Goal: Task Accomplishment & Management: Manage account settings

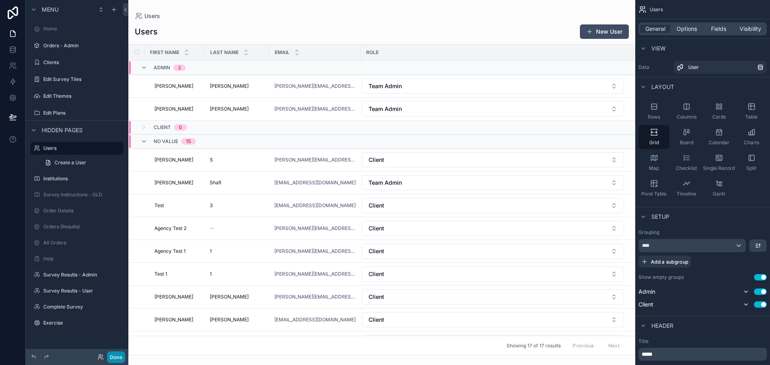
click at [119, 358] on button "Done" at bounding box center [116, 357] width 18 height 12
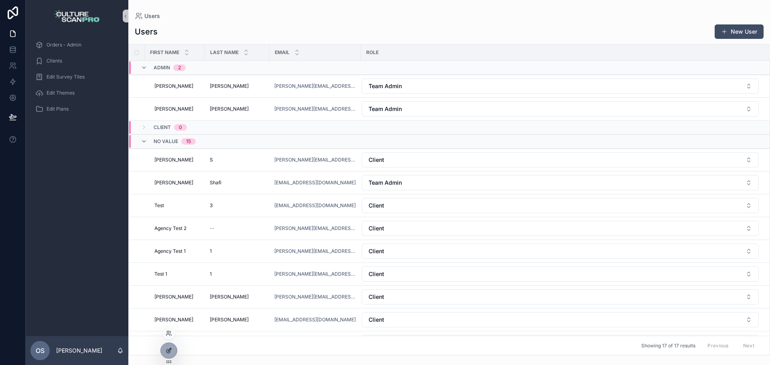
click at [168, 351] on icon at bounding box center [169, 350] width 6 height 6
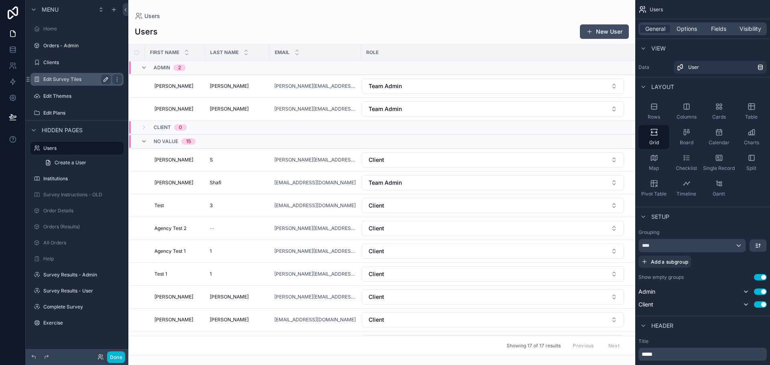
click at [106, 81] on icon "scrollable content" at bounding box center [106, 79] width 4 height 4
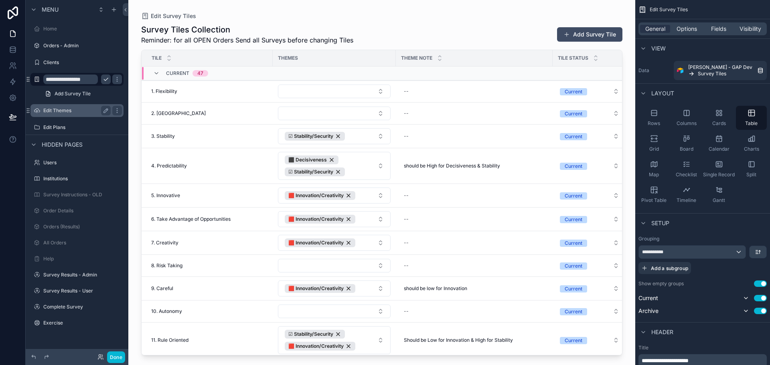
click at [69, 110] on label "Edit Themes" at bounding box center [75, 110] width 64 height 6
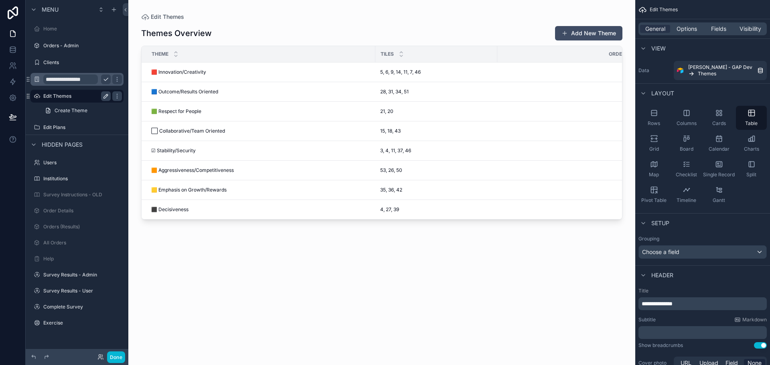
click at [105, 96] on icon "scrollable content" at bounding box center [106, 96] width 4 height 4
click at [105, 96] on icon "scrollable content" at bounding box center [106, 96] width 6 height 6
click at [107, 82] on icon "scrollable content" at bounding box center [106, 79] width 6 height 6
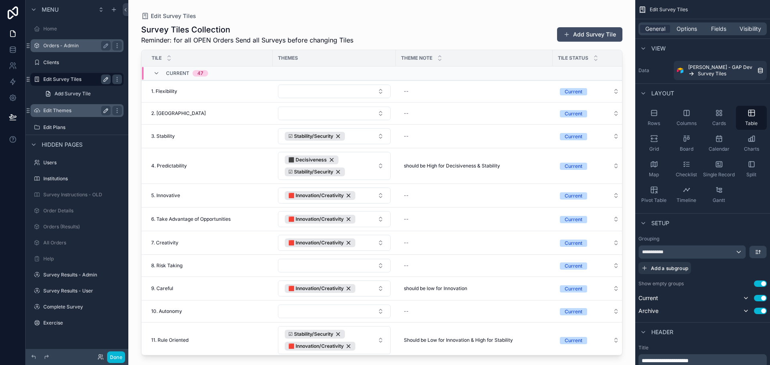
click at [85, 44] on label "Orders - Admin" at bounding box center [75, 45] width 64 height 6
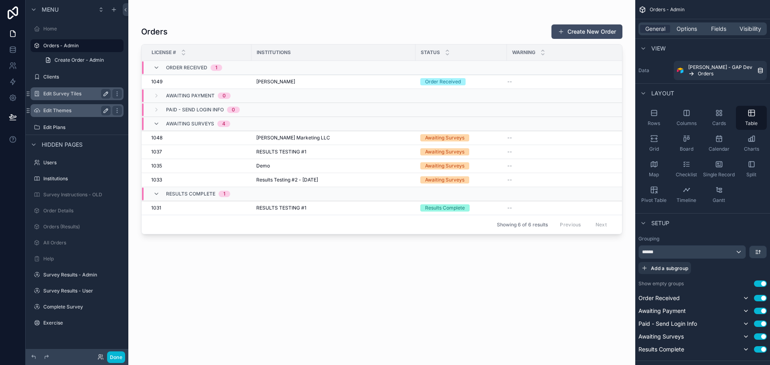
click at [188, 66] on span "Order Received" at bounding box center [186, 68] width 41 height 6
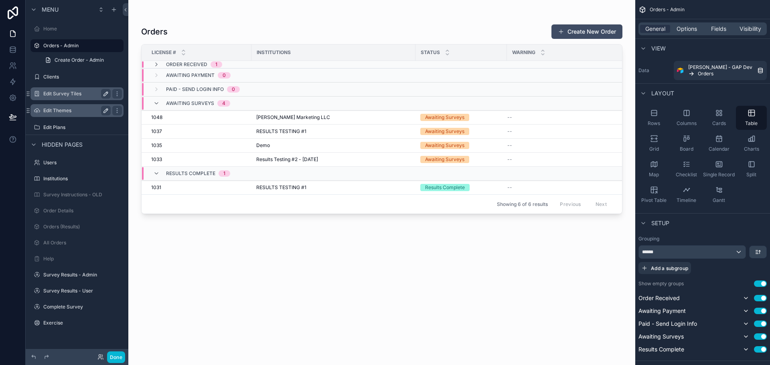
click at [188, 66] on span "Order Received" at bounding box center [186, 64] width 41 height 6
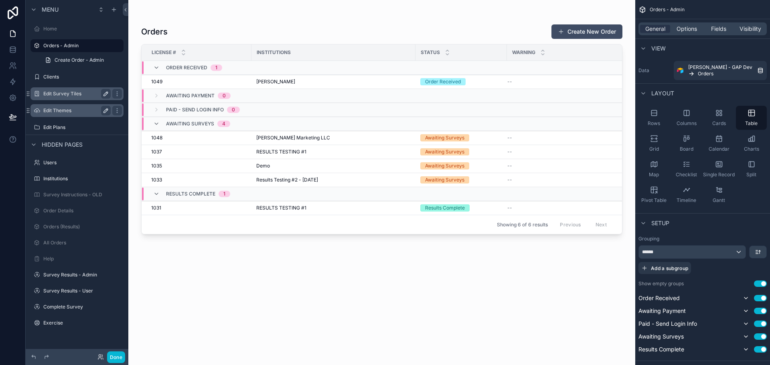
click at [169, 94] on span "Awaiting Payment" at bounding box center [190, 96] width 48 height 6
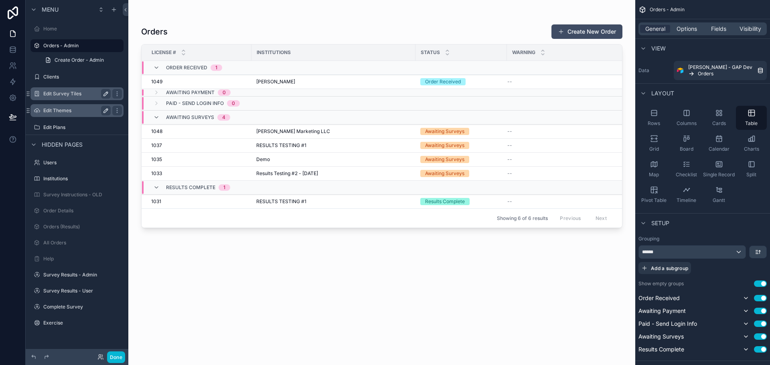
click at [172, 95] on span "Awaiting Payment" at bounding box center [190, 92] width 48 height 6
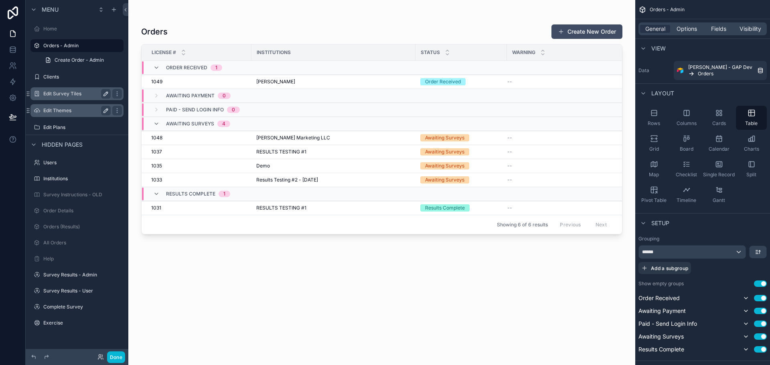
click at [152, 123] on div "Awaiting Surveys 4" at bounding box center [191, 123] width 96 height 13
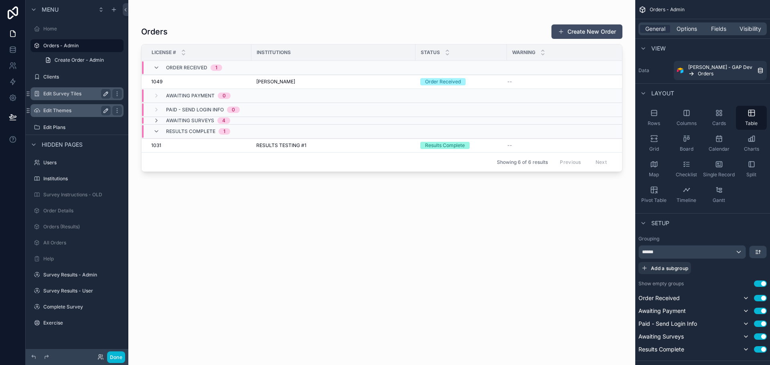
click at [152, 123] on div "Awaiting Surveys 4" at bounding box center [191, 120] width 96 height 6
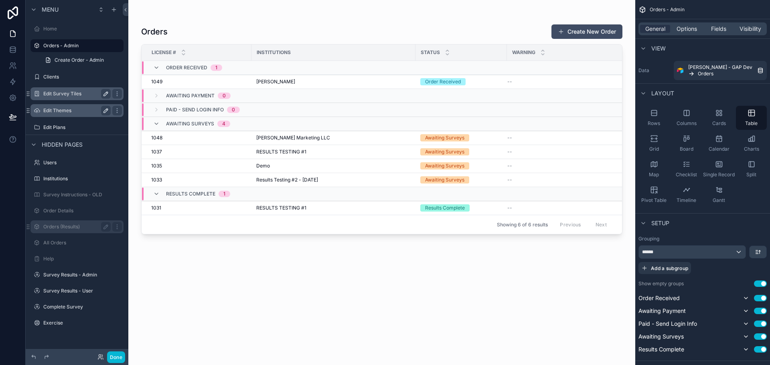
click at [81, 226] on label "Orders (Results)" at bounding box center [75, 227] width 64 height 6
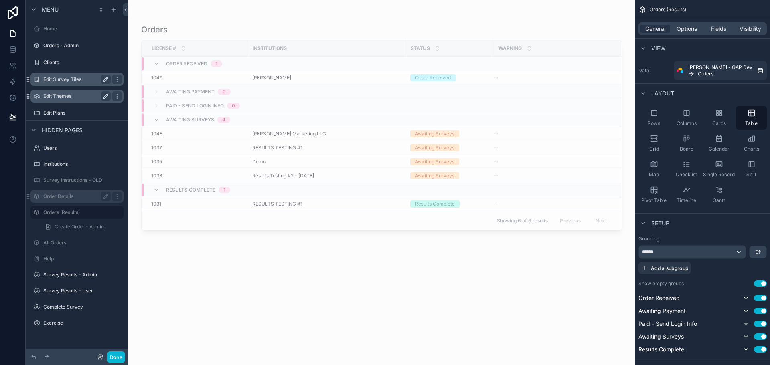
click at [61, 199] on label "Order Details" at bounding box center [75, 196] width 64 height 6
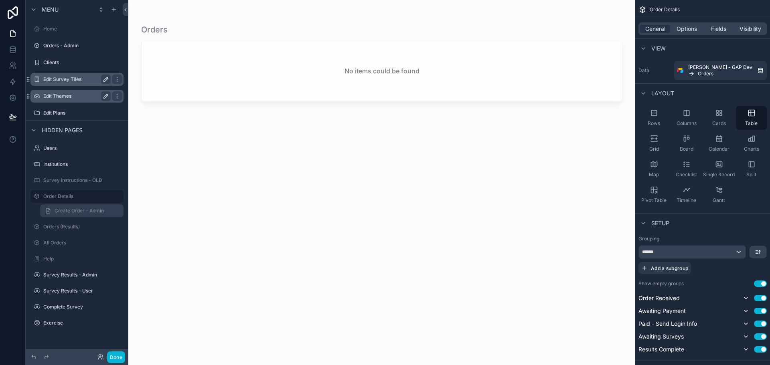
click at [61, 208] on span "Create Order - Admin" at bounding box center [79, 211] width 49 height 6
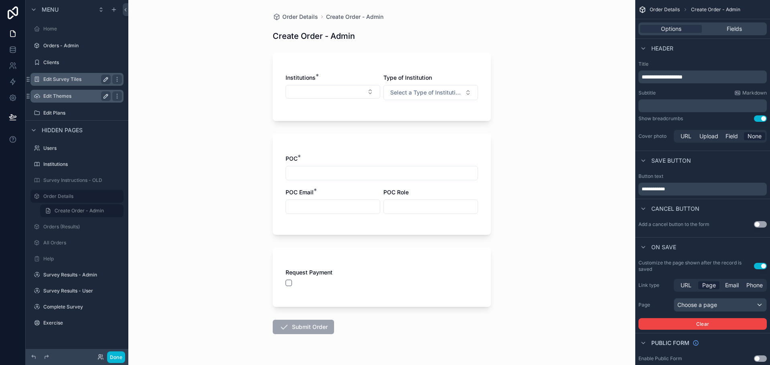
click at [68, 219] on div "scrollable content" at bounding box center [77, 219] width 103 height 2
click at [67, 224] on label "Orders (Results)" at bounding box center [75, 227] width 64 height 6
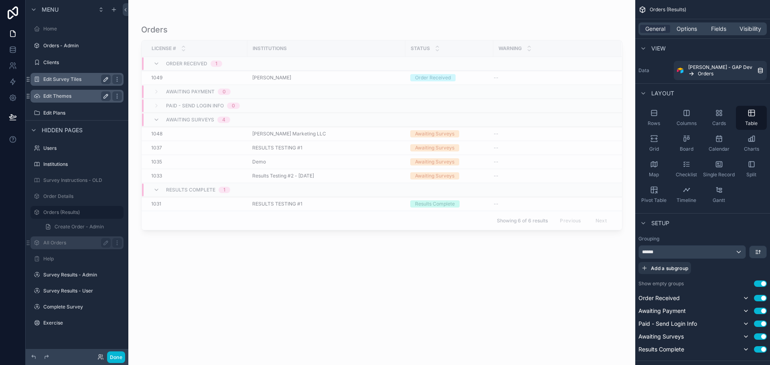
click at [53, 241] on label "All Orders" at bounding box center [75, 243] width 64 height 6
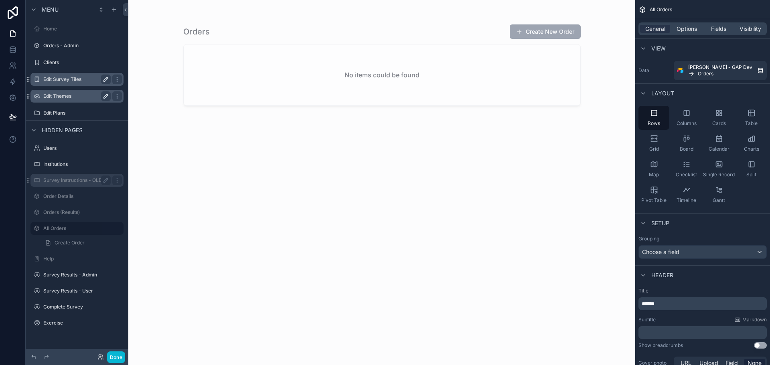
click at [60, 184] on div "Survey Instructions - OLD" at bounding box center [76, 181] width 67 height 10
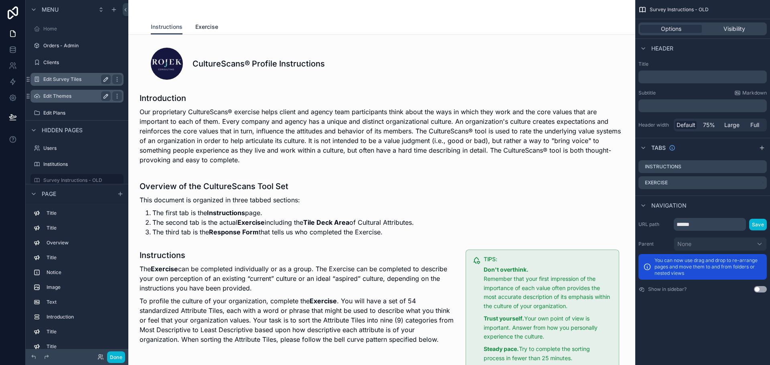
click at [195, 23] on span "Exercise" at bounding box center [206, 27] width 23 height 8
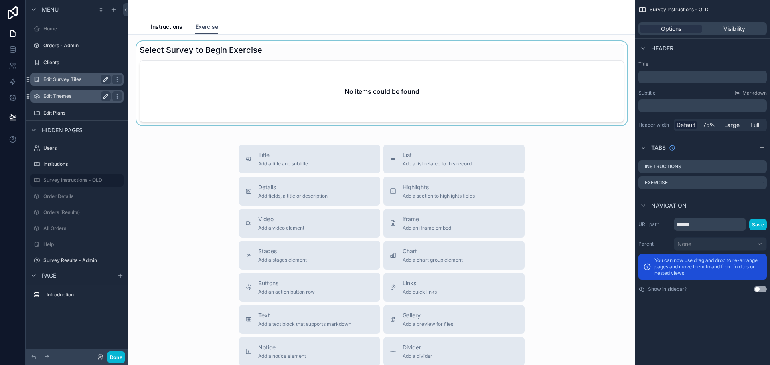
drag, startPoint x: 257, startPoint y: 153, endPoint x: 257, endPoint y: 75, distance: 78.2
click at [257, 75] on div "Select Survey to Begin Exercise No items could be found Title Add a title and s…" at bounding box center [381, 264] width 507 height 459
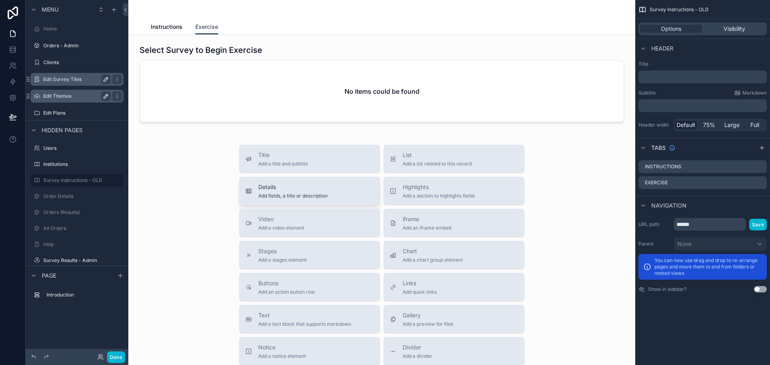
drag, startPoint x: 246, startPoint y: 155, endPoint x: 244, endPoint y: 183, distance: 28.1
click at [244, 183] on div "Title Add a title and subtitle List Add a list related to this record Details A…" at bounding box center [381, 287] width 298 height 285
click at [251, 164] on div "Title Add a title and subtitle" at bounding box center [309, 159] width 128 height 16
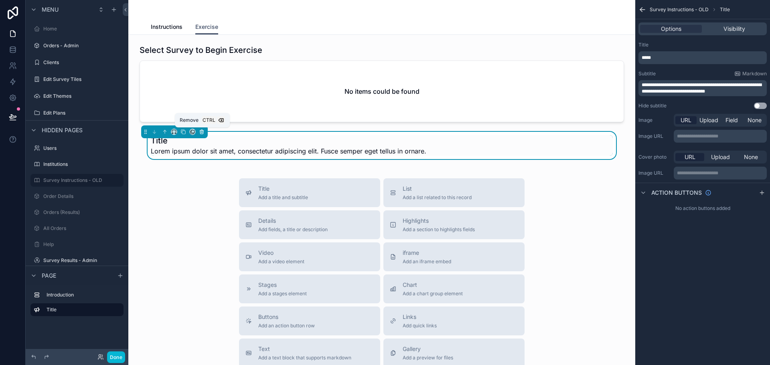
click at [201, 132] on icon "scrollable content" at bounding box center [202, 132] width 6 height 6
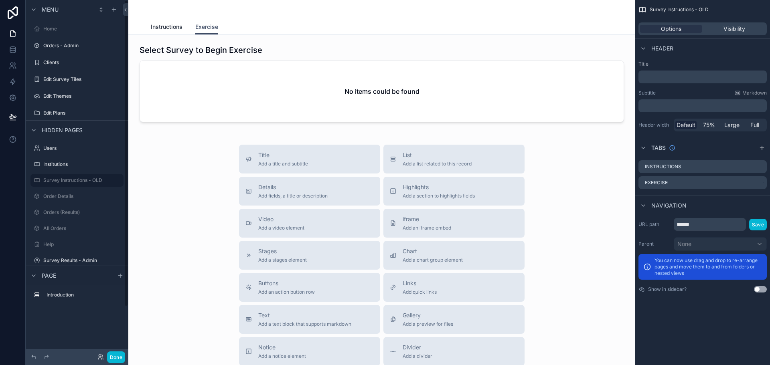
click at [153, 28] on span "Instructions" at bounding box center [167, 27] width 32 height 8
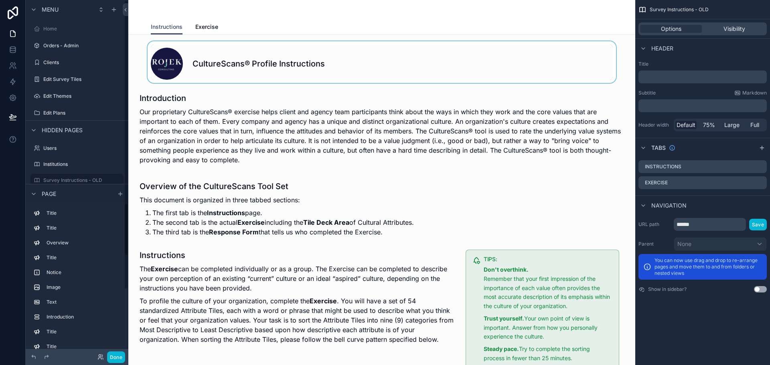
click at [159, 62] on div "scrollable content" at bounding box center [382, 62] width 494 height 42
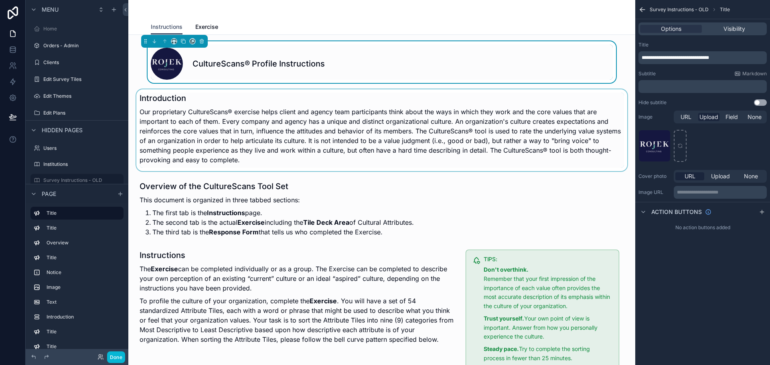
click at [163, 113] on div "scrollable content" at bounding box center [382, 130] width 494 height 82
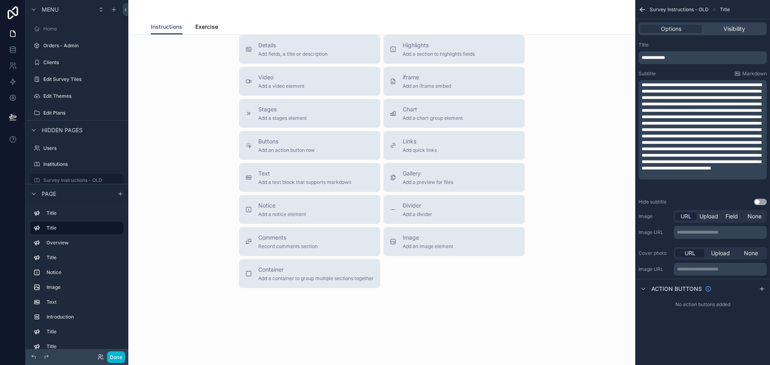
scroll to position [1153, 0]
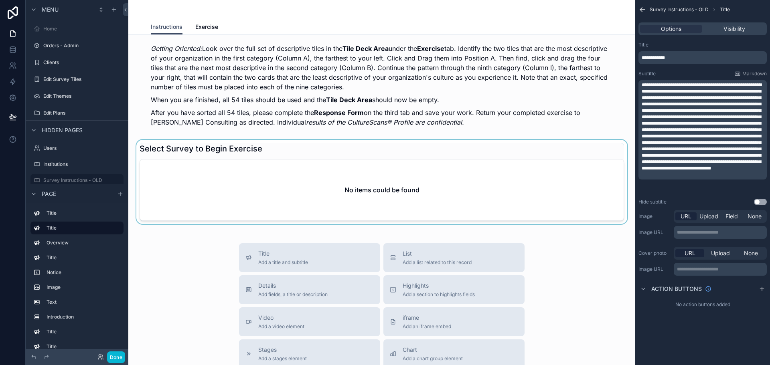
click at [220, 142] on div "scrollable content" at bounding box center [382, 182] width 494 height 84
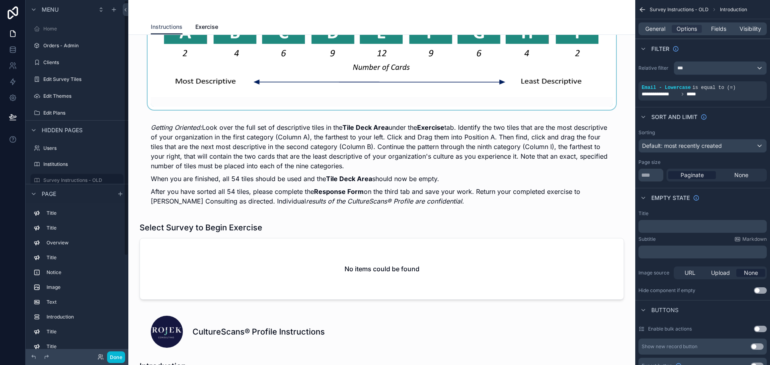
scroll to position [281, 0]
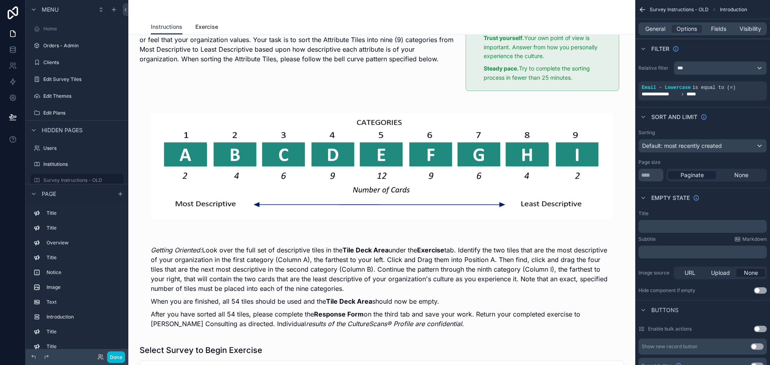
click at [204, 29] on span "Exercise" at bounding box center [206, 27] width 23 height 8
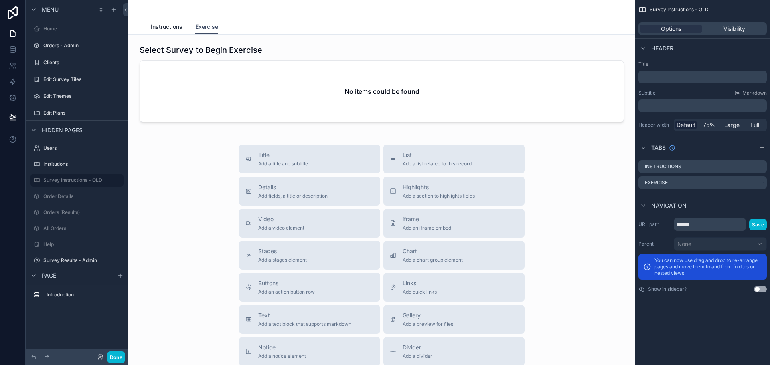
click at [173, 29] on span "Instructions" at bounding box center [167, 27] width 32 height 8
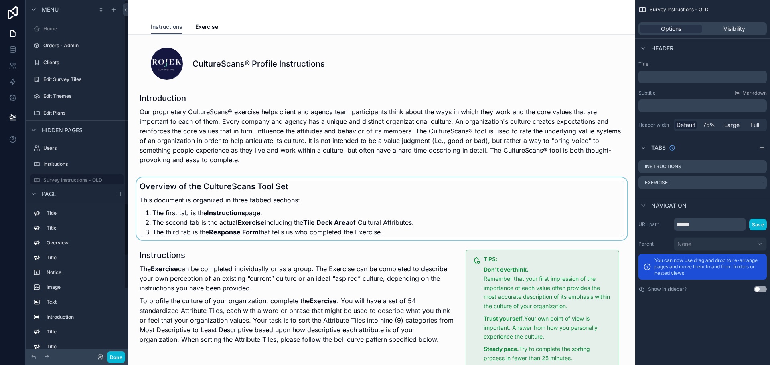
click at [210, 202] on div "scrollable content" at bounding box center [382, 209] width 494 height 63
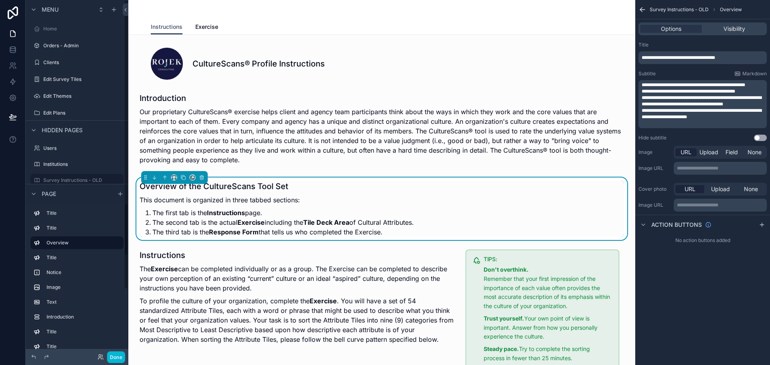
click at [372, 20] on div "Instructions Exercise" at bounding box center [382, 26] width 462 height 15
click at [292, 186] on h1 "Overview of the CultureScans Tool Set" at bounding box center [276, 186] width 274 height 11
click at [317, 139] on div "scrollable content" at bounding box center [382, 130] width 494 height 82
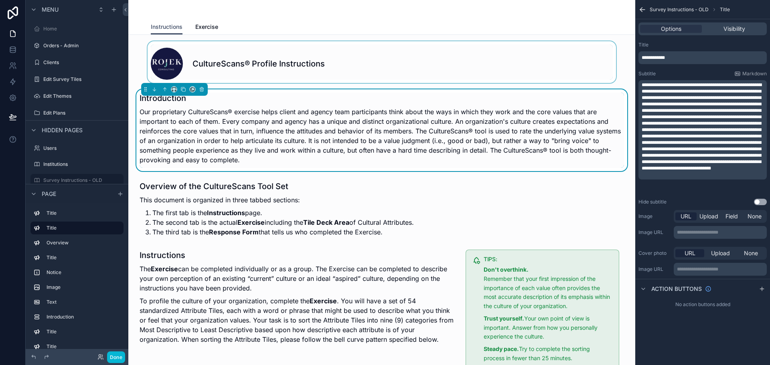
click at [335, 71] on div "scrollable content" at bounding box center [382, 62] width 494 height 42
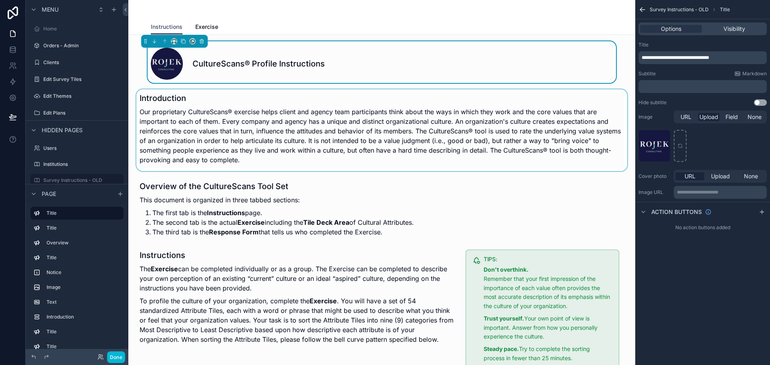
click at [323, 32] on div "Instructions Exercise" at bounding box center [382, 26] width 462 height 15
click at [207, 28] on span "Exercise" at bounding box center [206, 27] width 23 height 8
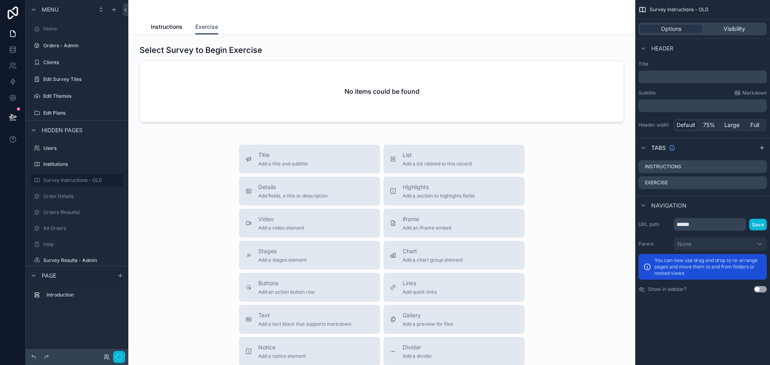
click at [171, 28] on span "Instructions" at bounding box center [167, 27] width 32 height 8
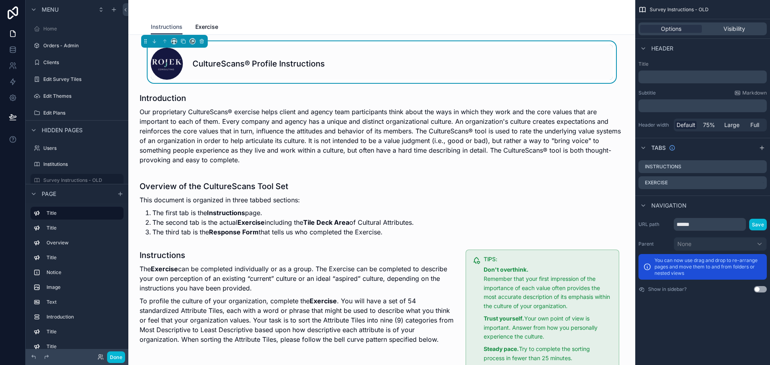
click at [78, 232] on icon "scrollable content" at bounding box center [76, 234] width 7 height 7
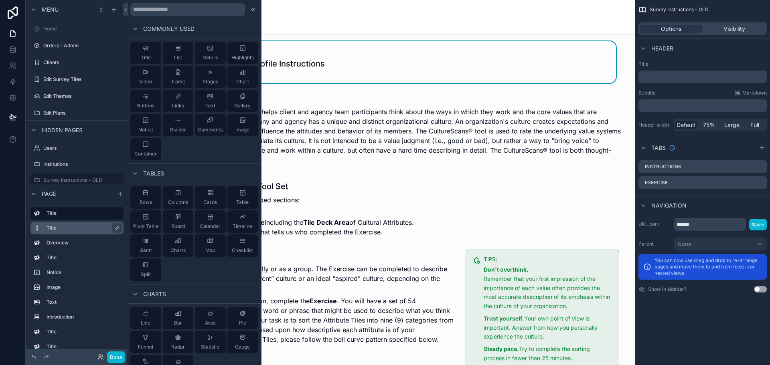
click at [68, 226] on label "Title" at bounding box center [81, 228] width 71 height 6
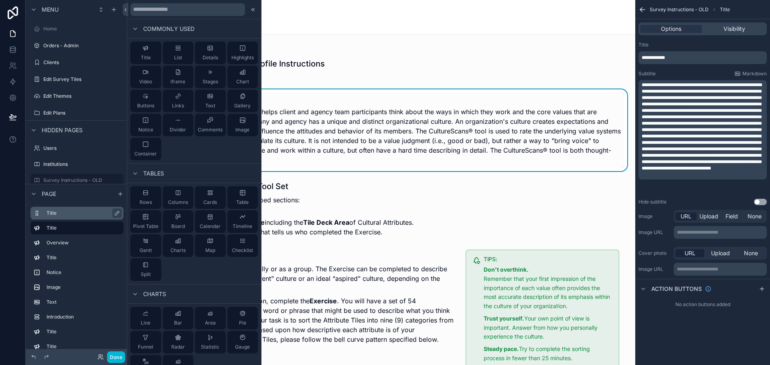
click at [72, 212] on label "Title" at bounding box center [81, 213] width 71 height 6
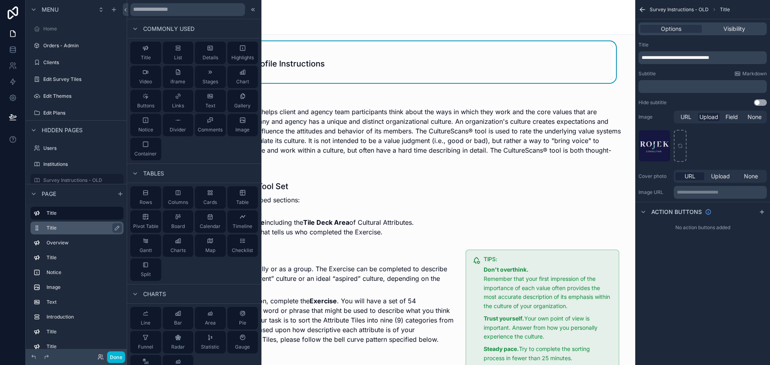
click at [63, 227] on label "Title" at bounding box center [81, 228] width 71 height 6
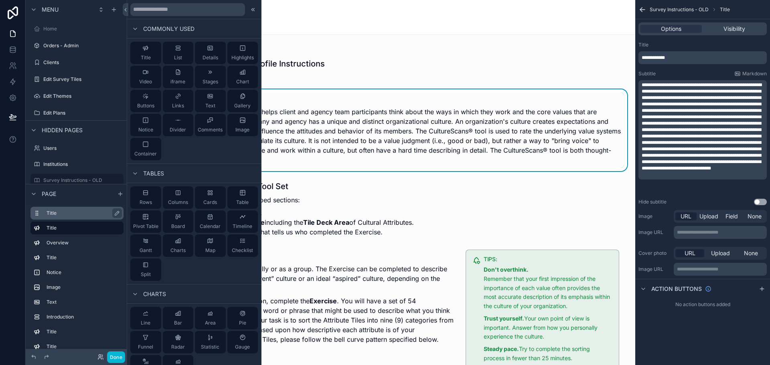
click at [57, 215] on label "Title" at bounding box center [81, 213] width 71 height 6
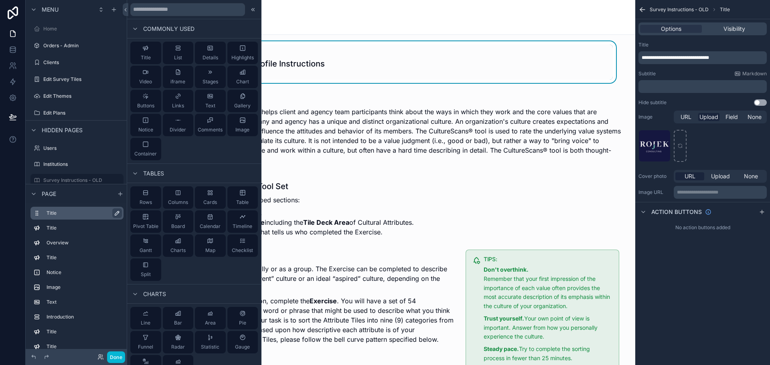
click at [114, 211] on icon "scrollable content" at bounding box center [117, 213] width 6 height 6
click at [114, 211] on icon "scrollable content" at bounding box center [115, 213] width 6 height 6
click at [89, 212] on label "Title" at bounding box center [81, 213] width 71 height 6
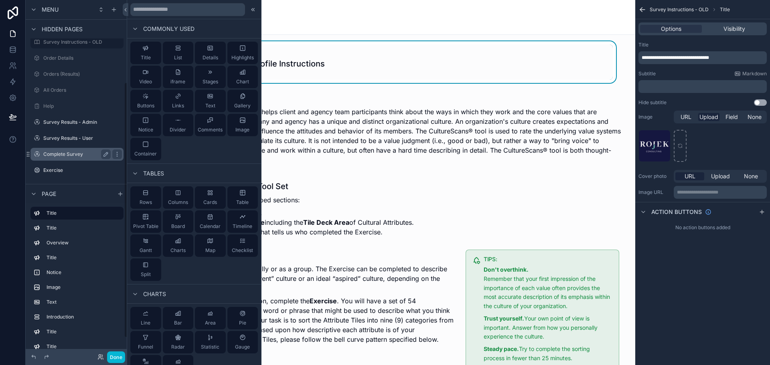
scroll to position [58, 0]
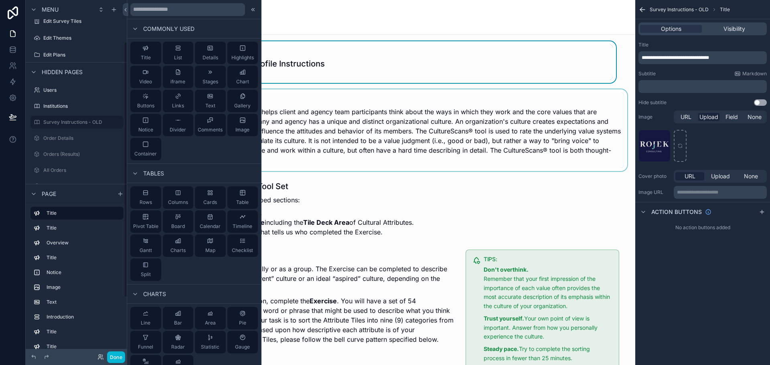
click at [328, 163] on div "scrollable content" at bounding box center [382, 130] width 494 height 82
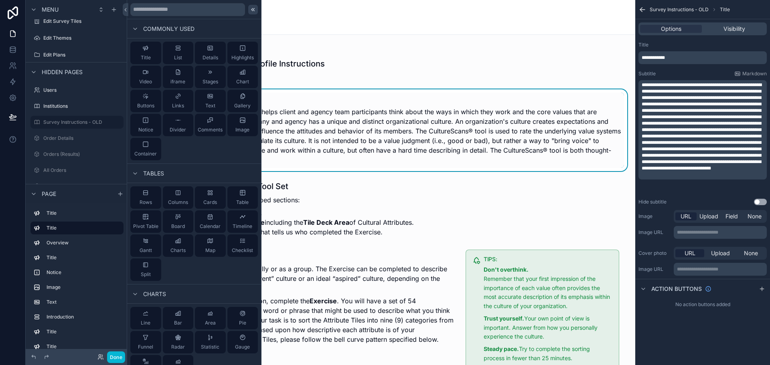
click at [250, 8] on icon at bounding box center [253, 9] width 6 height 6
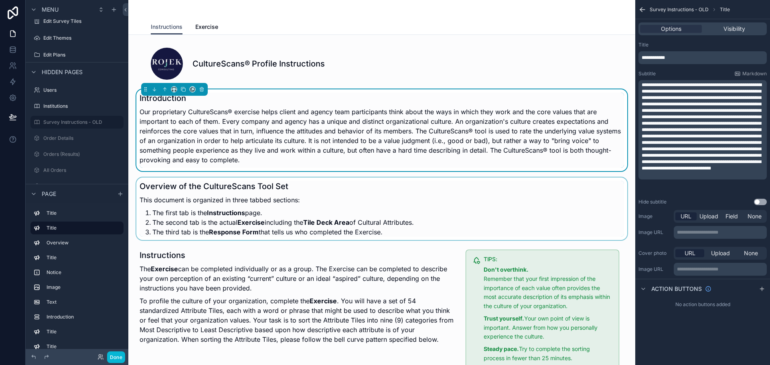
click at [245, 218] on div "scrollable content" at bounding box center [382, 209] width 494 height 63
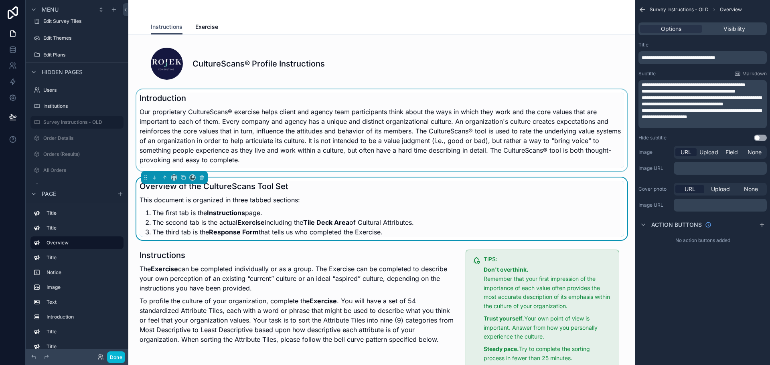
click at [245, 218] on li "The second tab is the actual Exercise including the Tile Deck Area of Cultural …" at bounding box center [282, 223] width 261 height 10
click at [246, 217] on li "The first tab is the Instructions page." at bounding box center [282, 213] width 261 height 10
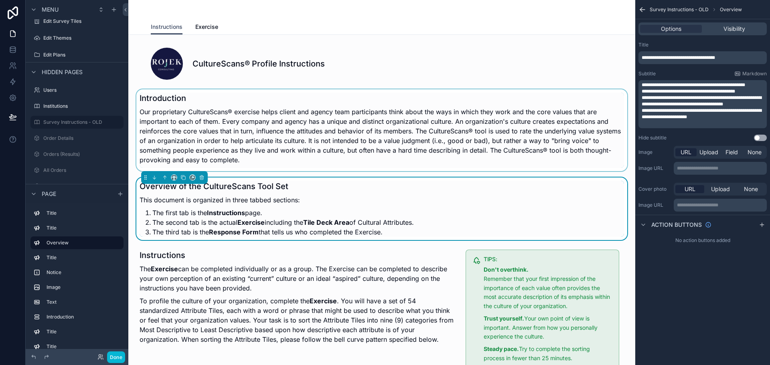
click at [222, 212] on strong "Instructions" at bounding box center [226, 213] width 38 height 8
click at [695, 115] on span "**********" at bounding box center [701, 113] width 120 height 11
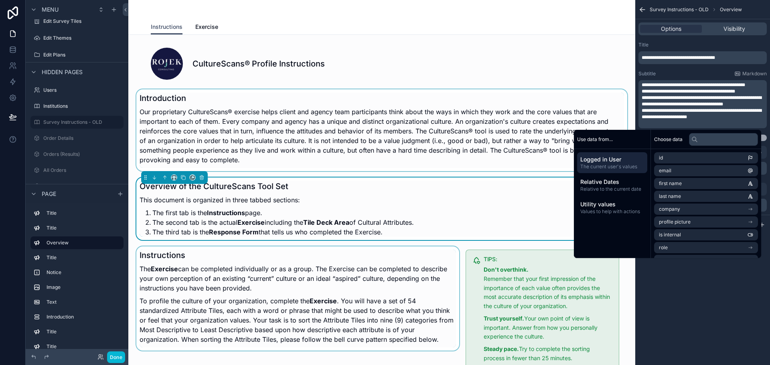
click at [424, 274] on div "scrollable content" at bounding box center [298, 310] width 326 height 128
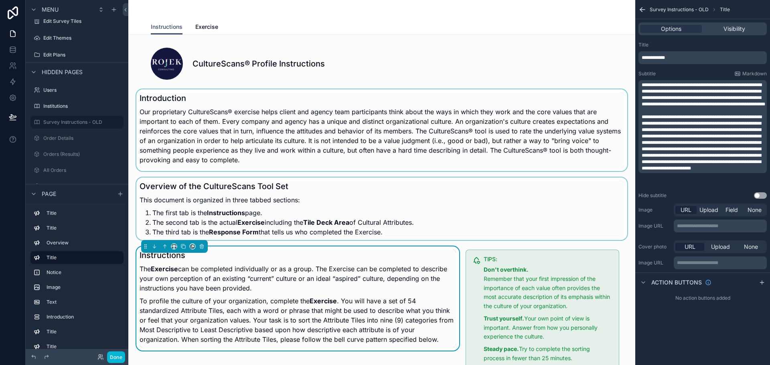
click at [441, 222] on div "scrollable content" at bounding box center [382, 209] width 494 height 63
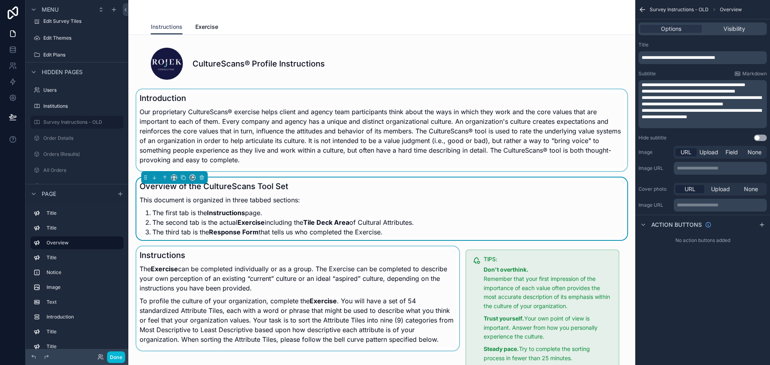
click at [466, 108] on div "scrollable content" at bounding box center [382, 130] width 494 height 82
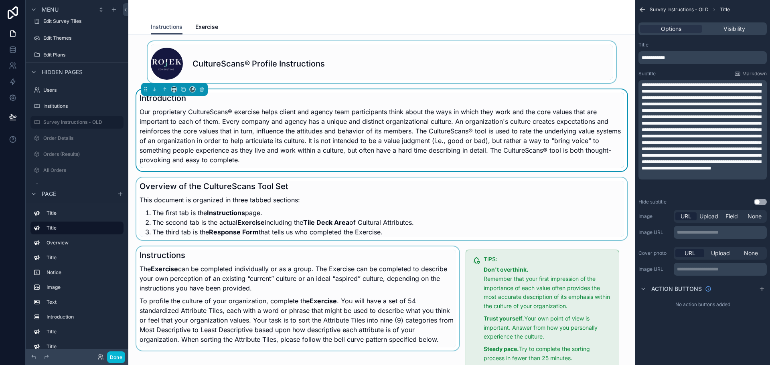
click at [470, 52] on div "scrollable content" at bounding box center [382, 62] width 494 height 42
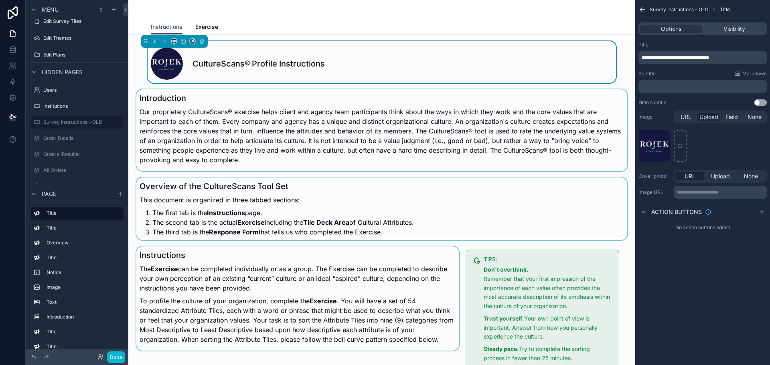
click at [335, 135] on div "scrollable content" at bounding box center [382, 130] width 494 height 82
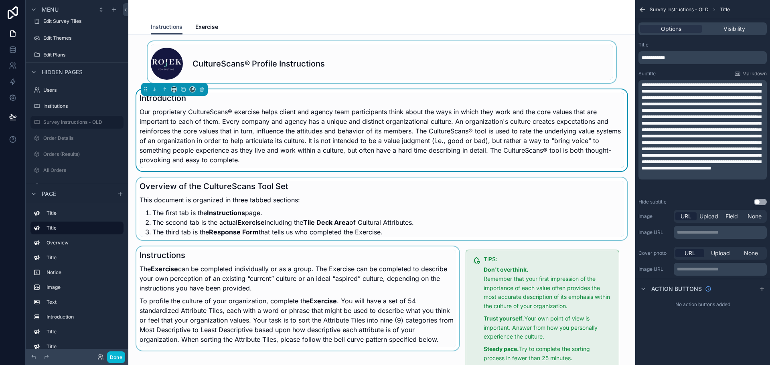
click at [686, 102] on span "**********" at bounding box center [701, 127] width 120 height 88
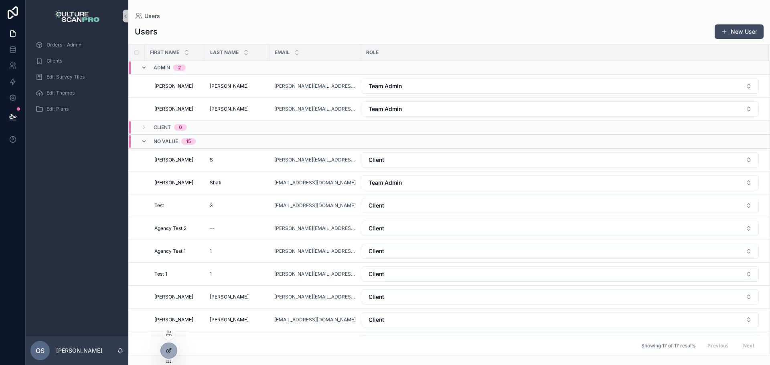
click at [170, 355] on div at bounding box center [169, 350] width 16 height 15
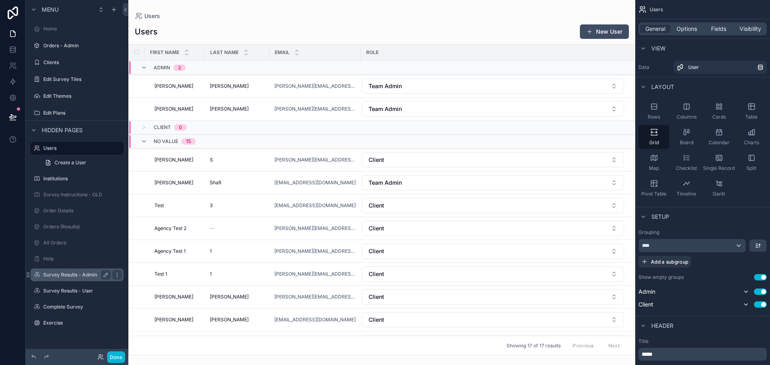
click at [45, 278] on div "Survey Results - Admin" at bounding box center [76, 275] width 67 height 10
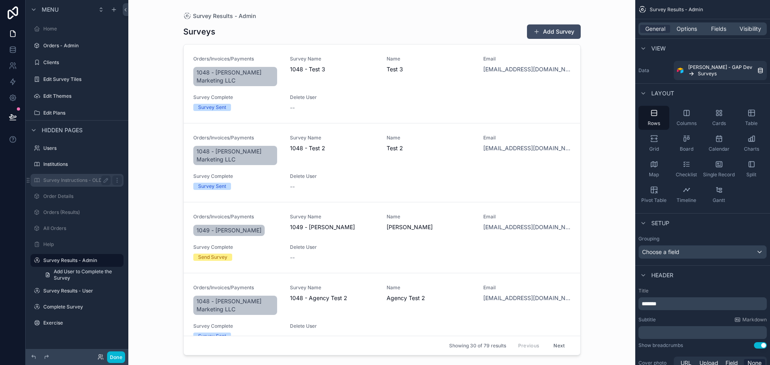
click at [62, 181] on label "Survey Instructions - OLD" at bounding box center [75, 180] width 64 height 6
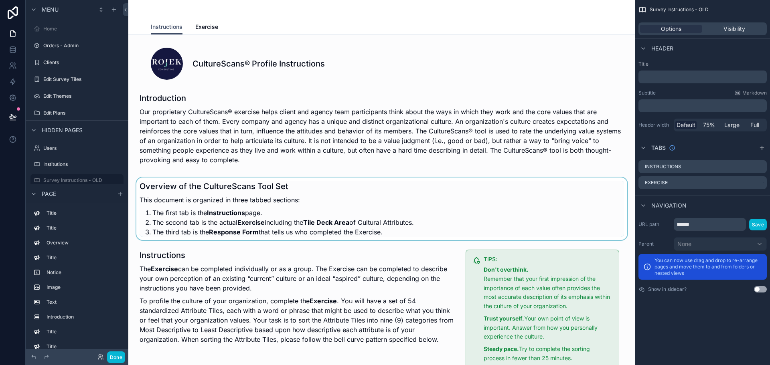
click at [306, 207] on div "scrollable content" at bounding box center [382, 209] width 494 height 63
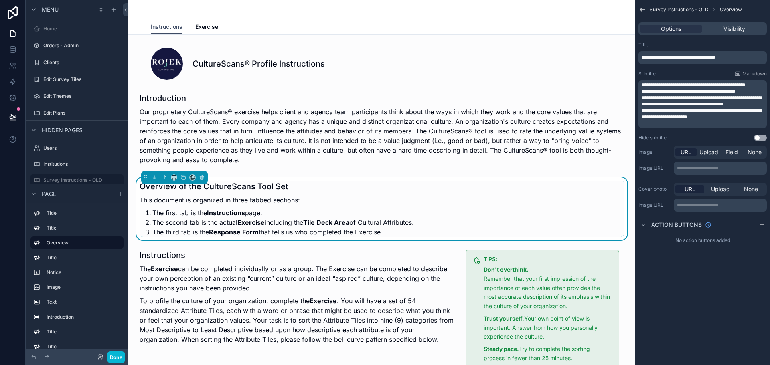
click at [689, 58] on span "**********" at bounding box center [677, 57] width 73 height 5
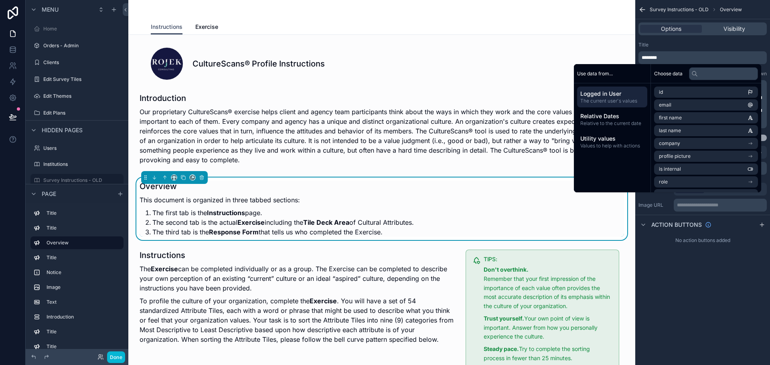
click at [707, 44] on div "Title" at bounding box center [702, 45] width 128 height 6
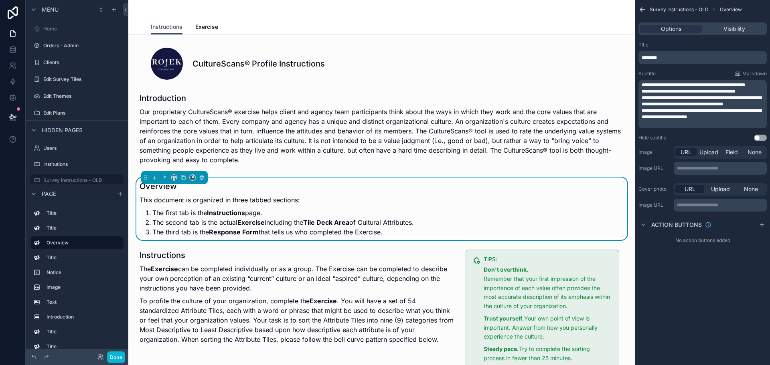
click at [714, 113] on span "**********" at bounding box center [701, 113] width 120 height 11
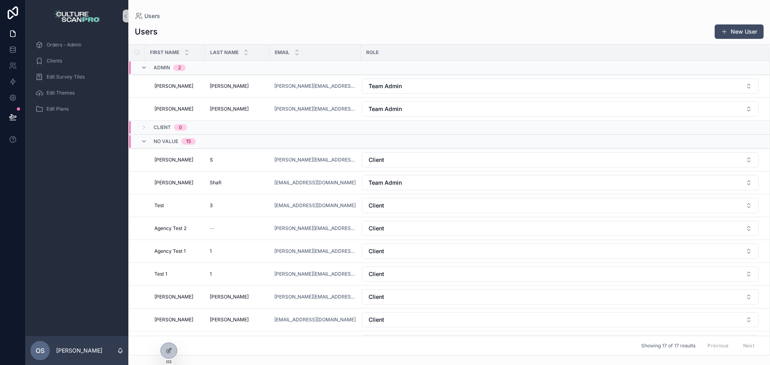
click at [179, 347] on div "Showing 17 of 17 results Previous Next" at bounding box center [449, 345] width 640 height 19
click at [173, 350] on div at bounding box center [169, 350] width 16 height 15
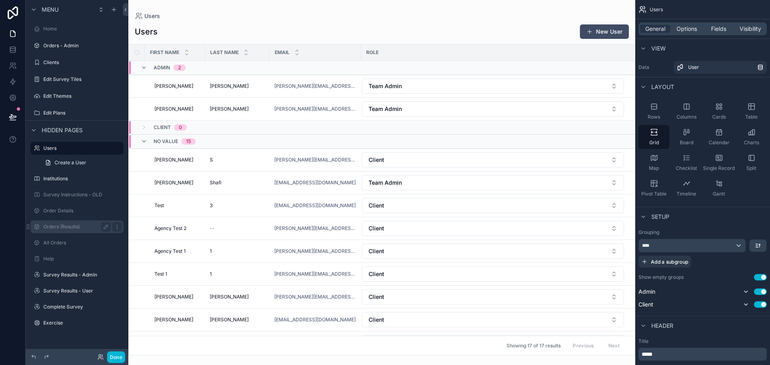
click at [58, 232] on div "Orders (Results)" at bounding box center [77, 226] width 90 height 13
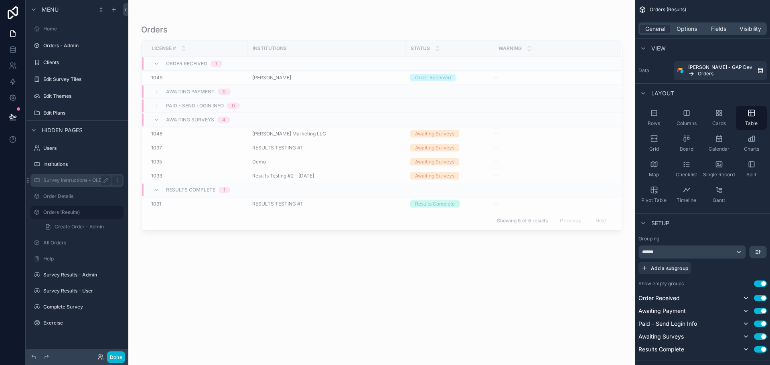
click at [63, 180] on label "Survey Instructions - OLD" at bounding box center [75, 180] width 64 height 6
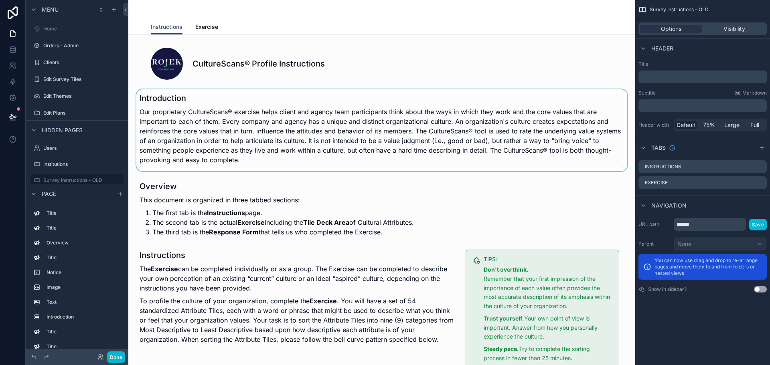
scroll to position [14, 0]
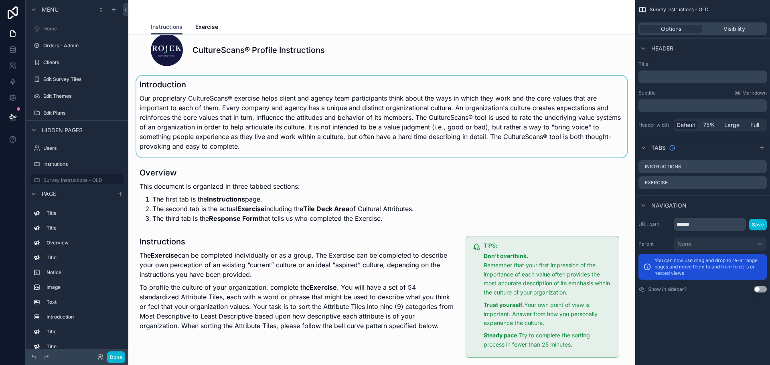
click at [334, 132] on div "scrollable content" at bounding box center [382, 117] width 494 height 82
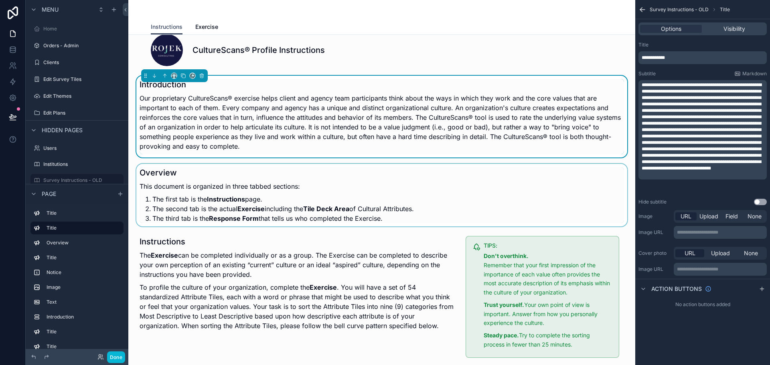
click at [251, 212] on div "scrollable content" at bounding box center [382, 195] width 494 height 63
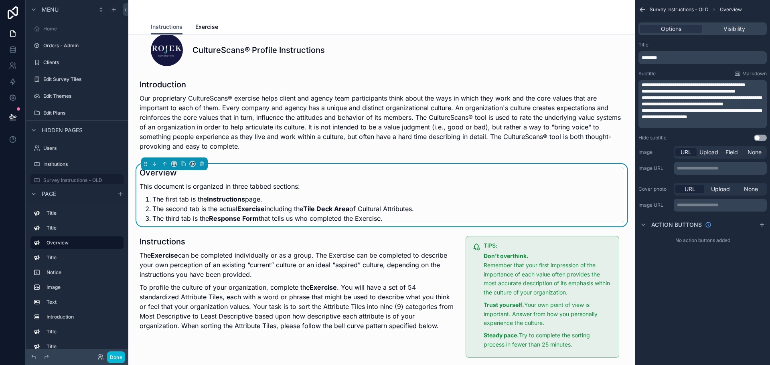
click at [698, 120] on p "**********" at bounding box center [702, 113] width 123 height 13
click at [719, 121] on p "﻿" at bounding box center [702, 123] width 123 height 6
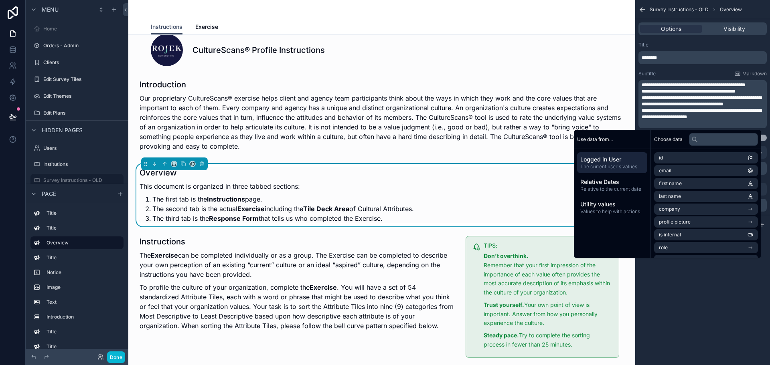
click at [658, 109] on span "**********" at bounding box center [701, 113] width 120 height 11
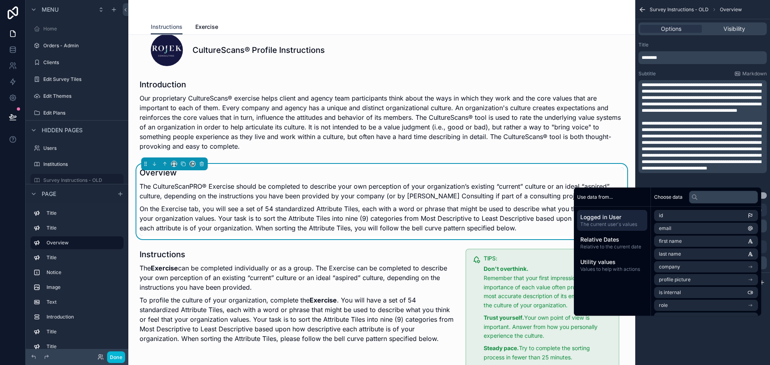
click at [689, 73] on div "Subtitle Markdown" at bounding box center [702, 74] width 128 height 6
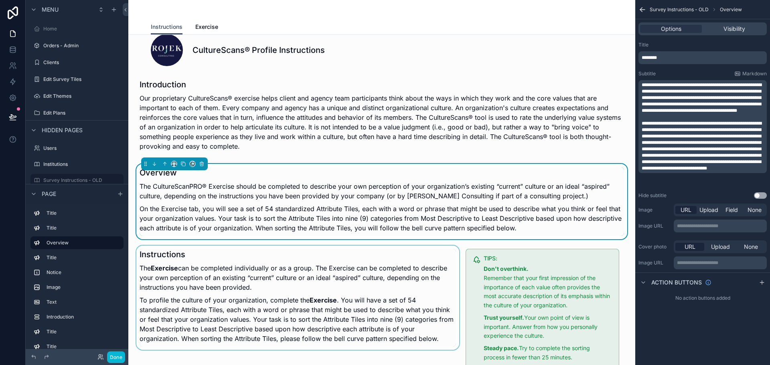
click at [398, 284] on div "scrollable content" at bounding box center [298, 310] width 326 height 128
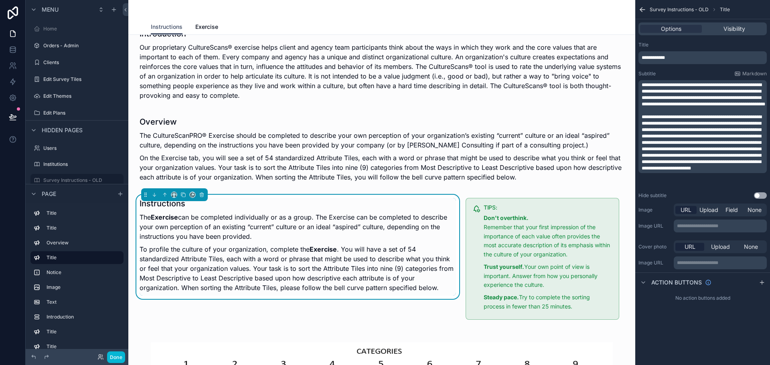
scroll to position [71, 0]
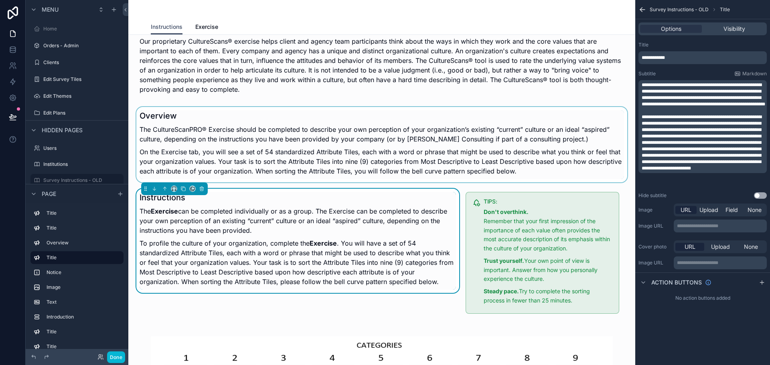
click at [502, 180] on div "scrollable content" at bounding box center [382, 144] width 494 height 75
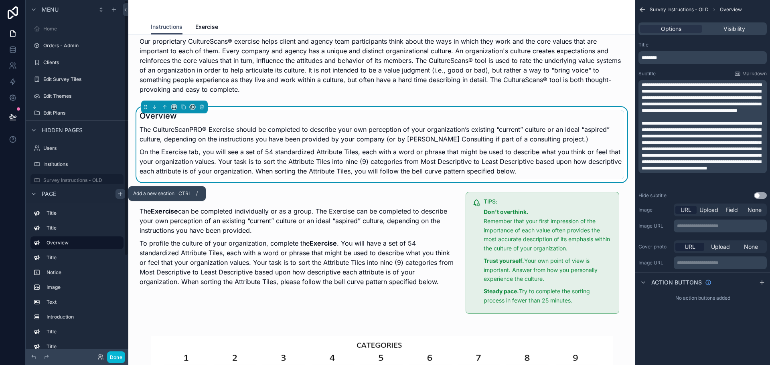
click at [124, 195] on div "Menu Home Orders - Admin Clients Edit Survey Tiles Edit Themes Edit Plans Hidde…" at bounding box center [77, 177] width 103 height 355
click at [121, 193] on icon "scrollable content" at bounding box center [120, 193] width 6 height 6
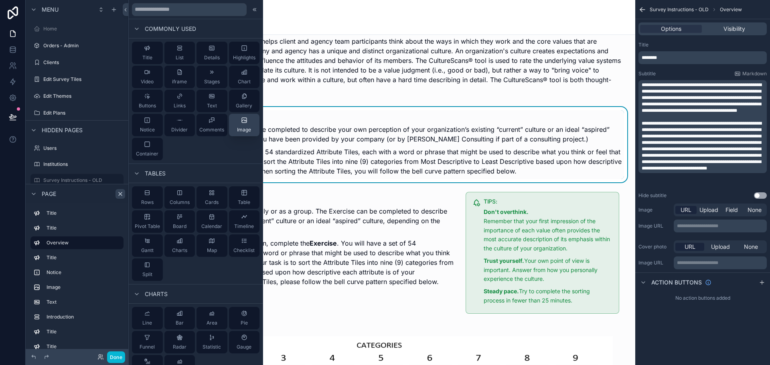
click at [231, 123] on button "Image" at bounding box center [244, 125] width 31 height 22
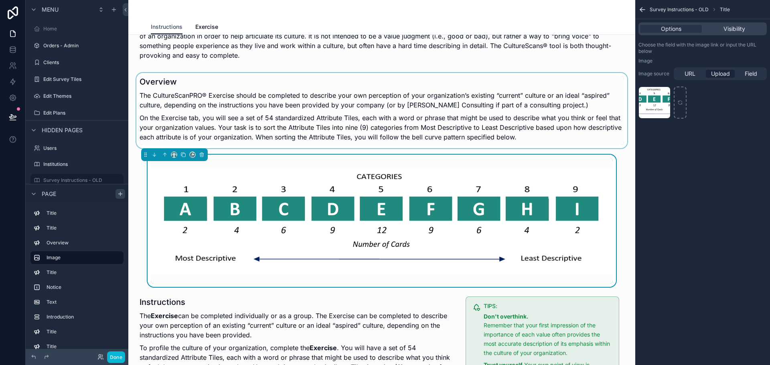
scroll to position [105, 0]
click at [220, 192] on img "scrollable content" at bounding box center [382, 220] width 462 height 107
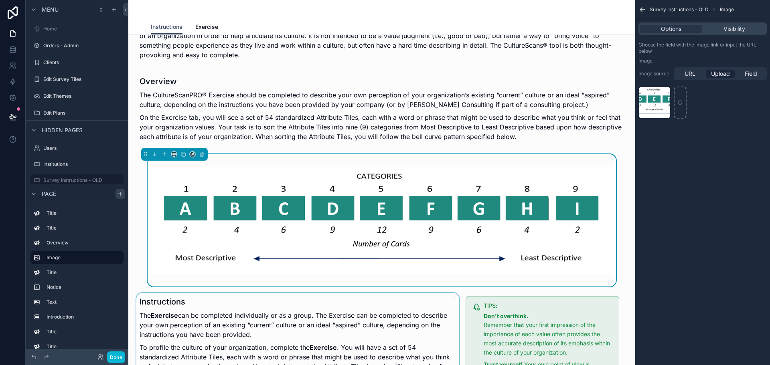
click at [245, 323] on div "scrollable content" at bounding box center [298, 357] width 326 height 128
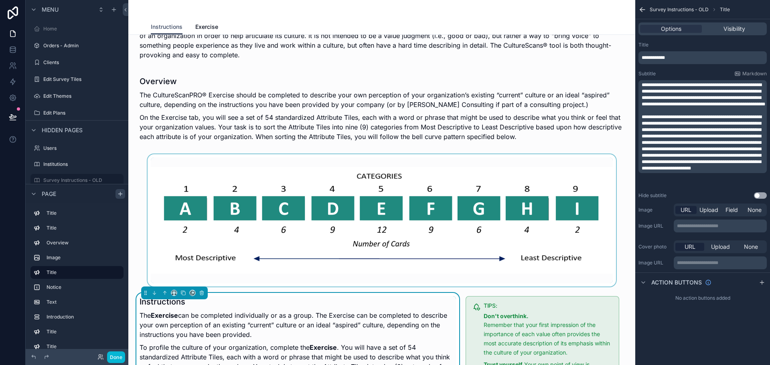
click at [233, 215] on div "scrollable content" at bounding box center [382, 220] width 494 height 132
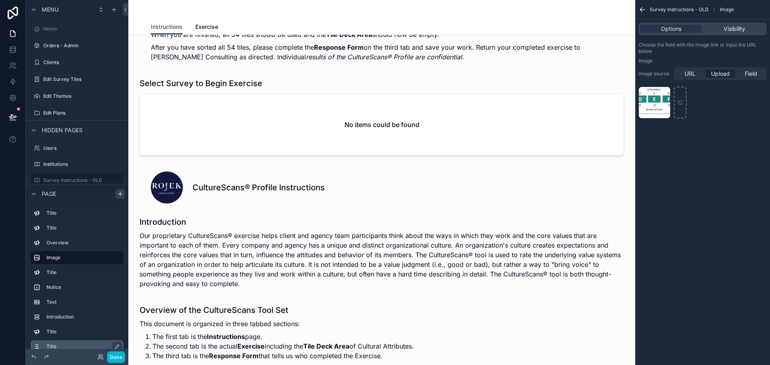
scroll to position [563, 0]
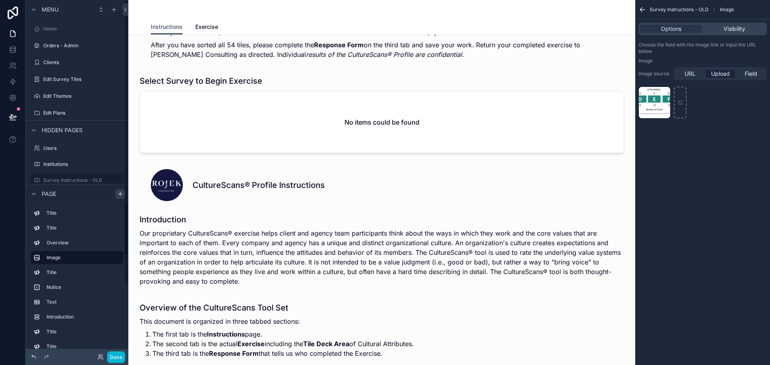
click at [33, 356] on icon at bounding box center [34, 357] width 4 height 4
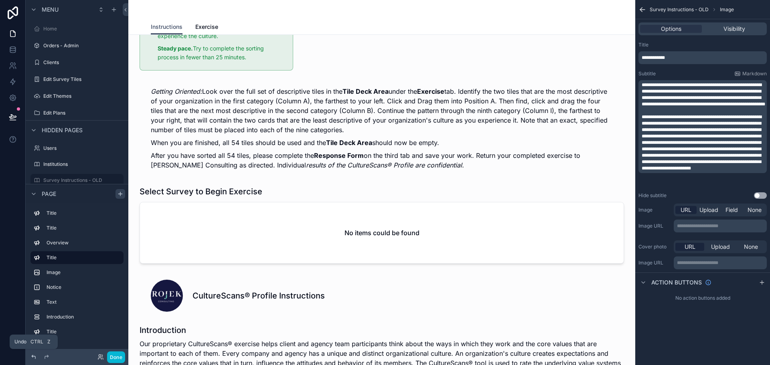
click at [33, 356] on icon at bounding box center [34, 357] width 4 height 4
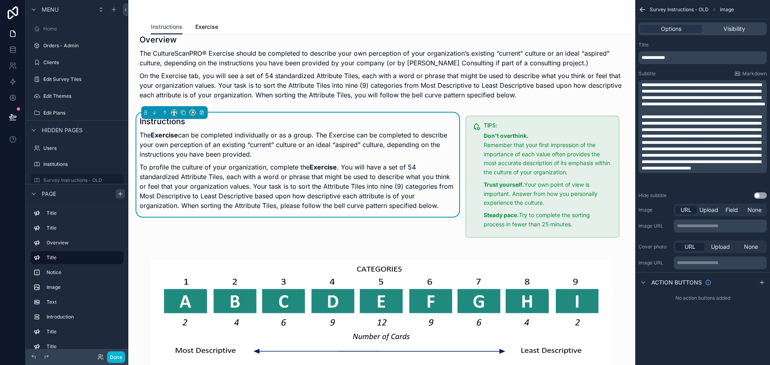
scroll to position [149, 0]
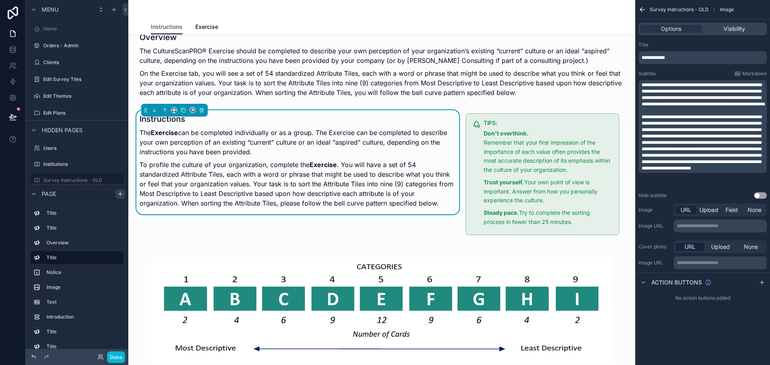
click at [32, 360] on icon at bounding box center [33, 357] width 6 height 6
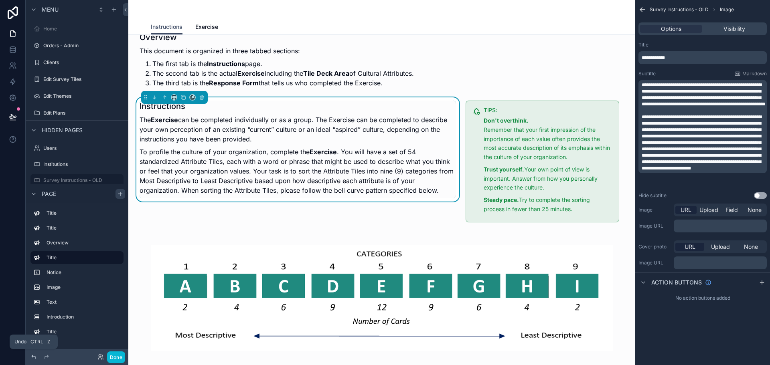
click at [32, 360] on icon at bounding box center [33, 357] width 6 height 6
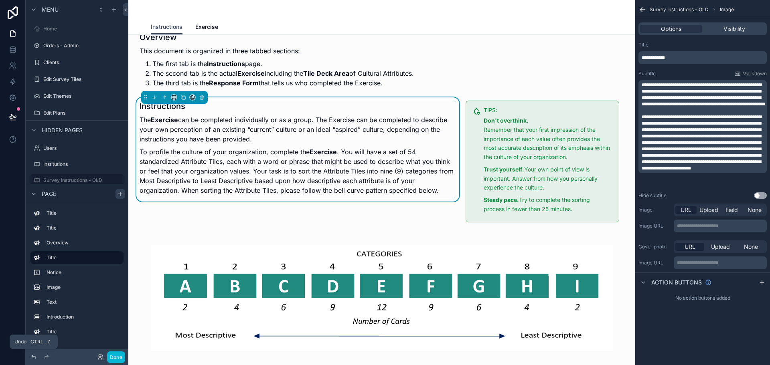
click at [32, 360] on icon at bounding box center [33, 357] width 6 height 6
click at [45, 356] on icon at bounding box center [46, 357] width 6 height 6
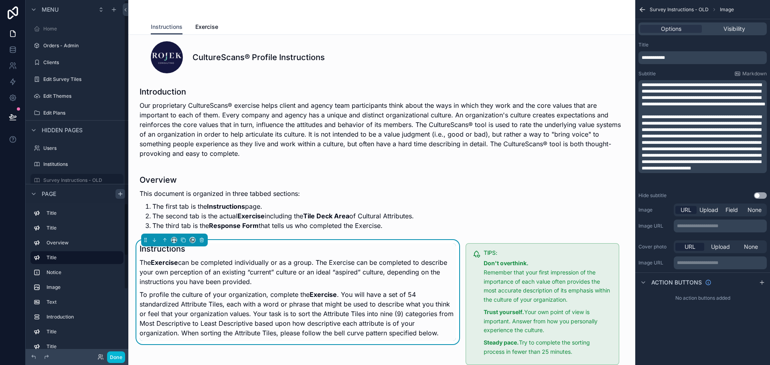
scroll to position [0, 0]
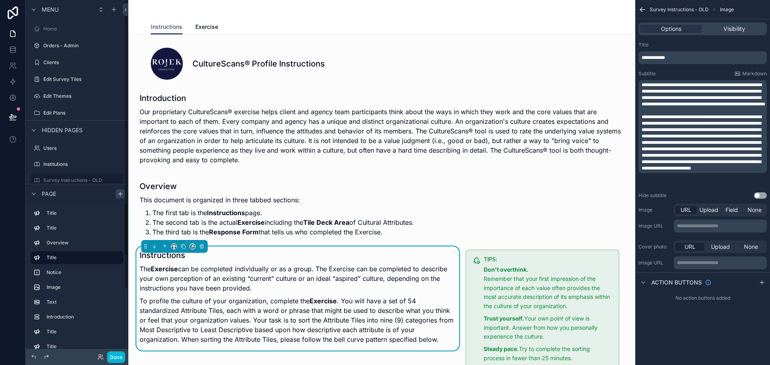
click at [46, 356] on icon at bounding box center [46, 357] width 6 height 6
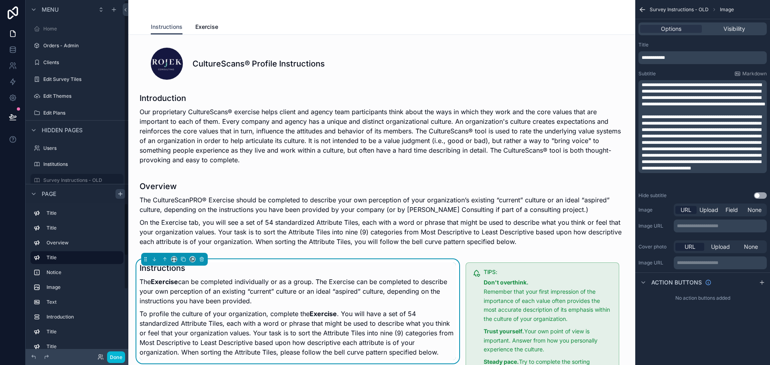
drag, startPoint x: 46, startPoint y: 356, endPoint x: 217, endPoint y: 266, distance: 193.1
click at [217, 266] on div "Menu Home Orders - Admin Clients Edit Survey Tiles Edit Themes Edit Plans Hidde…" at bounding box center [398, 182] width 744 height 365
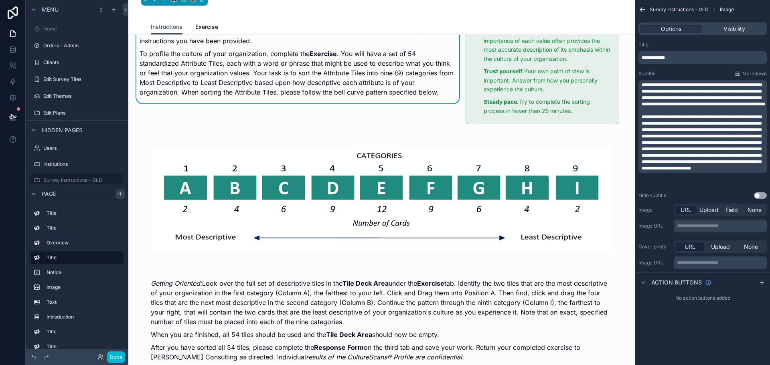
scroll to position [224, 0]
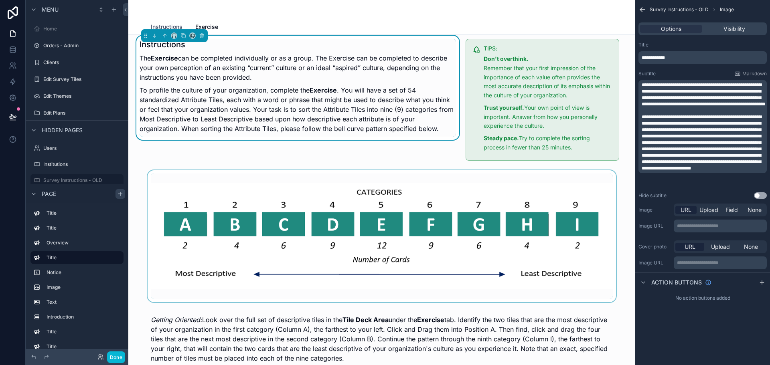
click at [210, 241] on div "scrollable content" at bounding box center [382, 236] width 494 height 132
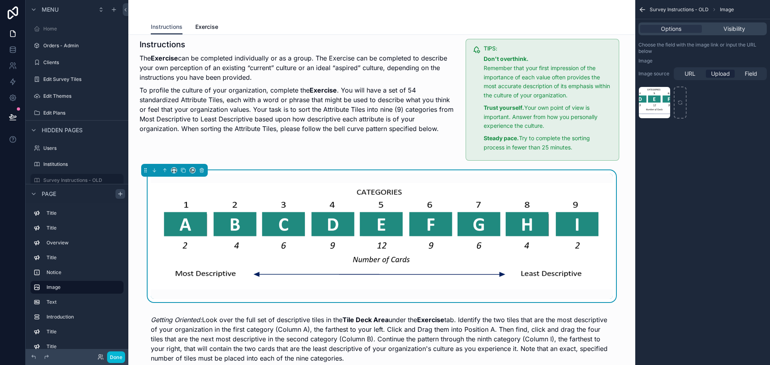
click at [229, 208] on img "scrollable content" at bounding box center [382, 236] width 462 height 107
click at [642, 102] on div "Categories .png" at bounding box center [654, 103] width 32 height 32
click at [680, 100] on icon "scrollable content" at bounding box center [680, 103] width 6 height 6
type input "**********"
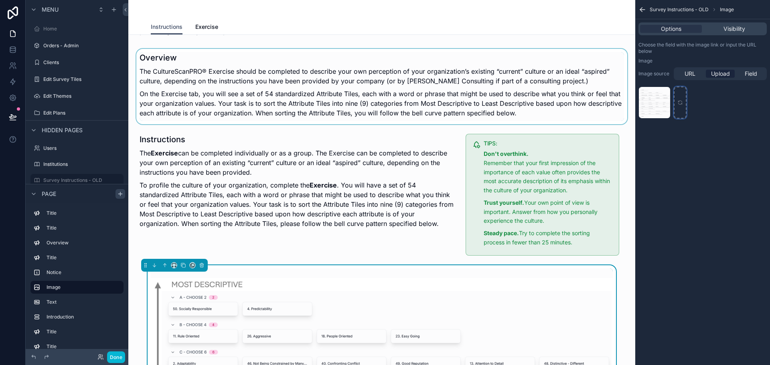
scroll to position [131, 0]
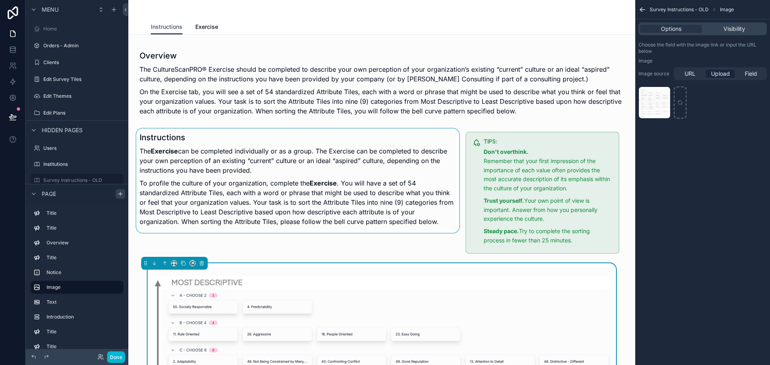
click at [240, 255] on div "scrollable content" at bounding box center [298, 193] width 326 height 128
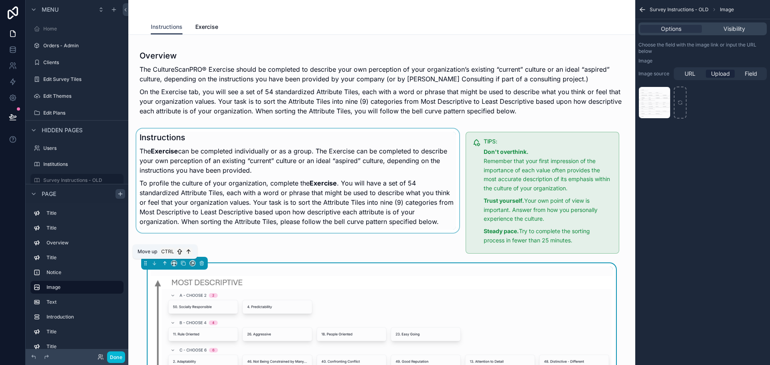
click at [164, 264] on icon "scrollable content" at bounding box center [165, 264] width 6 height 6
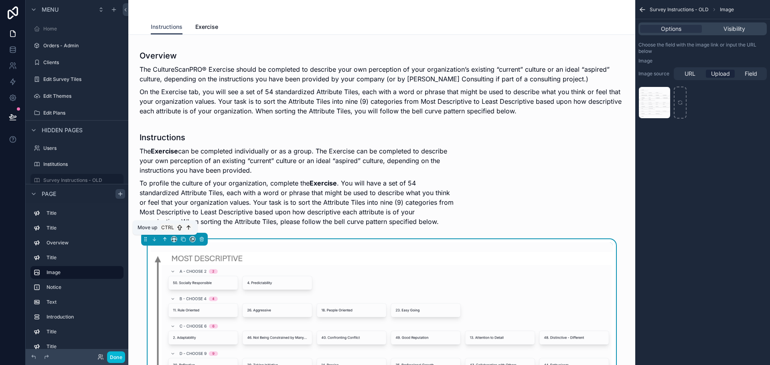
click at [162, 241] on icon "scrollable content" at bounding box center [165, 239] width 6 height 6
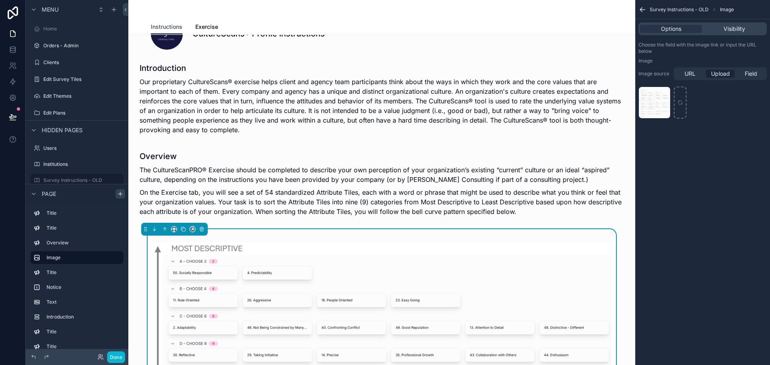
scroll to position [0, 0]
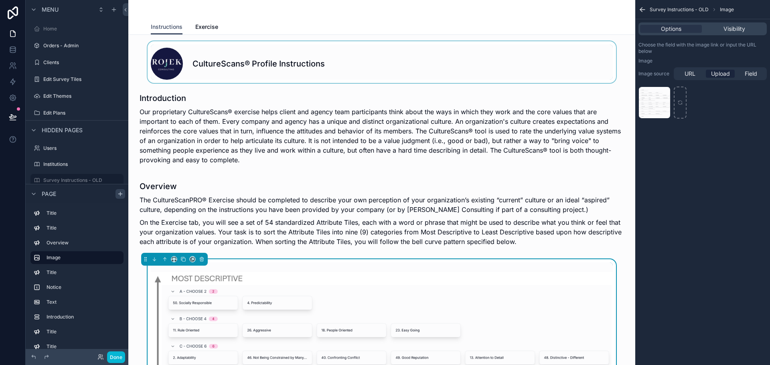
click at [232, 66] on div "scrollable content" at bounding box center [382, 62] width 494 height 42
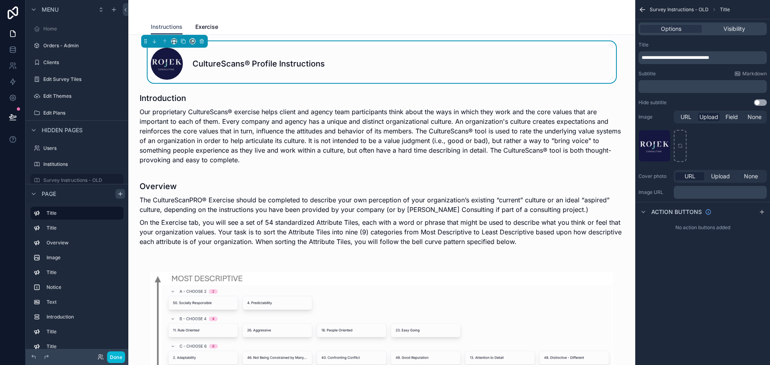
click at [232, 66] on h1 "CultureScans® Profile Instructions" at bounding box center [258, 63] width 132 height 11
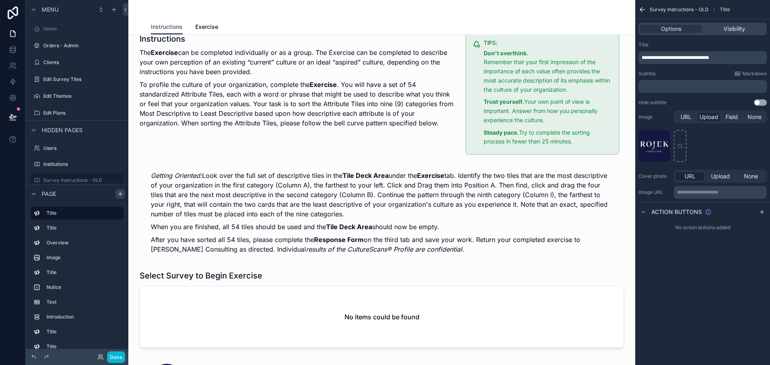
scroll to position [585, 0]
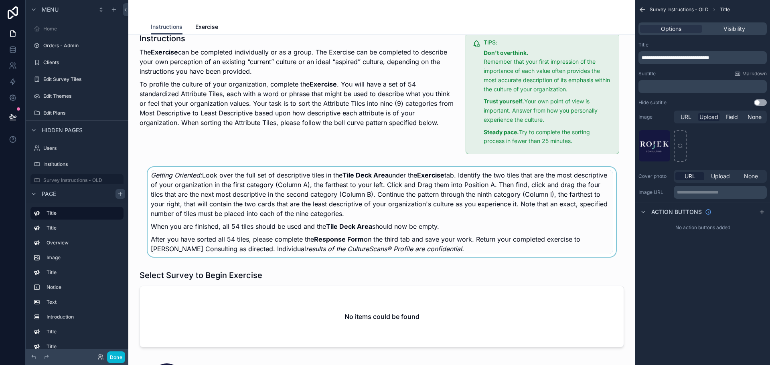
click at [347, 215] on div "scrollable content" at bounding box center [382, 212] width 494 height 96
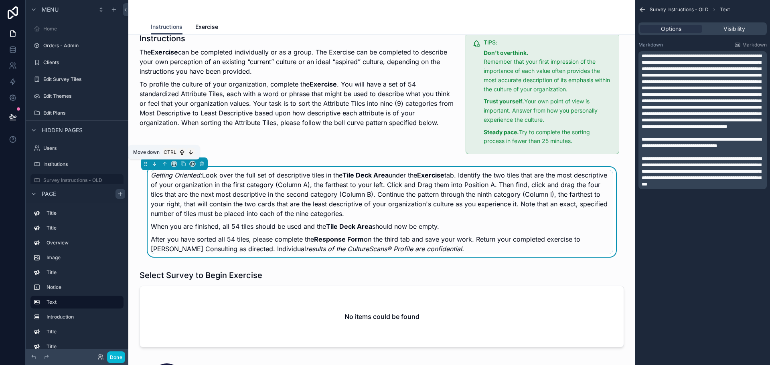
click at [154, 166] on icon "scrollable content" at bounding box center [154, 164] width 6 height 6
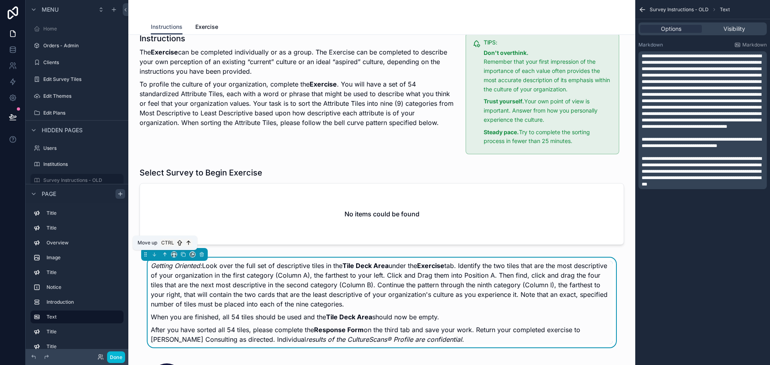
click at [165, 257] on icon "scrollable content" at bounding box center [165, 255] width 6 height 6
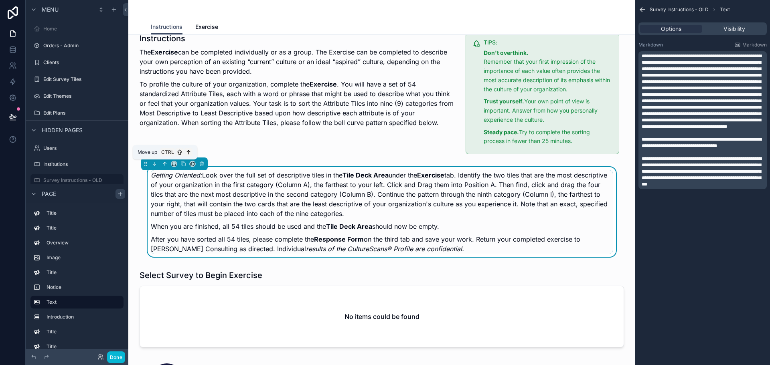
click at [164, 160] on button "scrollable content" at bounding box center [164, 164] width 9 height 9
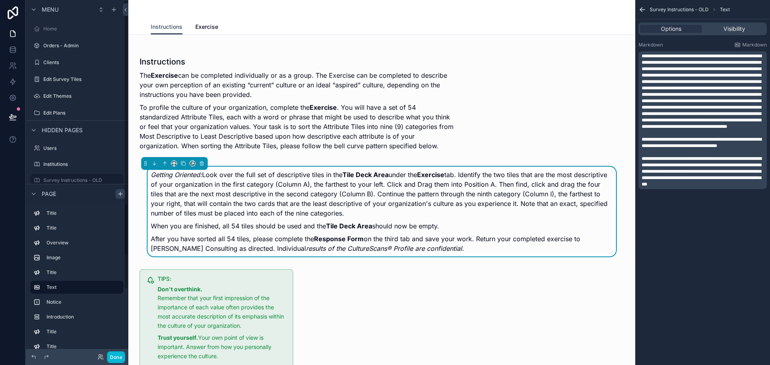
scroll to position [602, 0]
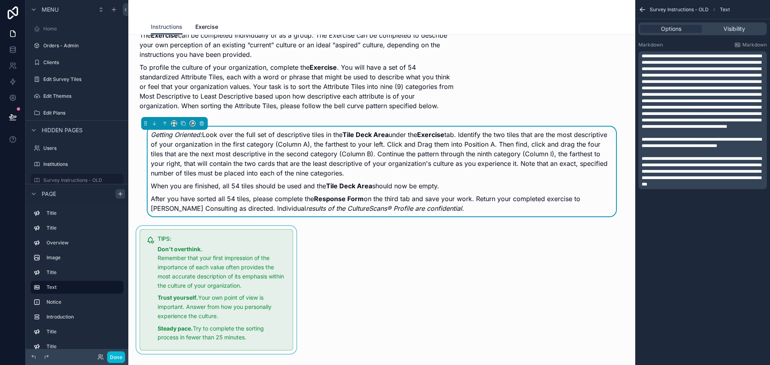
click at [220, 285] on div "scrollable content" at bounding box center [216, 290] width 163 height 128
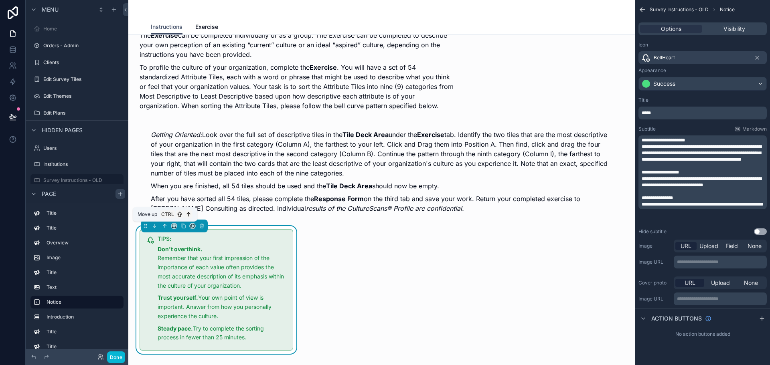
click at [167, 228] on icon "scrollable content" at bounding box center [165, 226] width 6 height 6
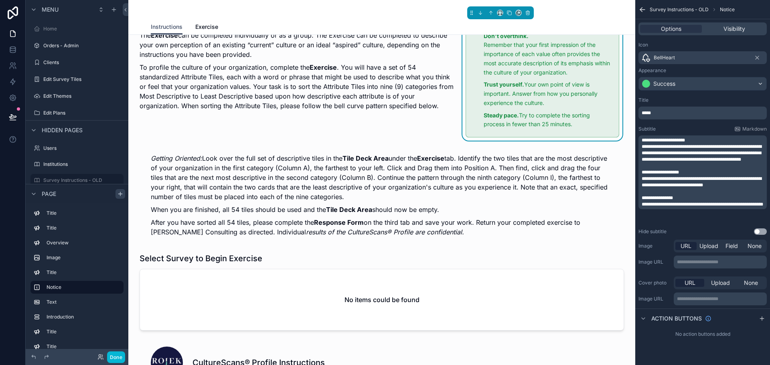
scroll to position [481, 0]
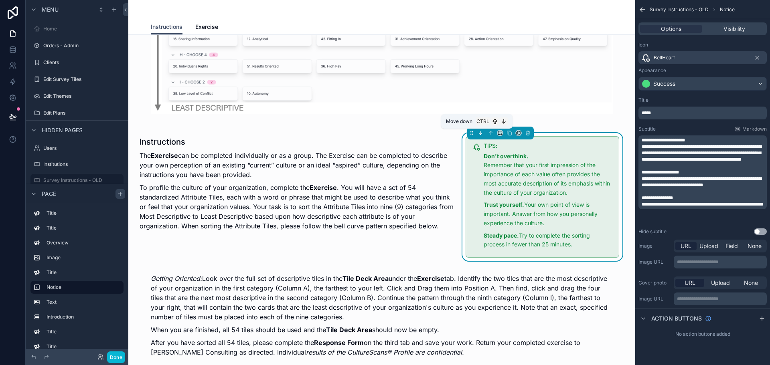
click at [478, 137] on button "scrollable content" at bounding box center [480, 133] width 9 height 9
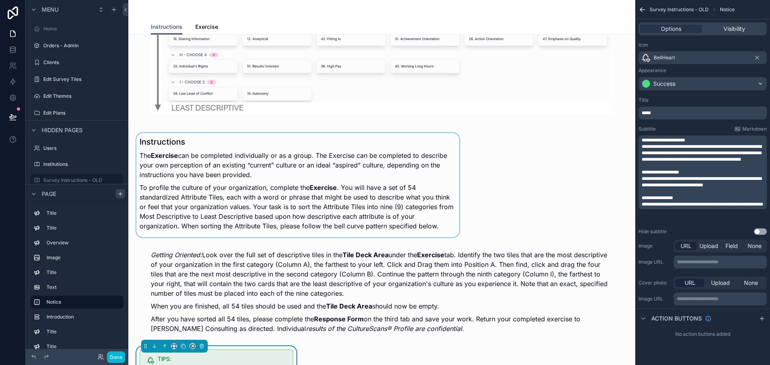
click at [319, 187] on div "scrollable content" at bounding box center [298, 185] width 326 height 104
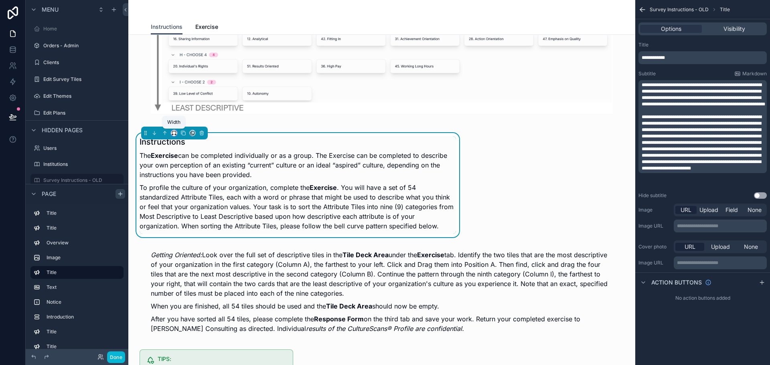
click at [177, 133] on button "scrollable content" at bounding box center [174, 133] width 6 height 6
click at [189, 224] on span "75%" at bounding box center [184, 224] width 12 height 10
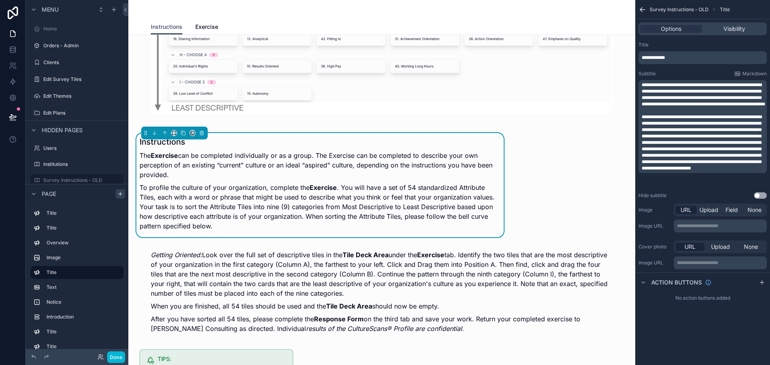
click at [174, 137] on div "scrollable content" at bounding box center [174, 133] width 67 height 13
click at [173, 134] on icon "scrollable content" at bounding box center [174, 133] width 6 height 6
click at [194, 218] on span "Full width" at bounding box center [190, 218] width 25 height 10
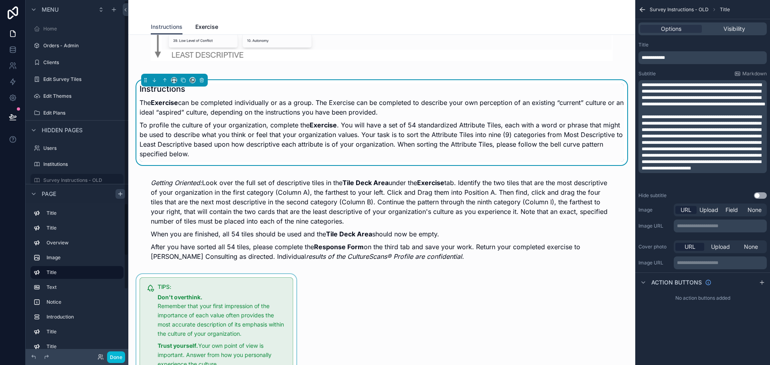
scroll to position [602, 0]
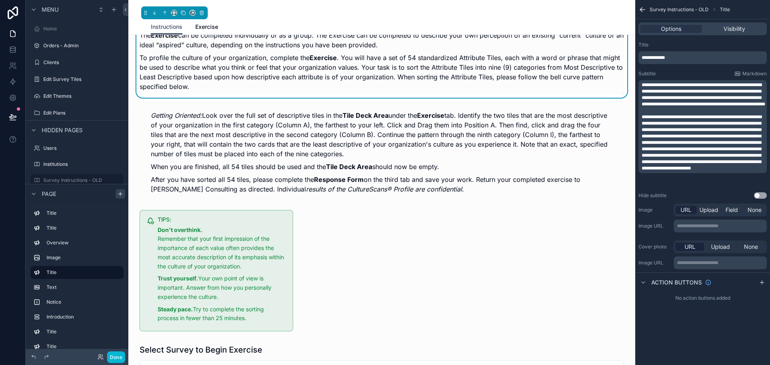
click at [343, 74] on p "To profile the culture of your organization, complete the Exercise . You will h…" at bounding box center [381, 72] width 484 height 38
click at [171, 13] on icon "scrollable content" at bounding box center [174, 13] width 6 height 6
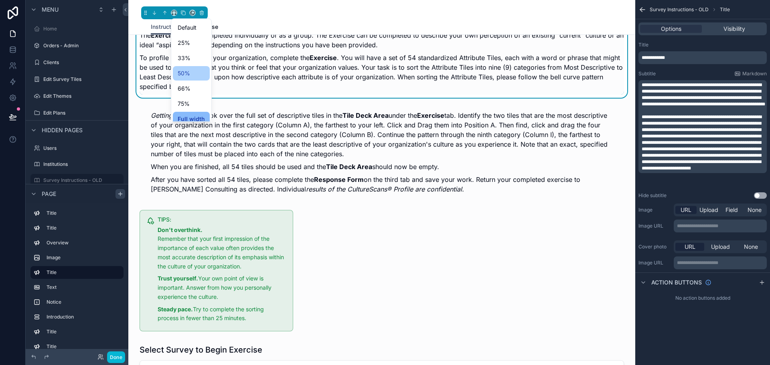
click at [190, 76] on div "50%" at bounding box center [191, 74] width 27 height 10
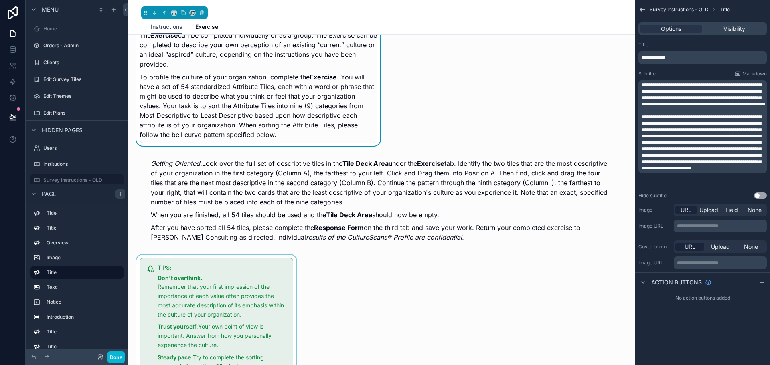
click at [203, 293] on div "scrollable content" at bounding box center [216, 319] width 163 height 128
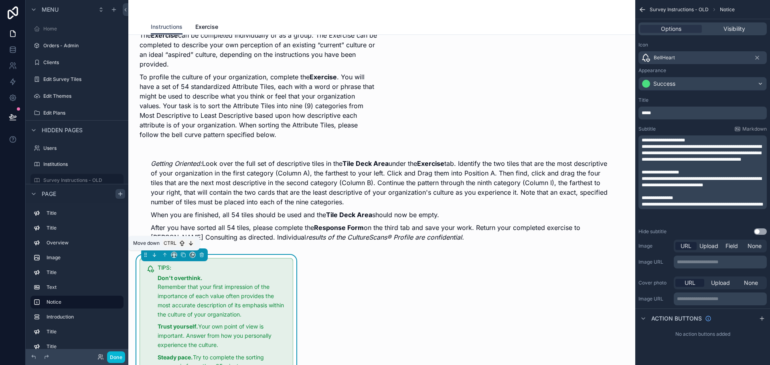
click at [156, 257] on icon "scrollable content" at bounding box center [154, 255] width 6 height 6
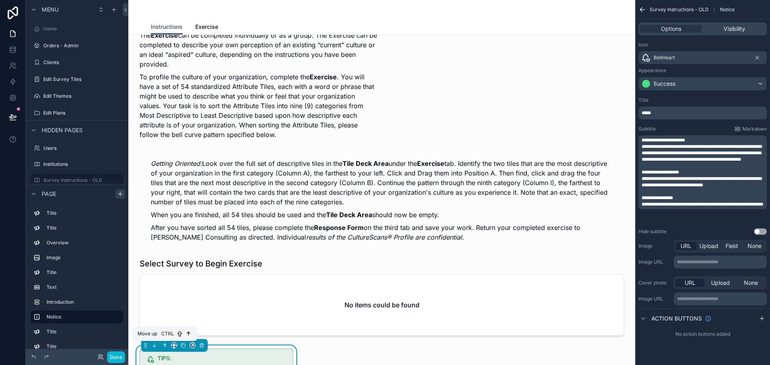
click at [164, 344] on icon "scrollable content" at bounding box center [165, 346] width 6 height 6
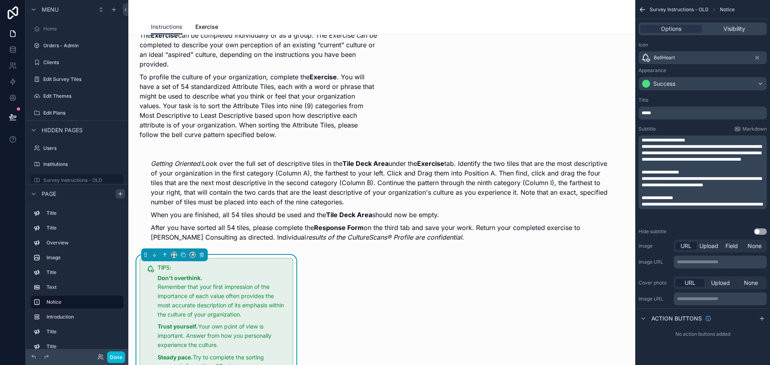
click at [162, 255] on icon "scrollable content" at bounding box center [165, 255] width 6 height 6
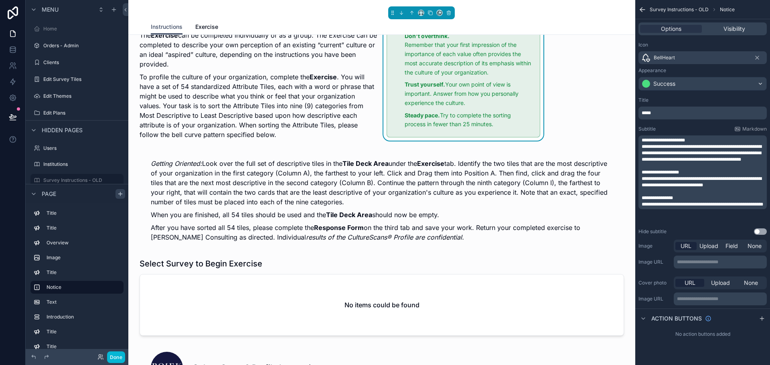
scroll to position [481, 0]
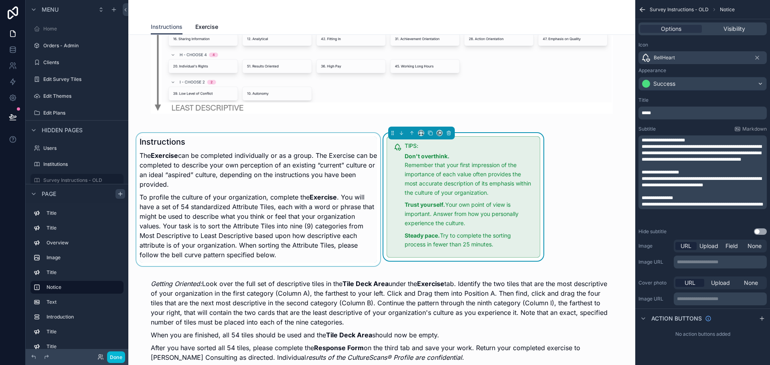
click at [289, 194] on div "scrollable content" at bounding box center [258, 199] width 247 height 133
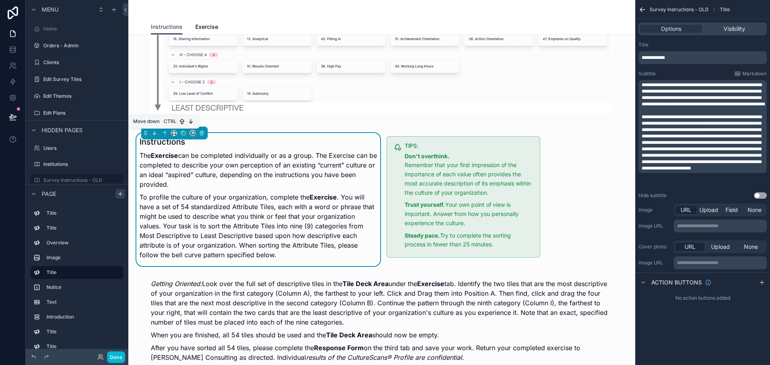
click at [156, 135] on icon "scrollable content" at bounding box center [154, 133] width 6 height 6
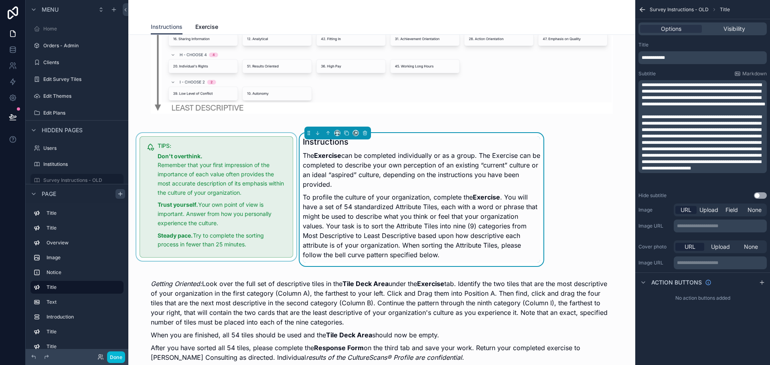
click at [167, 156] on div "scrollable content" at bounding box center [216, 199] width 163 height 133
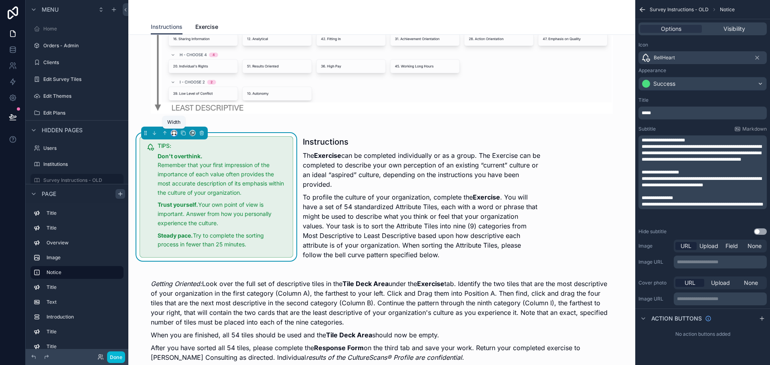
click at [176, 133] on icon "scrollable content" at bounding box center [174, 133] width 6 height 6
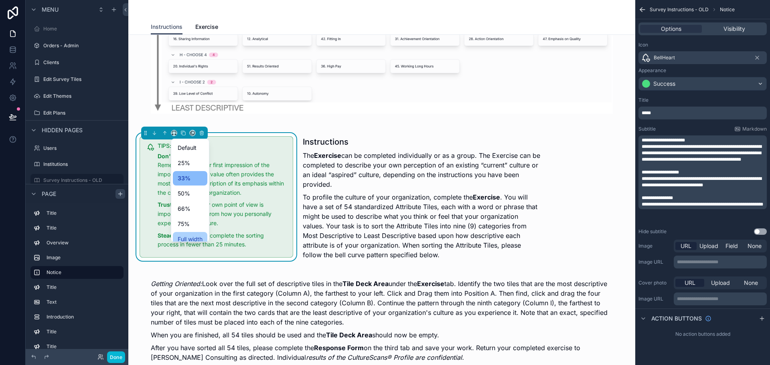
click at [183, 240] on span "Full width" at bounding box center [190, 239] width 25 height 10
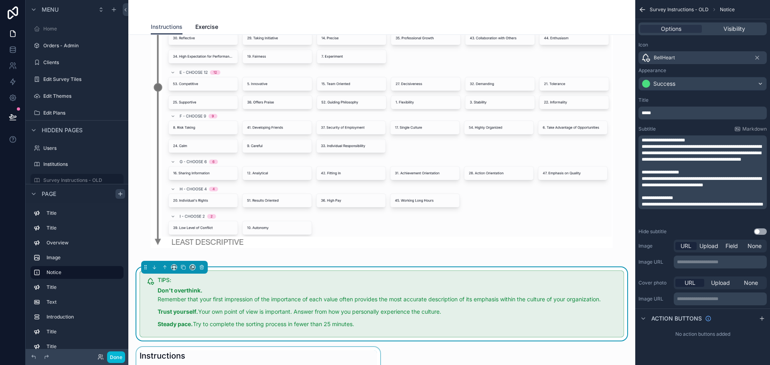
scroll to position [441, 0]
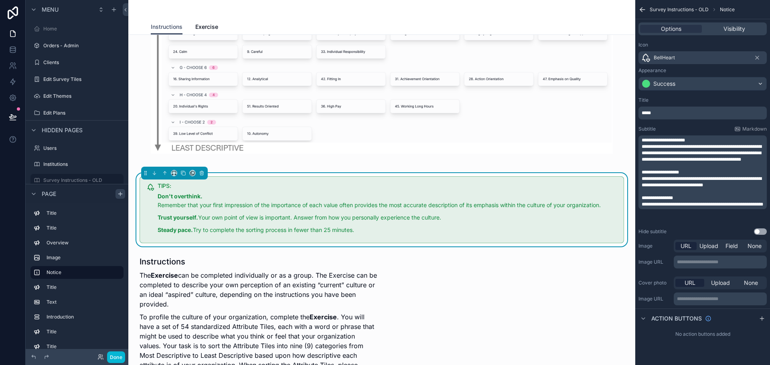
click at [668, 162] on span "**********" at bounding box center [701, 153] width 120 height 18
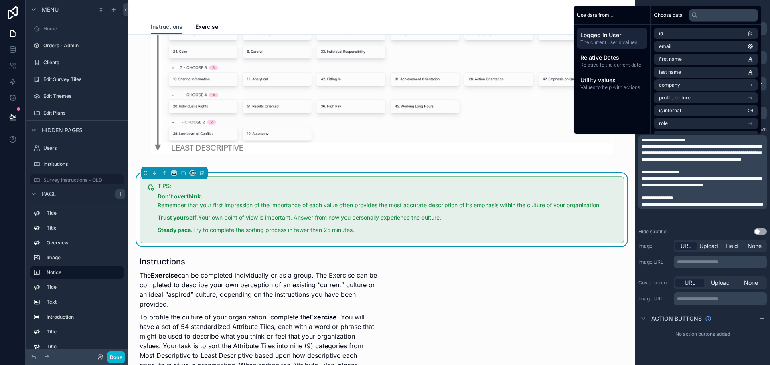
click at [685, 195] on p "﻿" at bounding box center [702, 191] width 123 height 6
click at [669, 169] on p "﻿" at bounding box center [702, 166] width 123 height 6
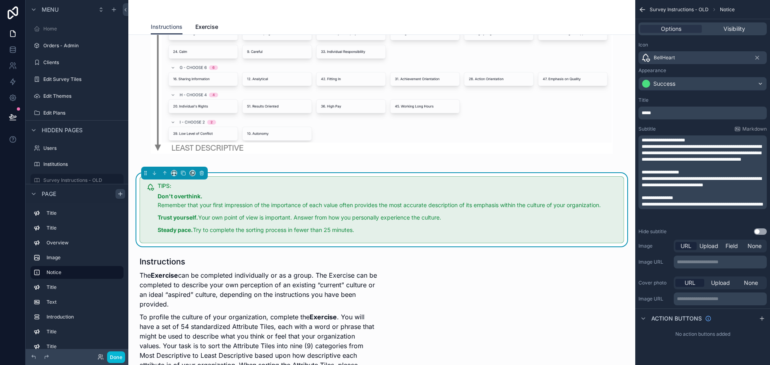
click at [642, 149] on span "**********" at bounding box center [701, 153] width 120 height 18
drag, startPoint x: 700, startPoint y: 137, endPoint x: 713, endPoint y: 137, distance: 12.4
click at [713, 137] on p "**********" at bounding box center [702, 140] width 123 height 6
drag, startPoint x: 691, startPoint y: 176, endPoint x: 706, endPoint y: 176, distance: 15.2
click at [706, 176] on p "**********" at bounding box center [702, 172] width 123 height 6
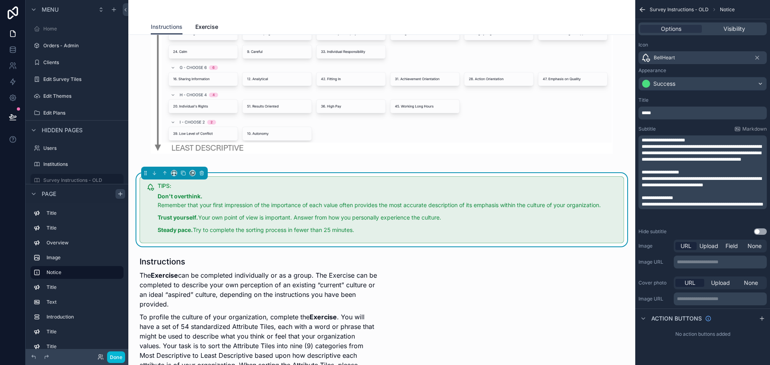
click at [700, 141] on p "**********" at bounding box center [702, 140] width 123 height 6
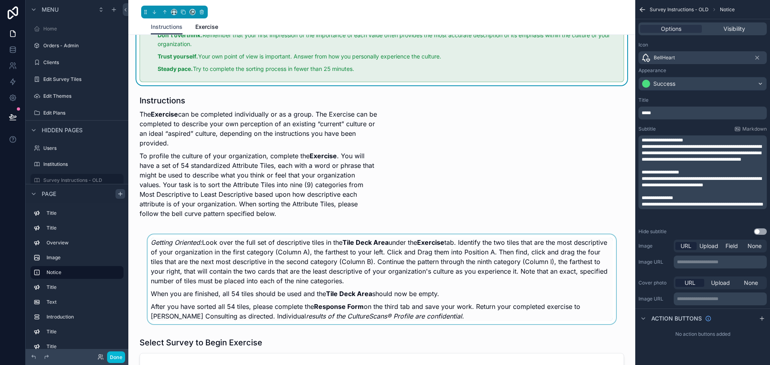
scroll to position [602, 0]
click at [211, 286] on div "scrollable content" at bounding box center [382, 280] width 494 height 96
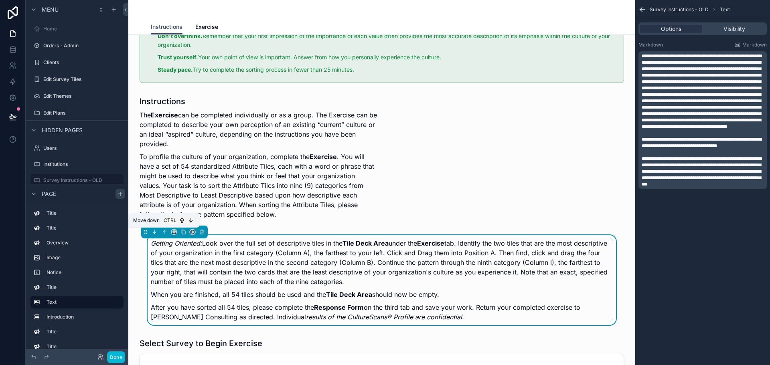
click at [156, 232] on icon "scrollable content" at bounding box center [154, 232] width 6 height 6
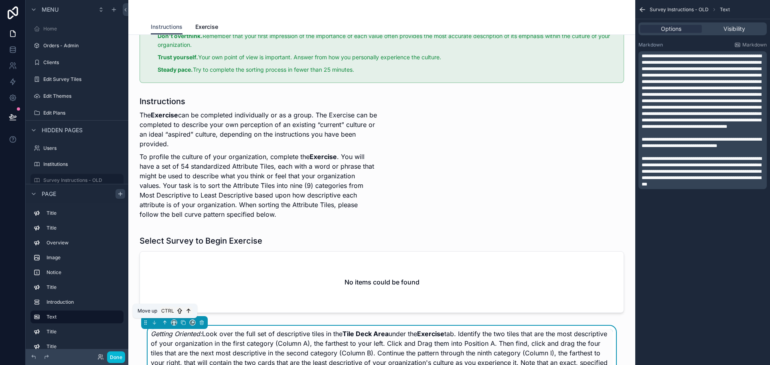
click at [164, 323] on icon "scrollable content" at bounding box center [165, 323] width 6 height 6
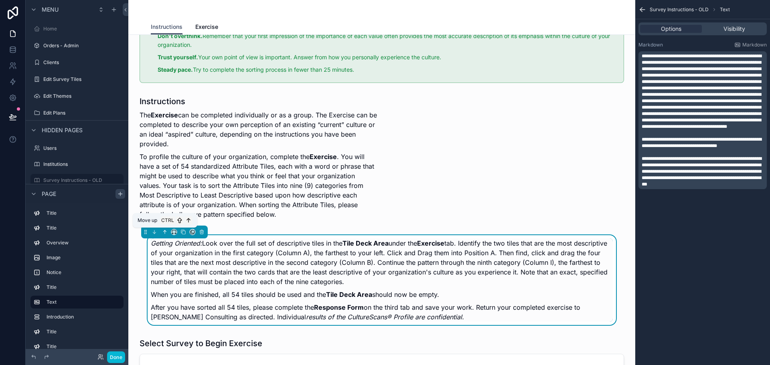
click at [165, 234] on icon "scrollable content" at bounding box center [165, 232] width 6 height 6
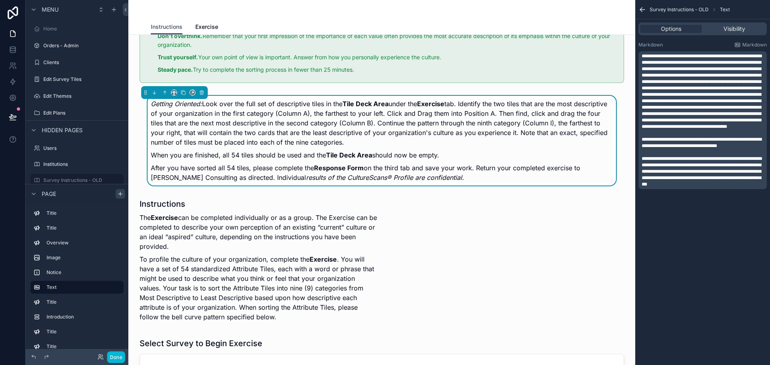
click at [178, 107] on em "Getting Oriented:" at bounding box center [176, 104] width 51 height 8
click at [689, 56] on span "**********" at bounding box center [701, 91] width 120 height 75
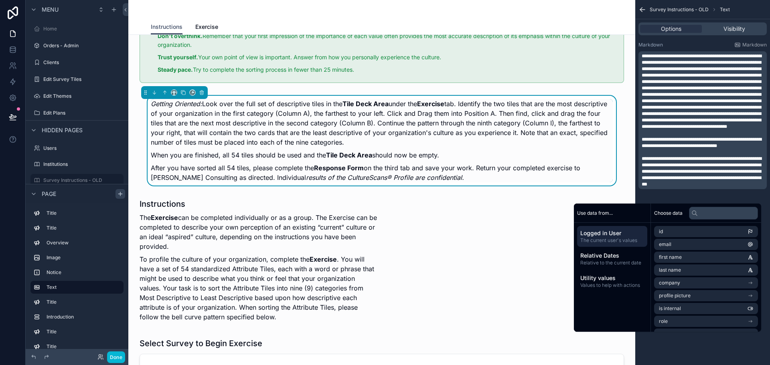
click at [684, 56] on span "**********" at bounding box center [701, 91] width 120 height 75
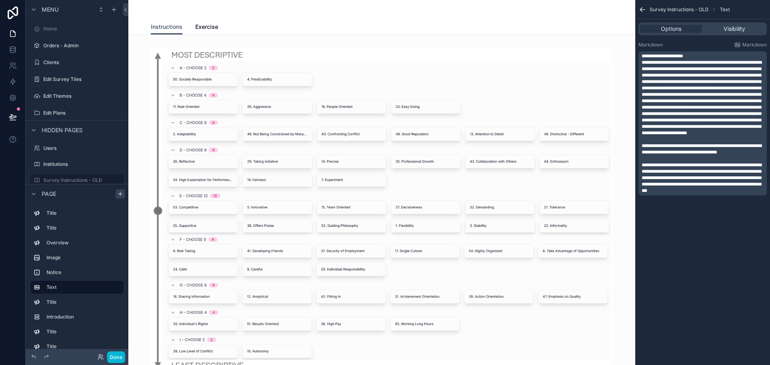
scroll to position [0, 0]
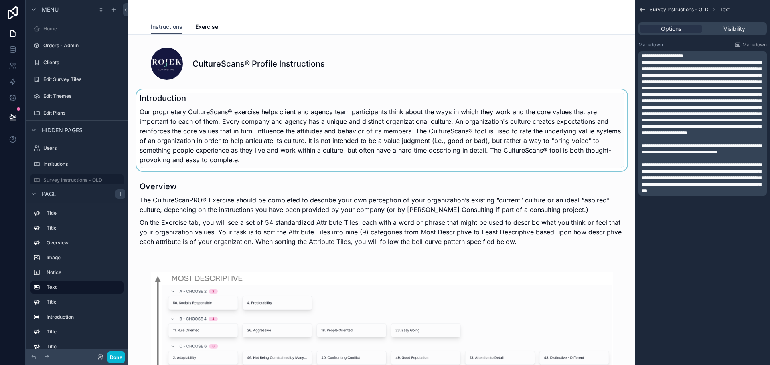
click at [366, 119] on div "scrollable content" at bounding box center [382, 130] width 494 height 82
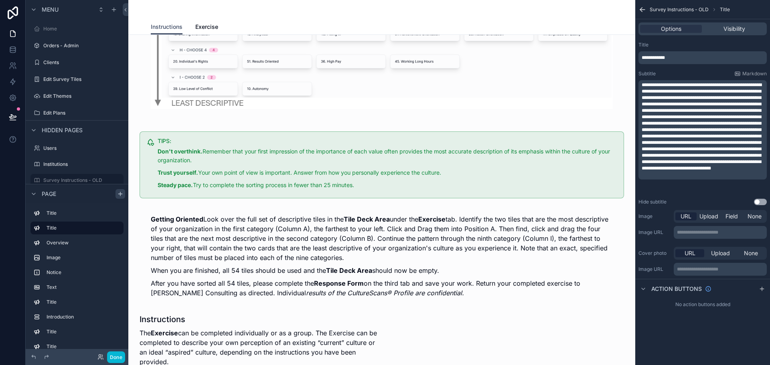
scroll to position [490, 0]
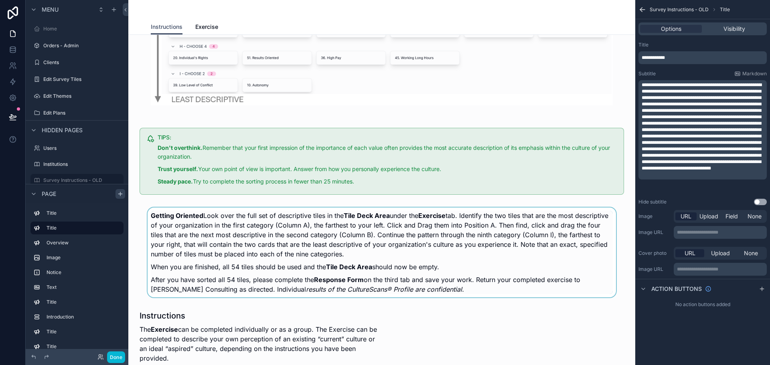
click at [328, 232] on div "scrollable content" at bounding box center [382, 252] width 494 height 96
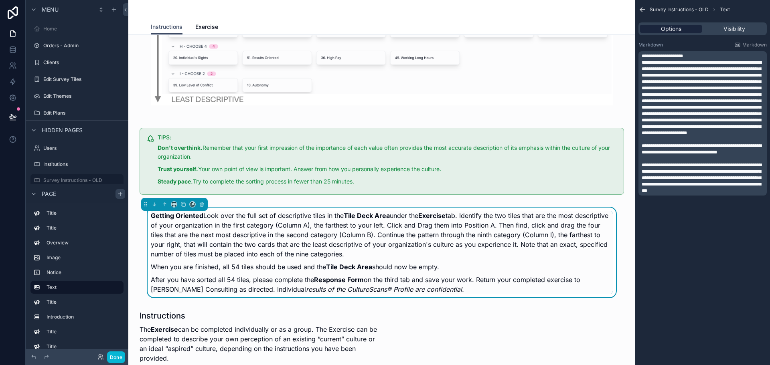
click at [681, 26] on div "Options" at bounding box center [671, 29] width 62 height 8
click at [654, 46] on label "Markdown" at bounding box center [650, 45] width 24 height 6
click at [669, 107] on span "**********" at bounding box center [701, 97] width 120 height 75
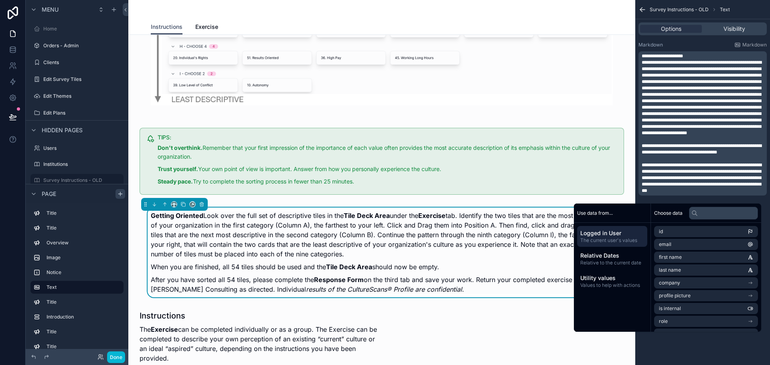
click at [332, 245] on p "Getting Oriented Look over the full set of descriptive tiles in the Tile Deck A…" at bounding box center [382, 235] width 462 height 48
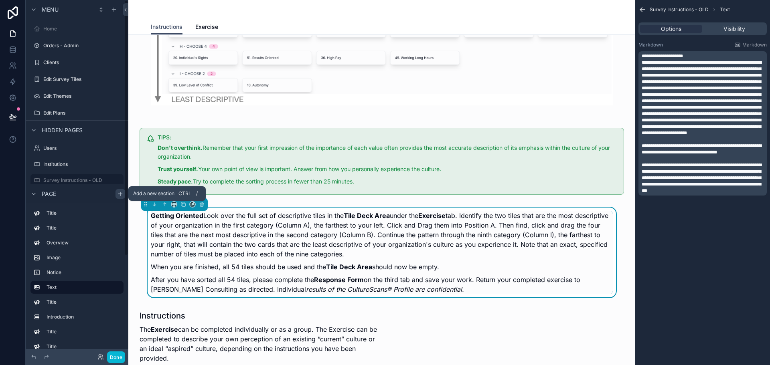
click at [119, 195] on icon "scrollable content" at bounding box center [120, 193] width 6 height 6
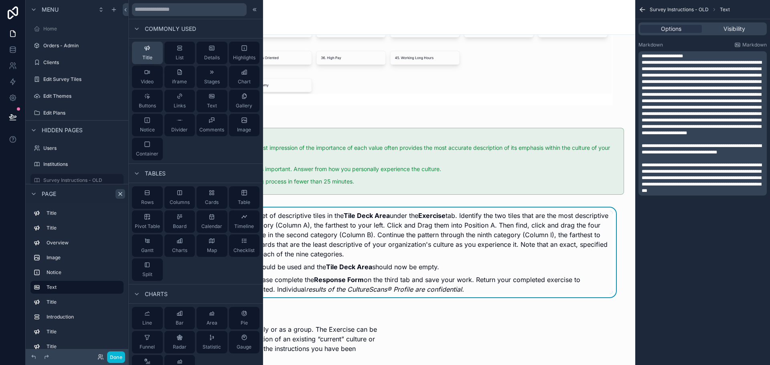
click at [149, 58] on span "Title" at bounding box center [147, 58] width 10 height 6
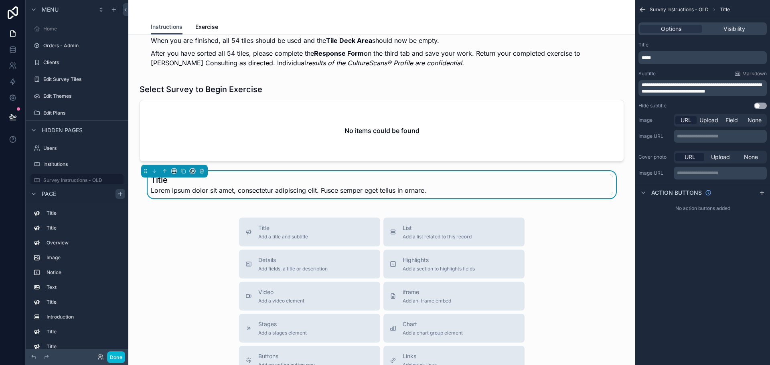
scroll to position [1529, 0]
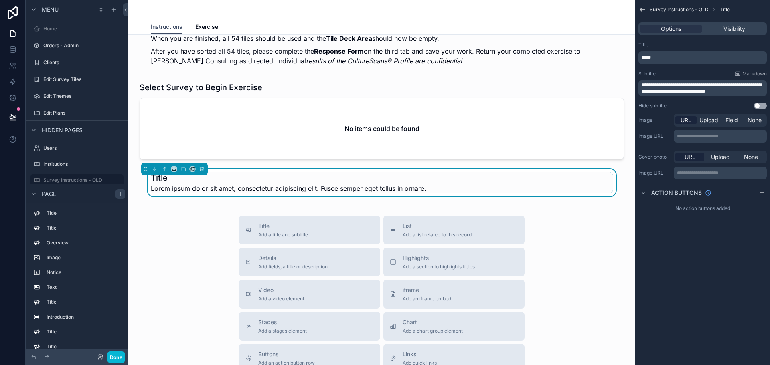
click at [208, 187] on span "Lorem ipsum dolor sit amet, consectetur adipiscing elit. Fusce semper eget tell…" at bounding box center [288, 189] width 275 height 10
click at [165, 168] on icon "scrollable content" at bounding box center [165, 169] width 0 height 3
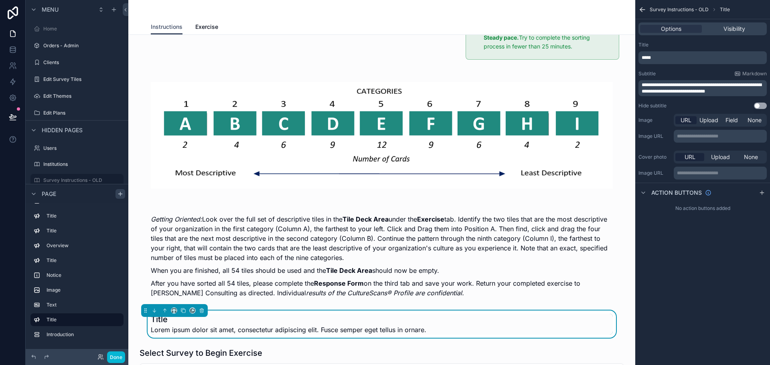
scroll to position [1296, 0]
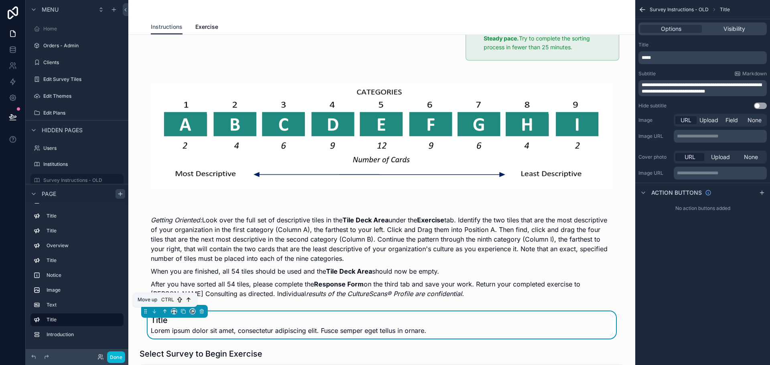
click at [164, 313] on icon "scrollable content" at bounding box center [165, 312] width 6 height 6
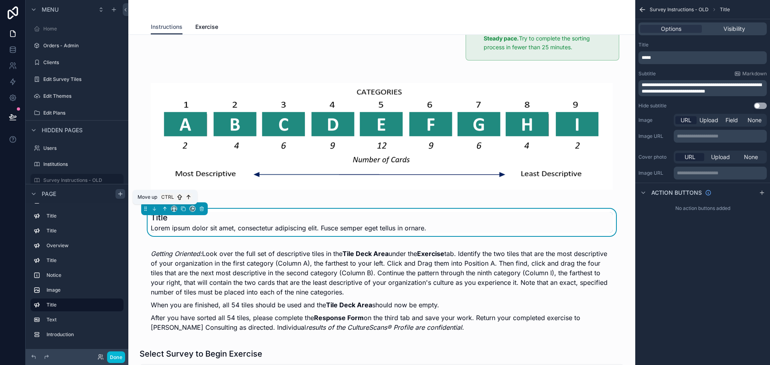
click at [164, 209] on icon "scrollable content" at bounding box center [165, 209] width 6 height 6
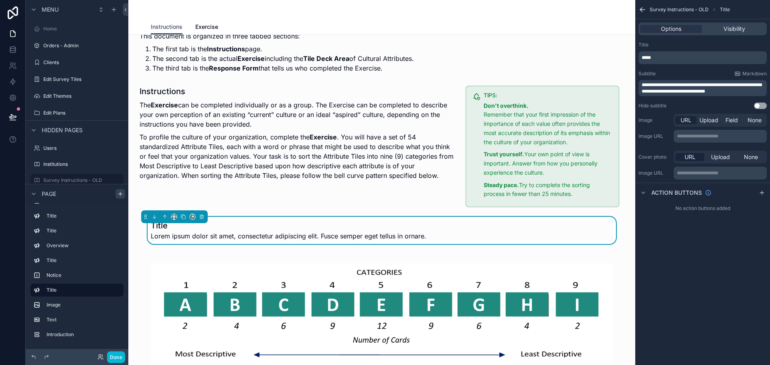
scroll to position [1149, 0]
click at [164, 217] on icon "scrollable content" at bounding box center [165, 217] width 6 height 6
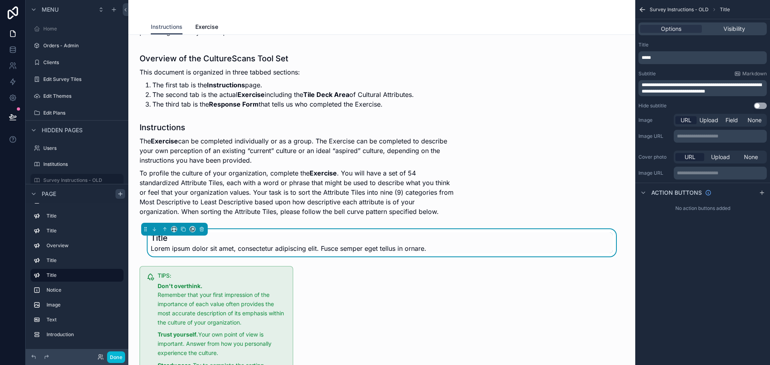
scroll to position [1113, 0]
click at [164, 230] on icon "scrollable content" at bounding box center [165, 230] width 6 height 6
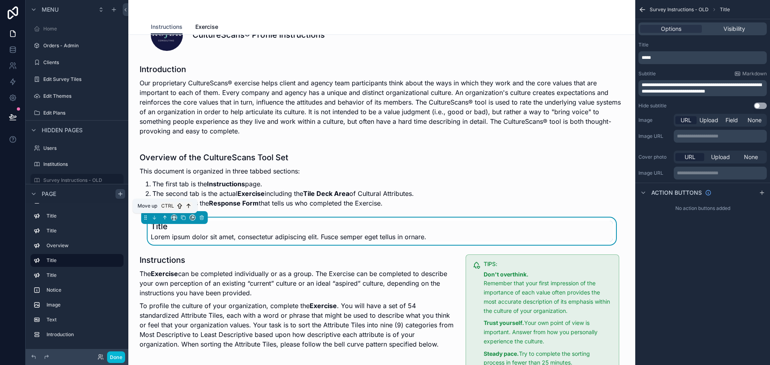
click at [165, 221] on button "scrollable content" at bounding box center [164, 217] width 9 height 9
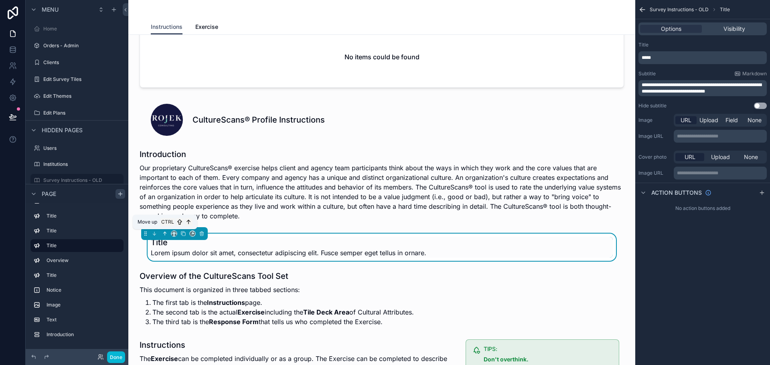
click at [163, 234] on icon "scrollable content" at bounding box center [165, 234] width 6 height 6
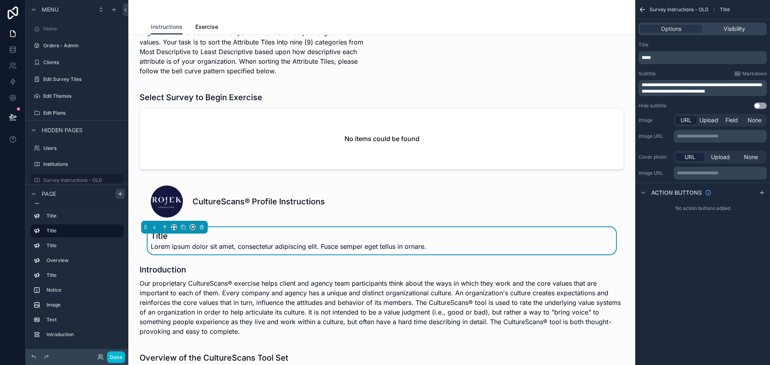
scroll to position [847, 0]
click at [164, 227] on icon "scrollable content" at bounding box center [165, 227] width 2 height 2
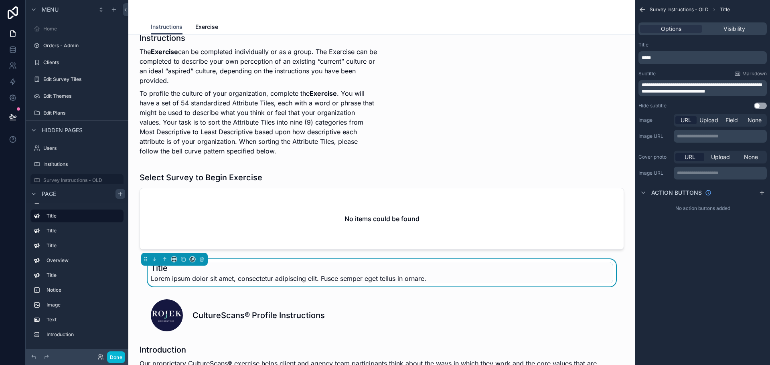
scroll to position [767, 0]
click at [165, 262] on icon "scrollable content" at bounding box center [165, 260] width 6 height 6
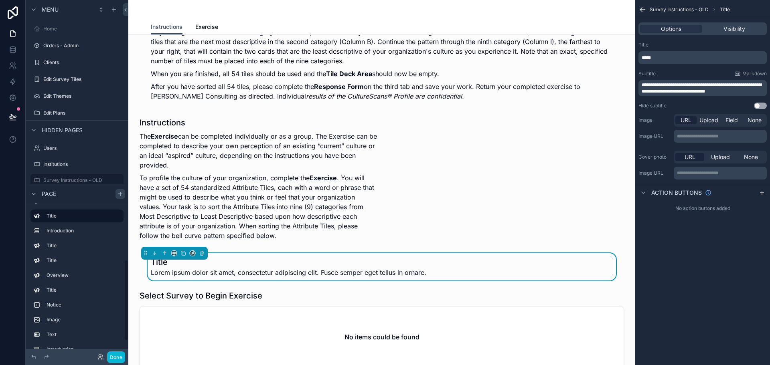
scroll to position [683, 0]
click at [166, 251] on icon "scrollable content" at bounding box center [165, 254] width 6 height 6
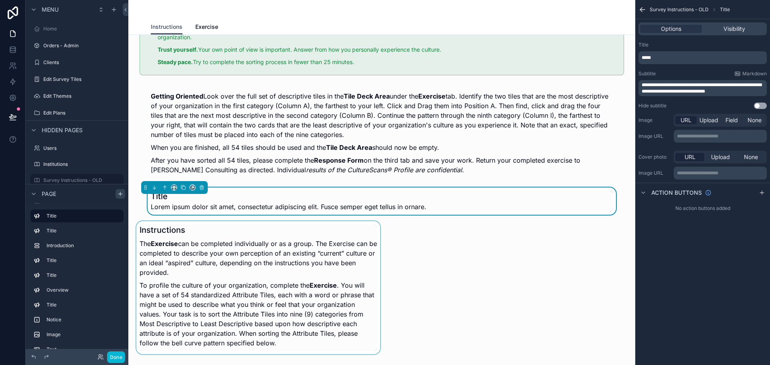
scroll to position [609, 0]
click at [162, 204] on span "Lorem ipsum dolor sit amet, consectetur adipiscing elit. Fusce semper eget tell…" at bounding box center [288, 207] width 275 height 10
click at [670, 83] on span "**********" at bounding box center [701, 88] width 120 height 11
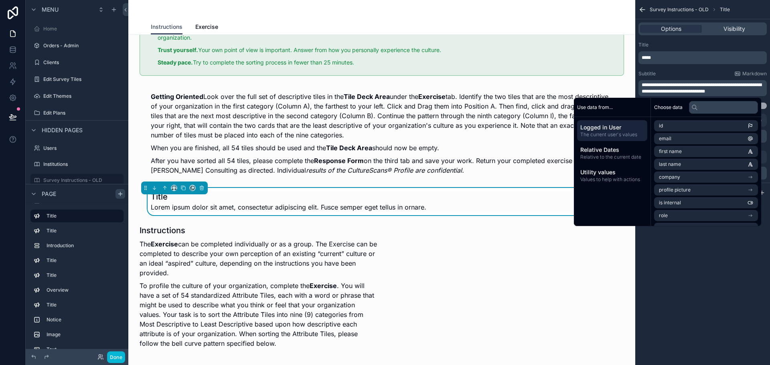
scroll to position [0, 0]
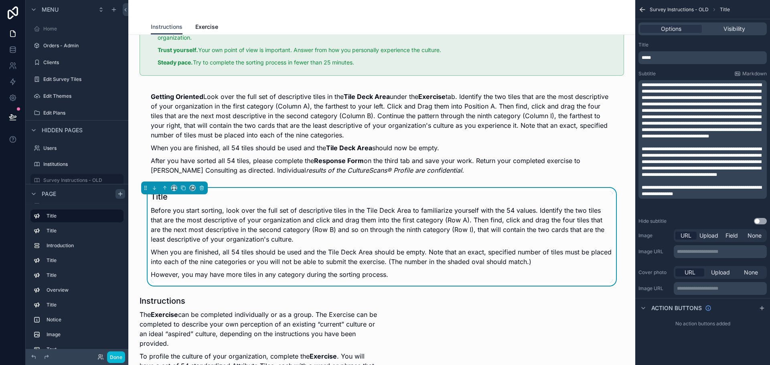
click at [671, 57] on p "*****" at bounding box center [702, 58] width 123 height 6
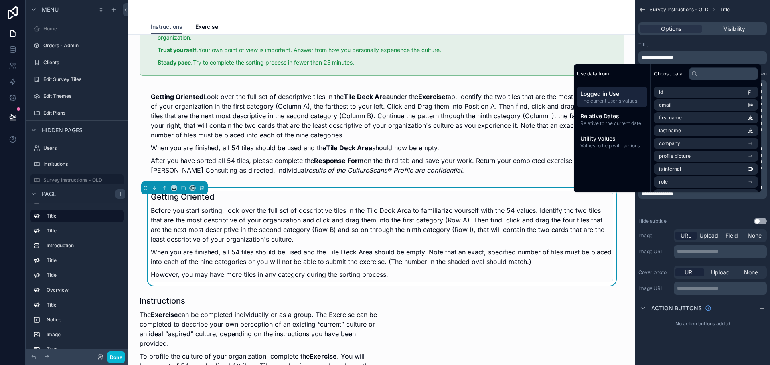
click at [764, 69] on div "**********" at bounding box center [702, 132] width 135 height 189
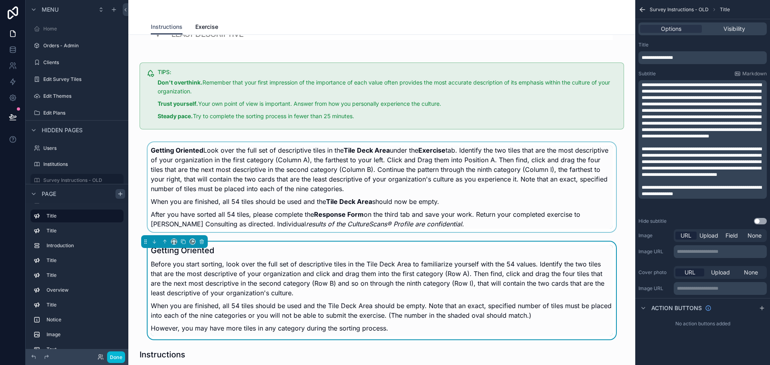
scroll to position [574, 0]
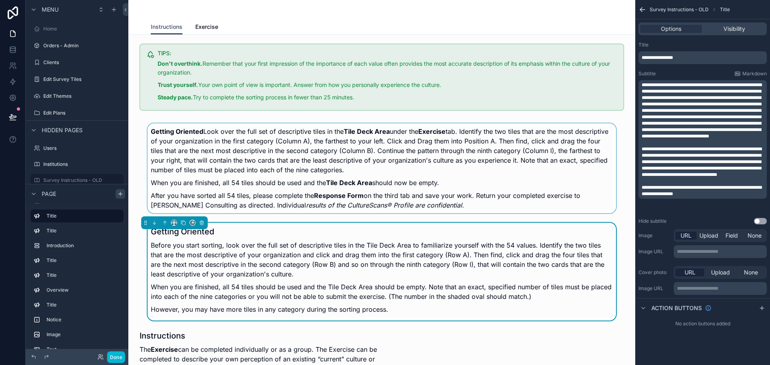
click at [226, 144] on div "scrollable content" at bounding box center [382, 168] width 494 height 96
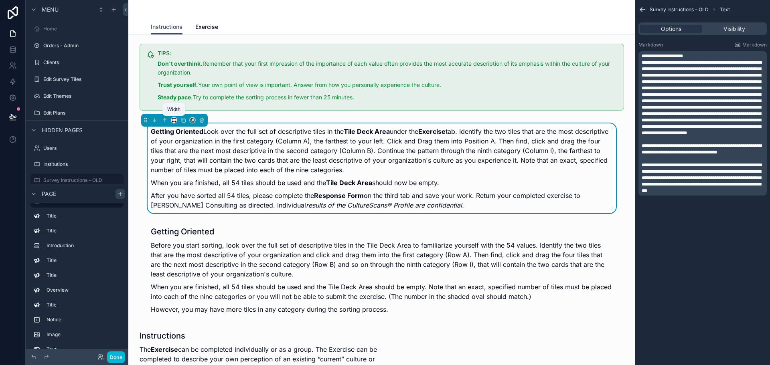
click at [174, 120] on icon "scrollable content" at bounding box center [174, 120] width 6 height 6
click at [180, 201] on span "Full width" at bounding box center [190, 205] width 25 height 10
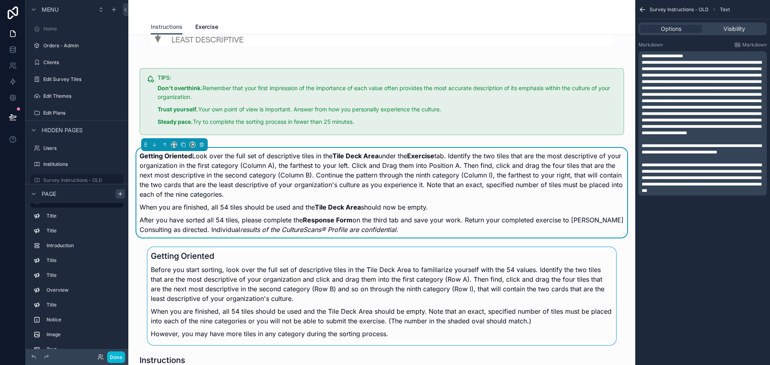
scroll to position [548, 0]
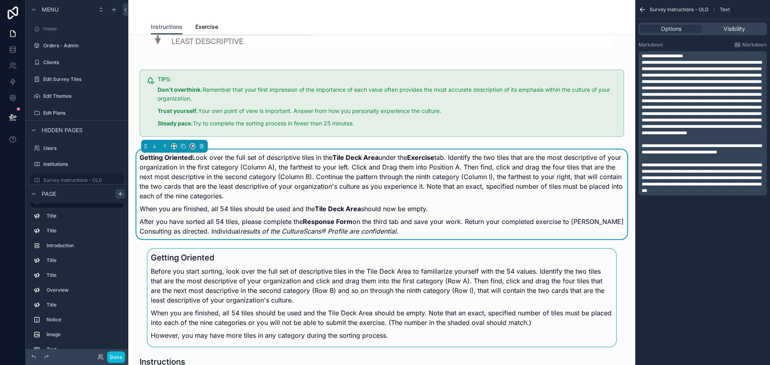
click at [202, 276] on div "scrollable content" at bounding box center [382, 298] width 494 height 98
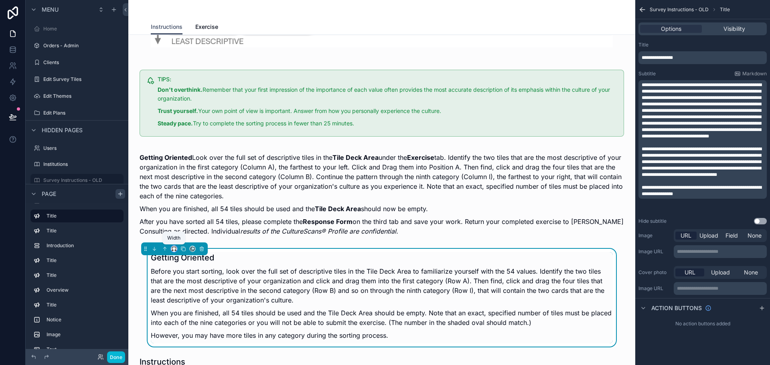
click at [174, 250] on icon "scrollable content" at bounding box center [174, 249] width 6 height 6
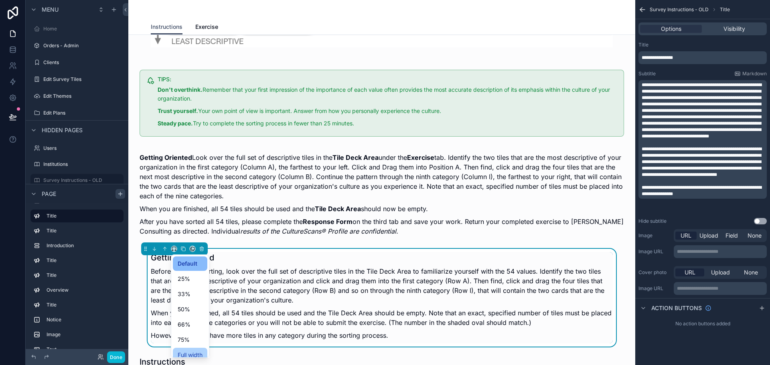
click at [180, 352] on span "Full width" at bounding box center [190, 355] width 25 height 10
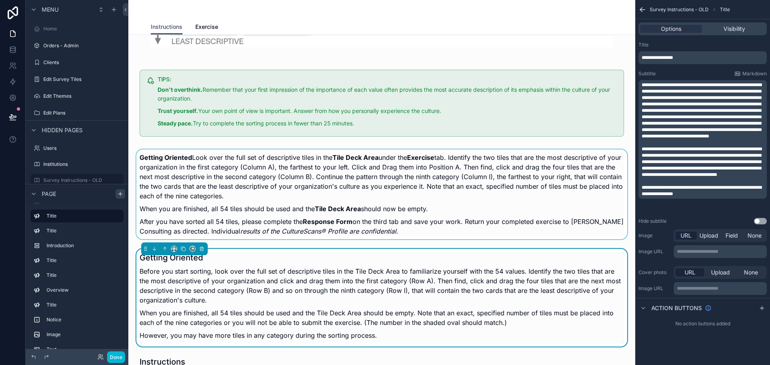
click at [291, 180] on div "scrollable content" at bounding box center [382, 194] width 494 height 96
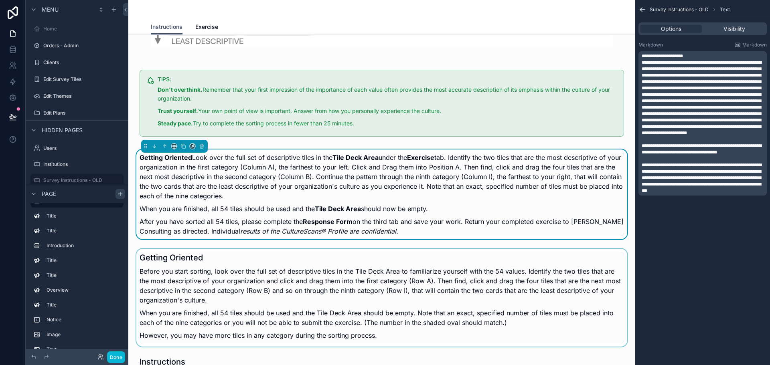
click at [389, 269] on div "scrollable content" at bounding box center [382, 298] width 494 height 98
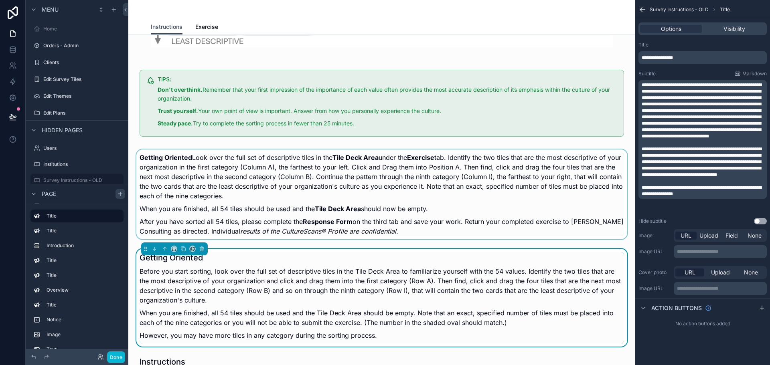
click at [693, 102] on span "**********" at bounding box center [701, 111] width 120 height 56
click at [693, 92] on span "**********" at bounding box center [701, 111] width 120 height 56
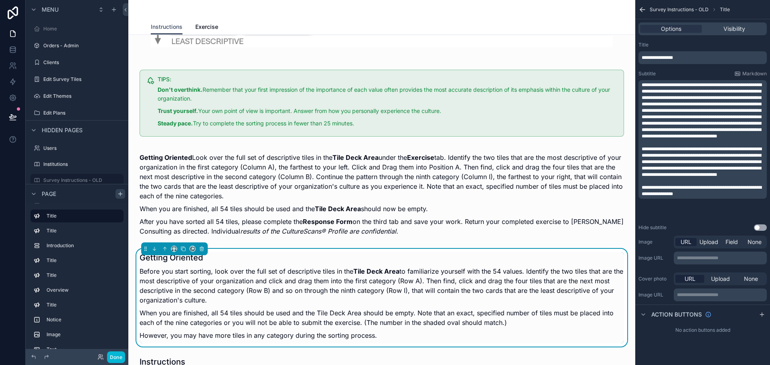
click at [652, 169] on span "**********" at bounding box center [701, 162] width 120 height 30
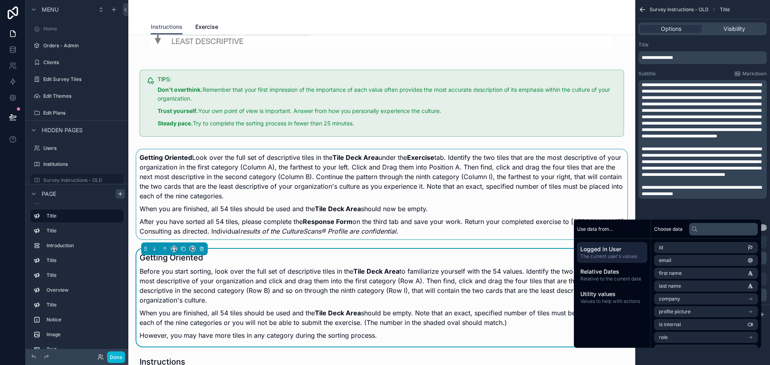
click at [412, 209] on div "scrollable content" at bounding box center [382, 194] width 494 height 96
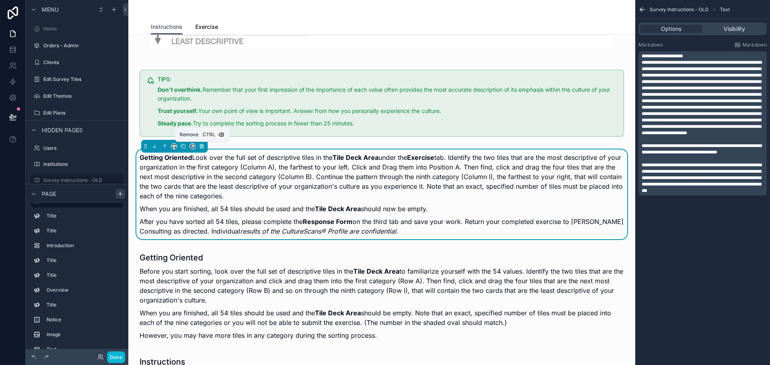
click at [201, 147] on icon "scrollable content" at bounding box center [202, 146] width 6 height 6
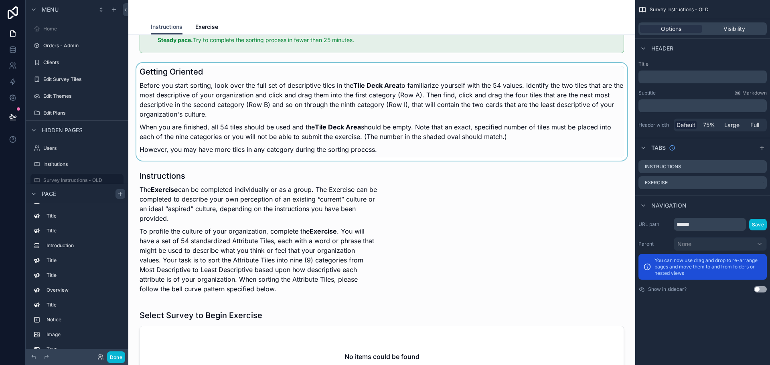
scroll to position [632, 0]
click at [190, 200] on div "scrollable content" at bounding box center [258, 233] width 247 height 133
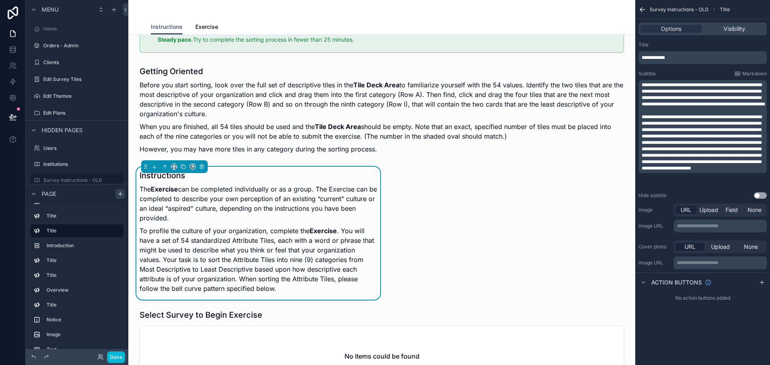
click at [652, 58] on span "**********" at bounding box center [652, 57] width 23 height 5
click at [671, 356] on div "**********" at bounding box center [702, 182] width 135 height 365
click at [317, 230] on strong "Exercise" at bounding box center [322, 231] width 27 height 8
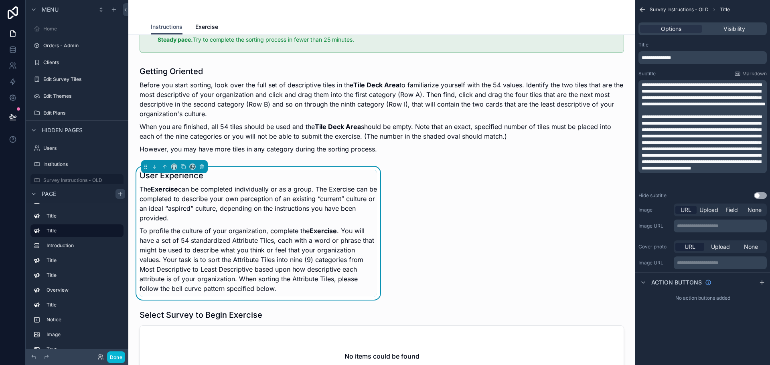
click at [172, 160] on div "scrollable content" at bounding box center [174, 166] width 67 height 13
click at [174, 166] on icon "scrollable content" at bounding box center [174, 167] width 6 height 6
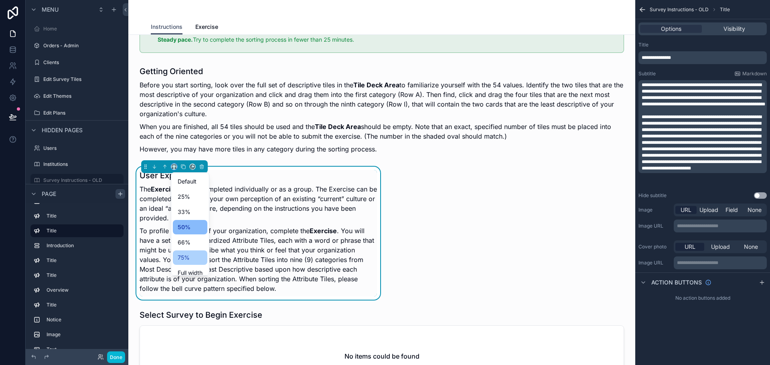
scroll to position [13, 0]
click at [188, 260] on span "Full width" at bounding box center [190, 260] width 25 height 10
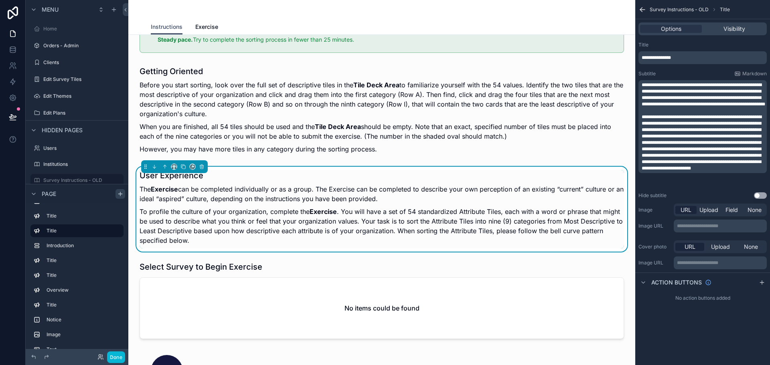
click at [690, 146] on span "**********" at bounding box center [701, 143] width 120 height 56
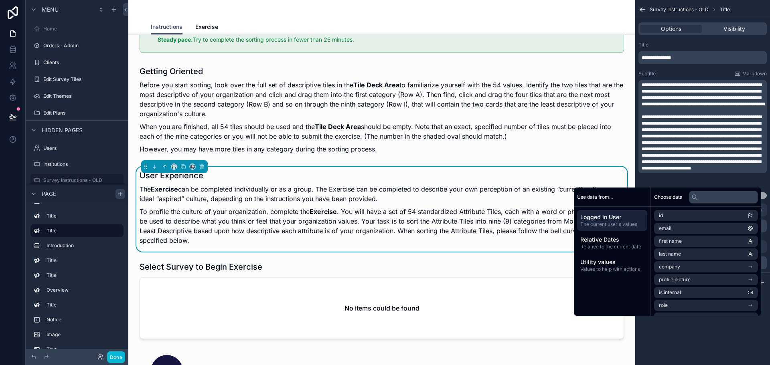
click at [706, 143] on span "**********" at bounding box center [701, 143] width 120 height 56
click at [669, 155] on span "**********" at bounding box center [701, 143] width 120 height 56
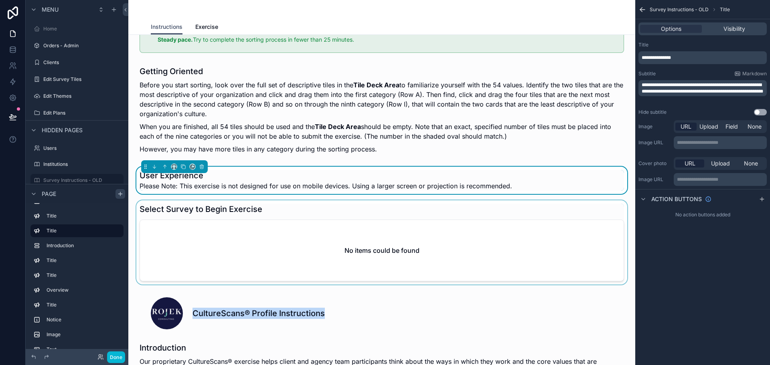
drag, startPoint x: 458, startPoint y: 292, endPoint x: 454, endPoint y: 260, distance: 32.3
click at [454, 260] on div "CultureScans® Profile Instructions Introduction Our proprietary CultureScans® e…" at bounding box center [381, 363] width 507 height 1921
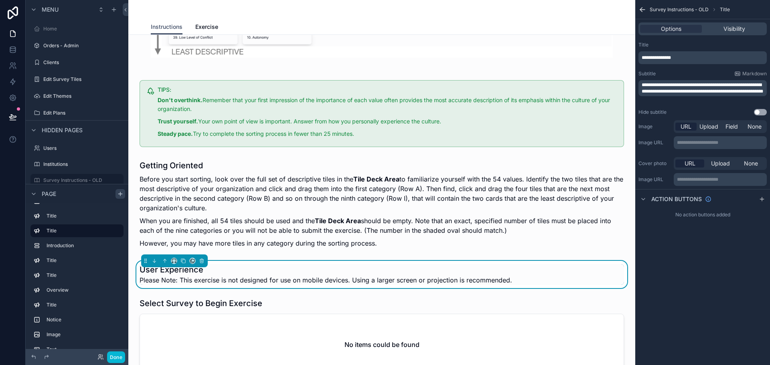
scroll to position [530, 0]
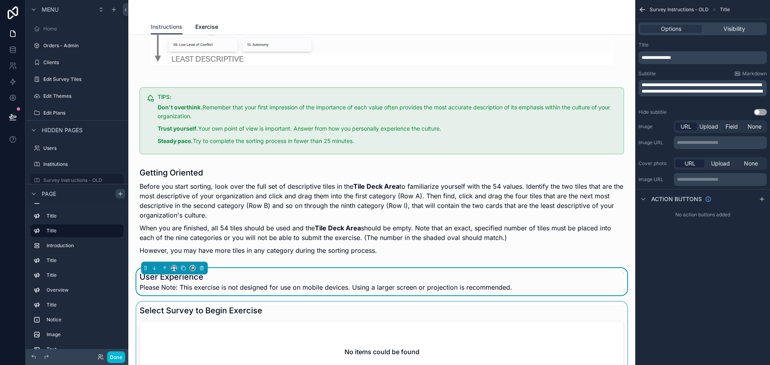
click at [223, 308] on div "scrollable content" at bounding box center [382, 344] width 494 height 84
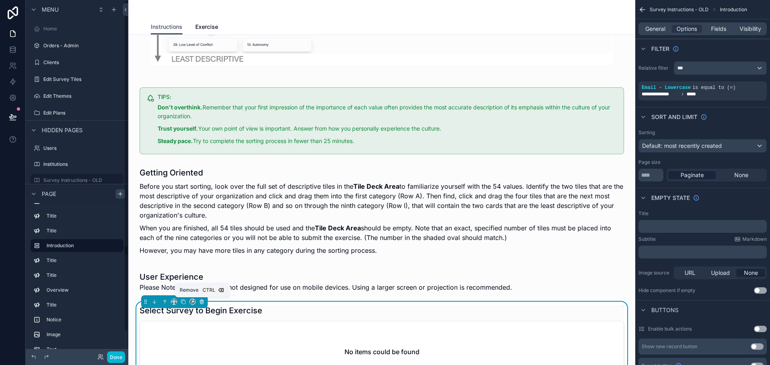
click at [200, 300] on icon "scrollable content" at bounding box center [202, 302] width 6 height 6
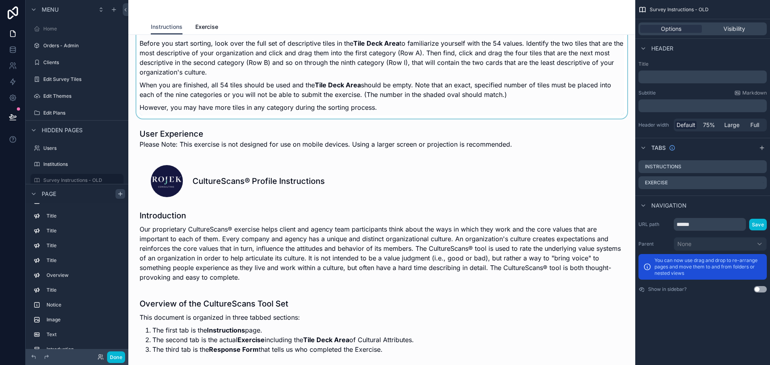
scroll to position [681, 0]
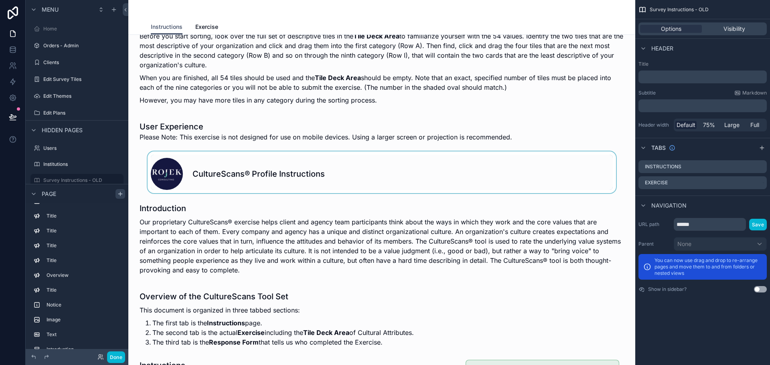
click at [282, 182] on div "scrollable content" at bounding box center [382, 172] width 494 height 42
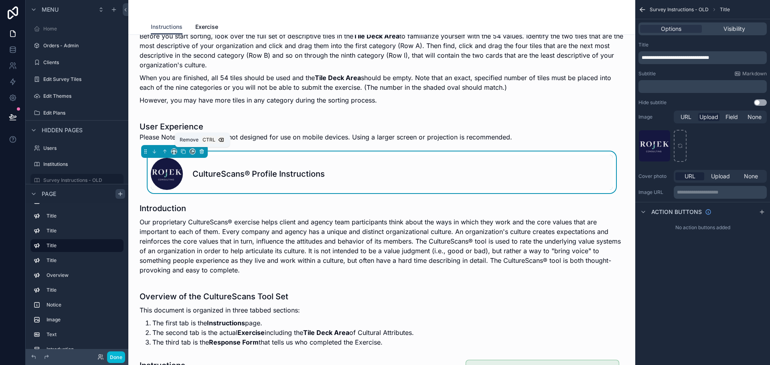
click at [202, 152] on icon "scrollable content" at bounding box center [202, 152] width 0 height 2
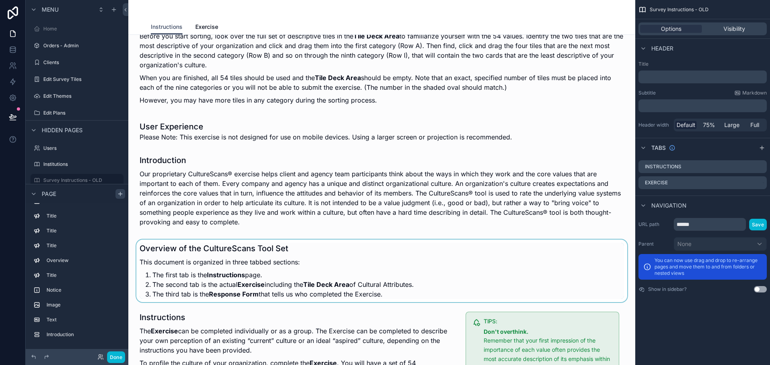
click at [238, 255] on div "scrollable content" at bounding box center [382, 271] width 494 height 63
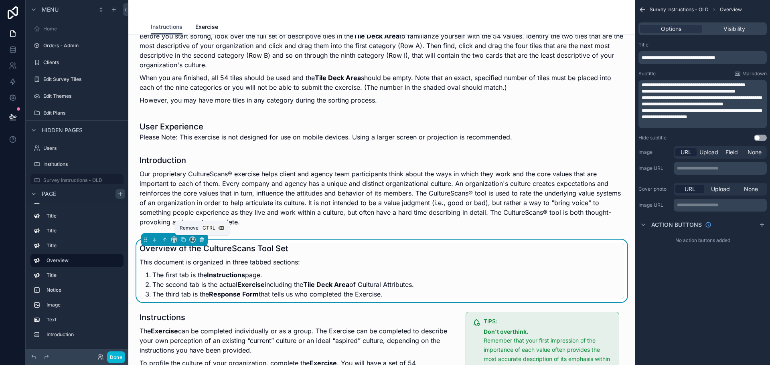
click at [200, 242] on icon "scrollable content" at bounding box center [202, 240] width 6 height 6
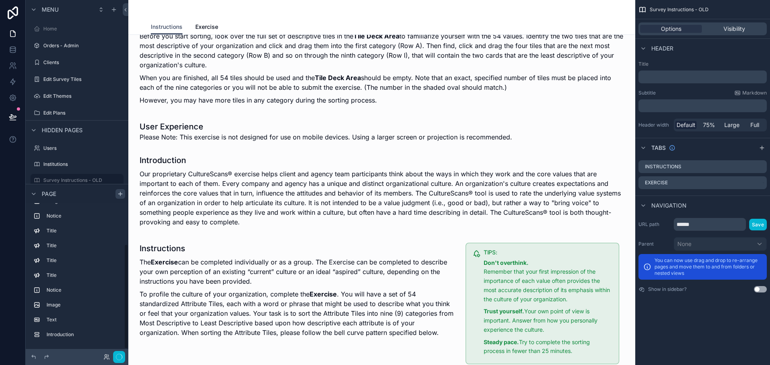
scroll to position [57, 0]
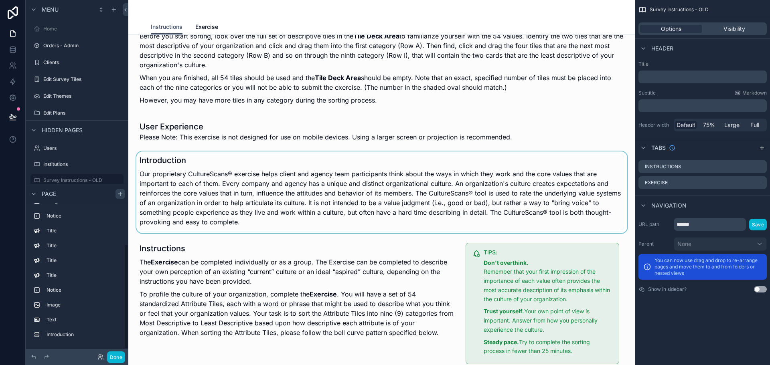
click at [216, 194] on div "scrollable content" at bounding box center [382, 192] width 494 height 82
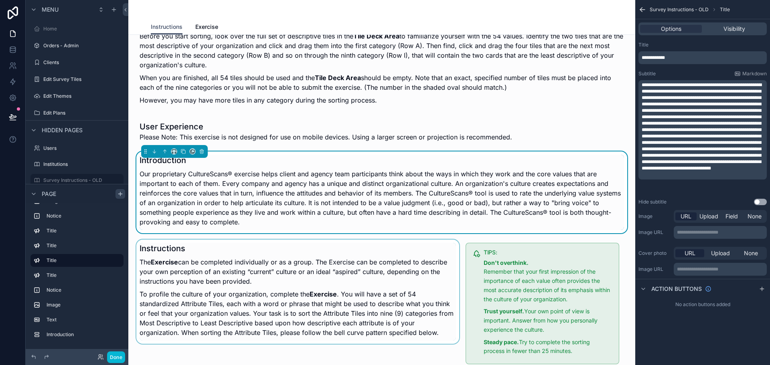
click at [236, 271] on div "scrollable content" at bounding box center [298, 304] width 326 height 128
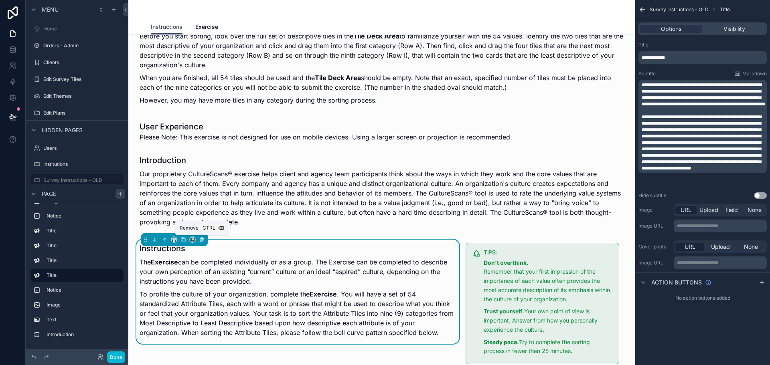
click at [200, 239] on icon "scrollable content" at bounding box center [202, 240] width 6 height 6
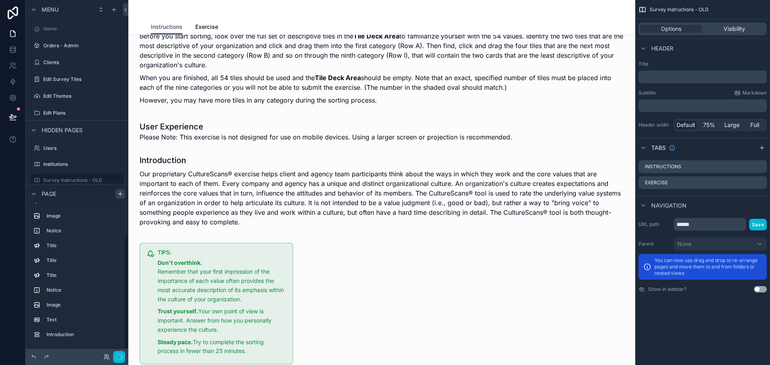
scroll to position [42, 0]
click at [252, 288] on div "scrollable content" at bounding box center [216, 304] width 163 height 128
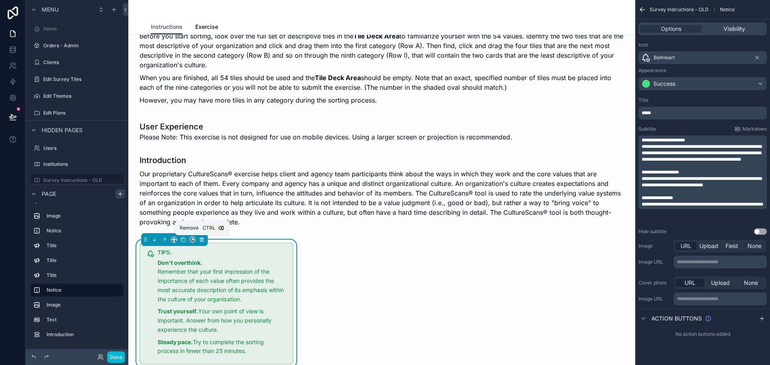
click at [201, 240] on icon "scrollable content" at bounding box center [202, 240] width 6 height 6
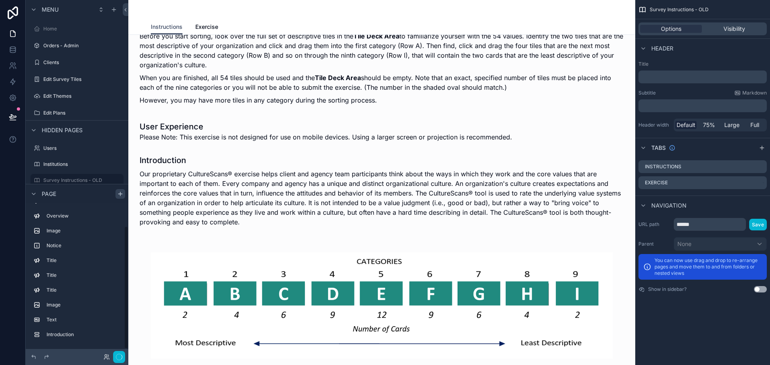
scroll to position [27, 0]
click at [291, 282] on div "scrollable content" at bounding box center [382, 306] width 494 height 132
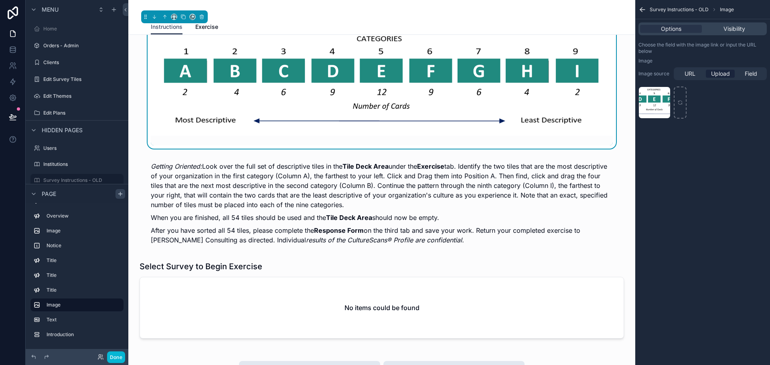
scroll to position [905, 0]
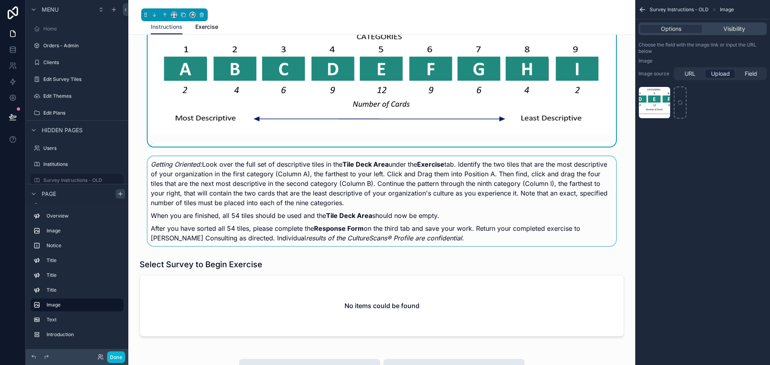
click at [275, 206] on div "scrollable content" at bounding box center [382, 201] width 494 height 96
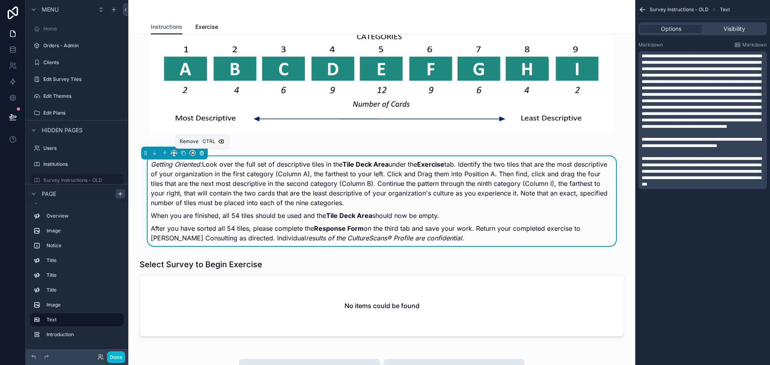
click at [200, 154] on icon "scrollable content" at bounding box center [202, 153] width 6 height 6
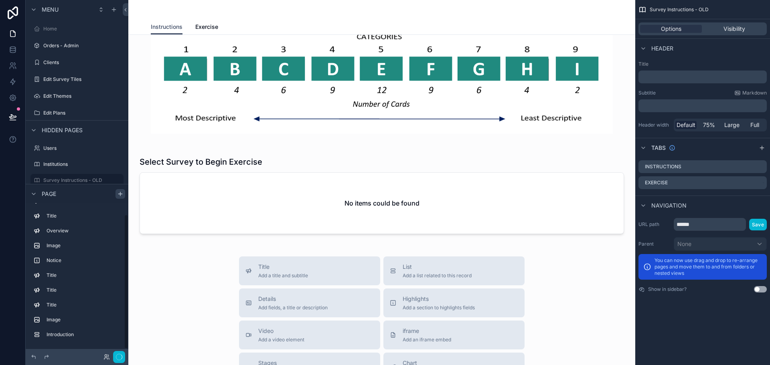
scroll to position [12, 0]
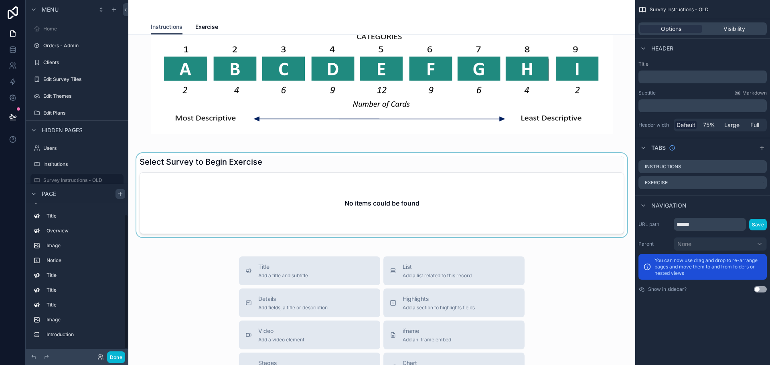
click at [252, 212] on div "scrollable content" at bounding box center [382, 195] width 494 height 84
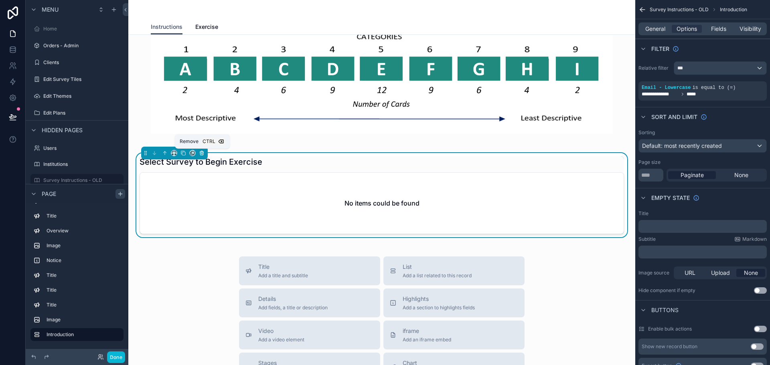
click at [199, 152] on icon "scrollable content" at bounding box center [202, 153] width 6 height 6
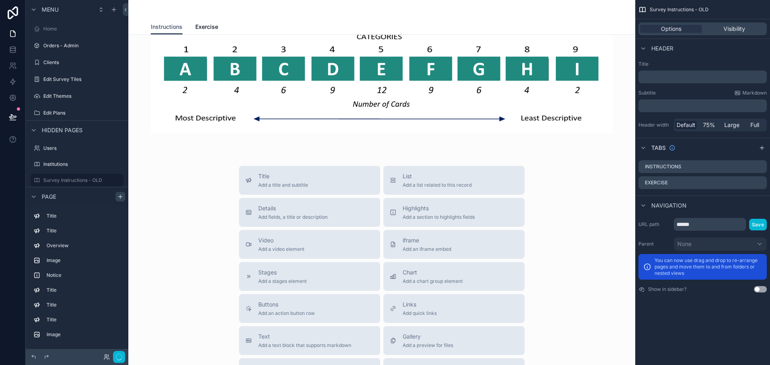
scroll to position [0, 0]
click at [281, 188] on span "Add a title and subtitle" at bounding box center [283, 185] width 50 height 6
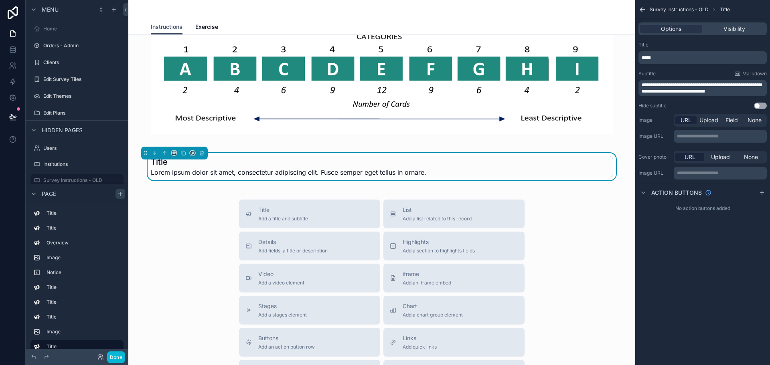
scroll to position [890, 0]
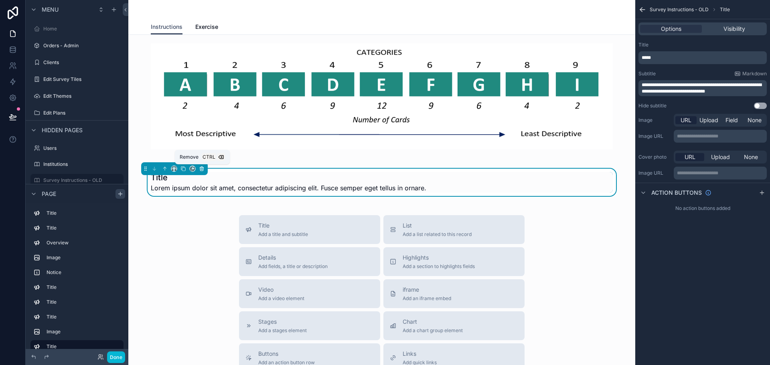
click at [202, 171] on icon "scrollable content" at bounding box center [201, 169] width 3 height 3
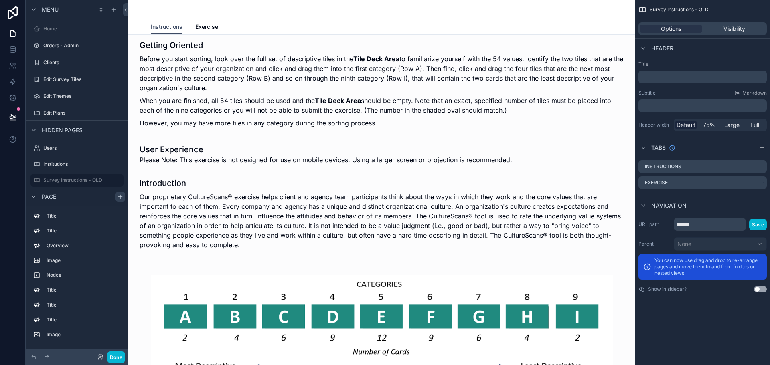
scroll to position [658, 0]
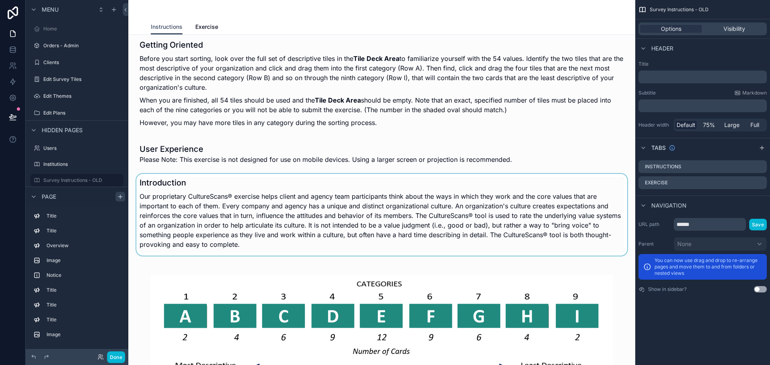
click at [189, 204] on div "scrollable content" at bounding box center [382, 215] width 494 height 82
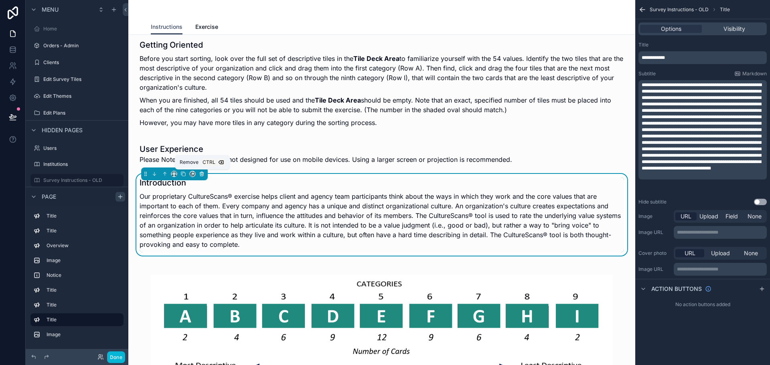
click at [205, 175] on button "scrollable content" at bounding box center [201, 174] width 9 height 9
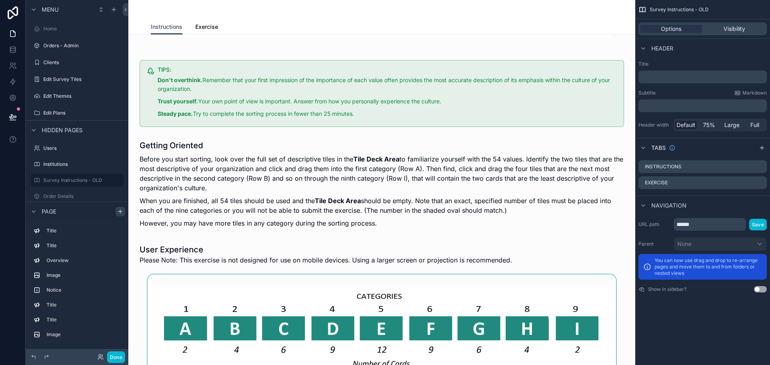
scroll to position [557, 0]
click at [205, 32] on link "Exercise" at bounding box center [206, 28] width 23 height 16
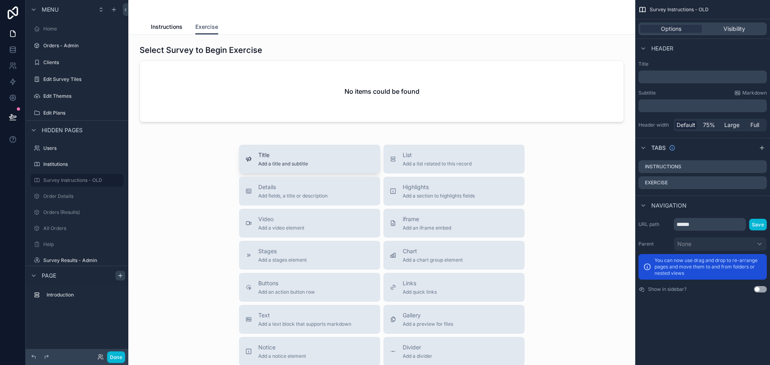
click at [274, 170] on button "Title Add a title and subtitle" at bounding box center [309, 159] width 141 height 29
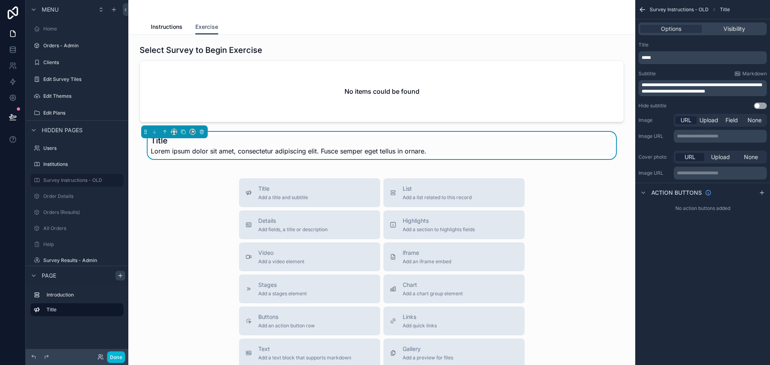
click at [647, 59] on span "*****" at bounding box center [645, 57] width 9 height 5
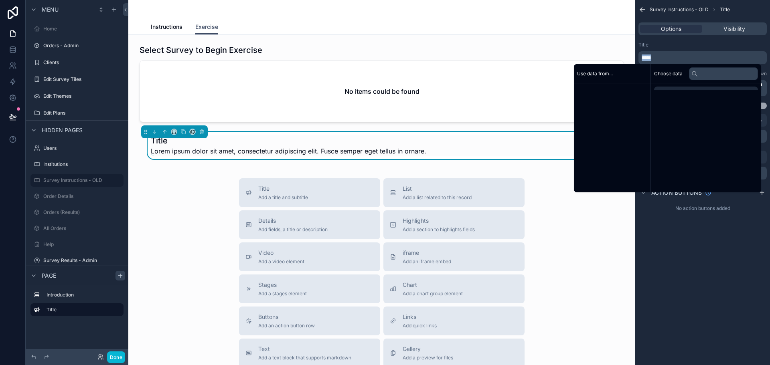
click at [647, 59] on span "*****" at bounding box center [645, 57] width 9 height 5
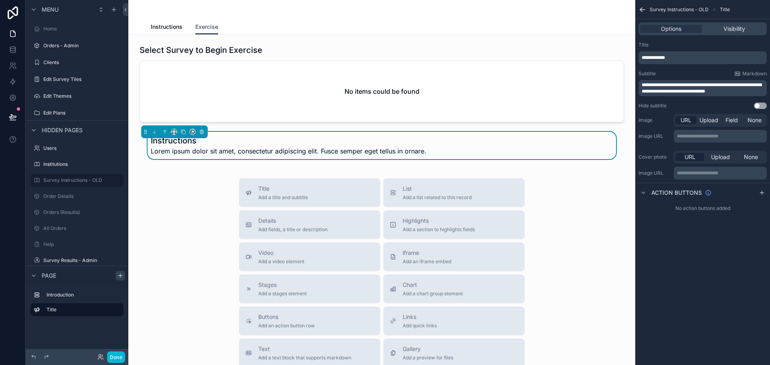
click at [716, 44] on div "Title" at bounding box center [702, 45] width 128 height 6
click at [691, 87] on span "**********" at bounding box center [701, 88] width 120 height 11
click at [656, 84] on span "**********" at bounding box center [701, 88] width 120 height 11
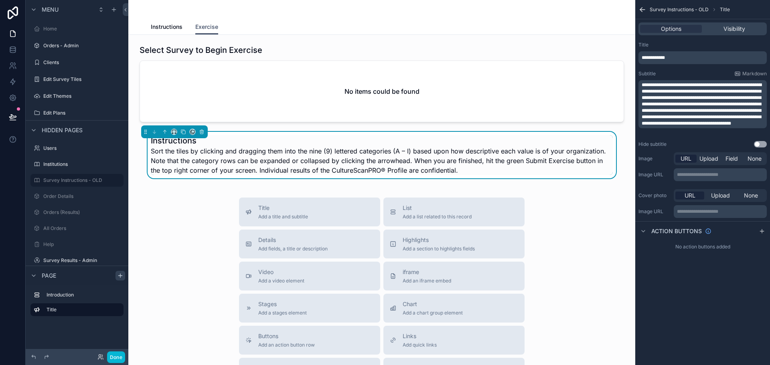
click at [664, 118] on span "**********" at bounding box center [701, 104] width 120 height 43
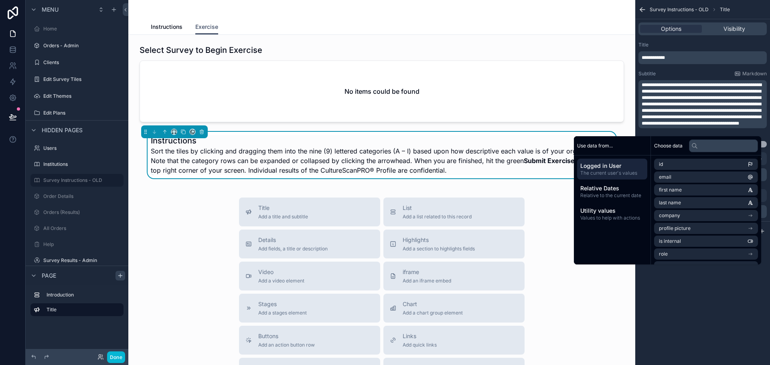
click at [709, 325] on div "**********" at bounding box center [702, 182] width 135 height 365
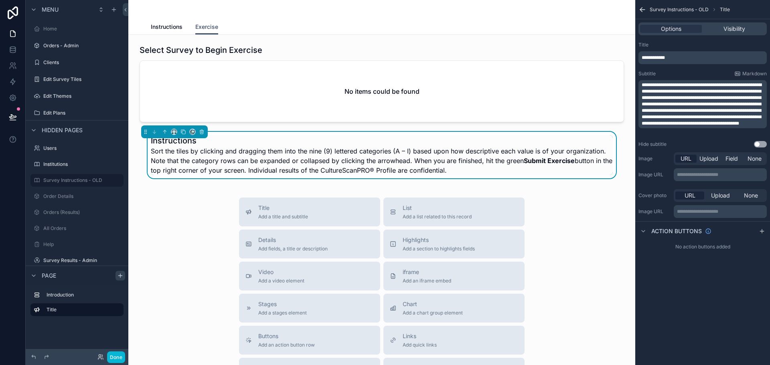
click at [624, 257] on div "Select Survey to Begin Exercise No items could be found Instructions Sort the t…" at bounding box center [381, 291] width 507 height 512
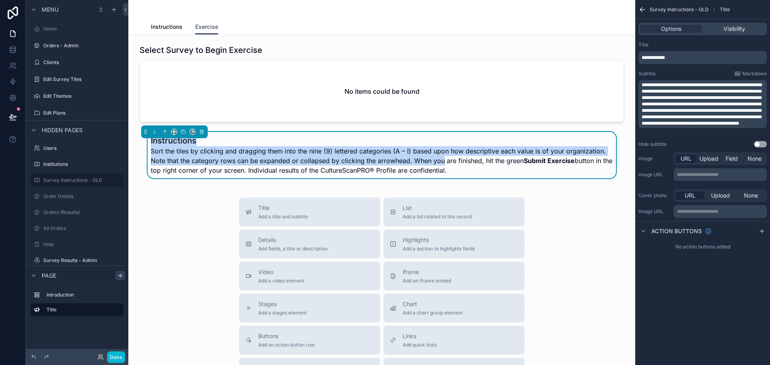
drag, startPoint x: 440, startPoint y: 159, endPoint x: 434, endPoint y: 126, distance: 32.9
click at [434, 126] on div "Select Survey to Begin Exercise No items could be found Instructions Sort the t…" at bounding box center [381, 291] width 507 height 512
click at [166, 130] on icon "scrollable content" at bounding box center [165, 132] width 6 height 6
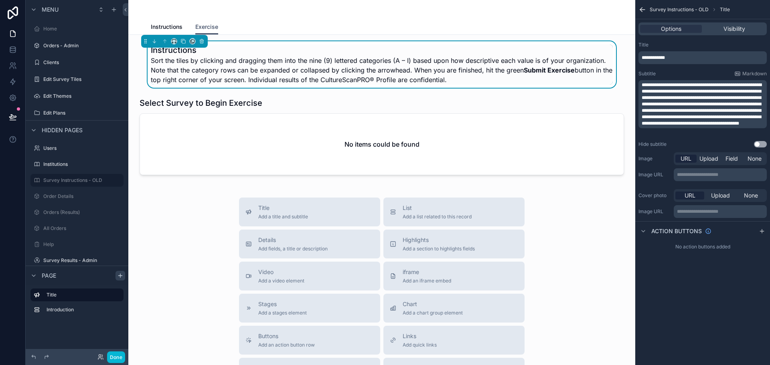
click at [209, 230] on div "Title Add a title and subtitle List Add a list related to this record Details A…" at bounding box center [382, 340] width 494 height 285
click at [153, 24] on span "Instructions" at bounding box center [167, 27] width 32 height 8
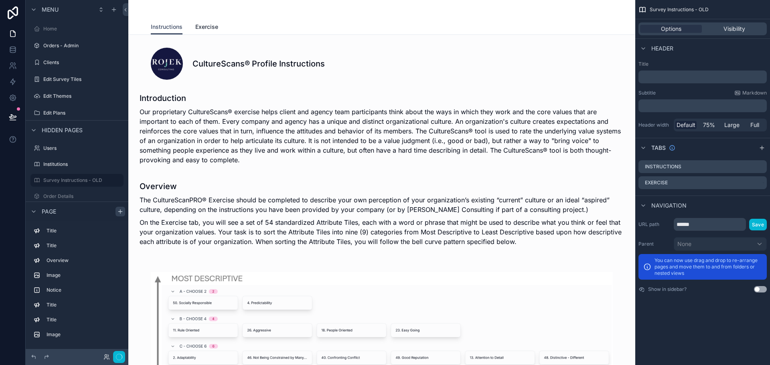
click at [198, 26] on span "Exercise" at bounding box center [206, 27] width 23 height 8
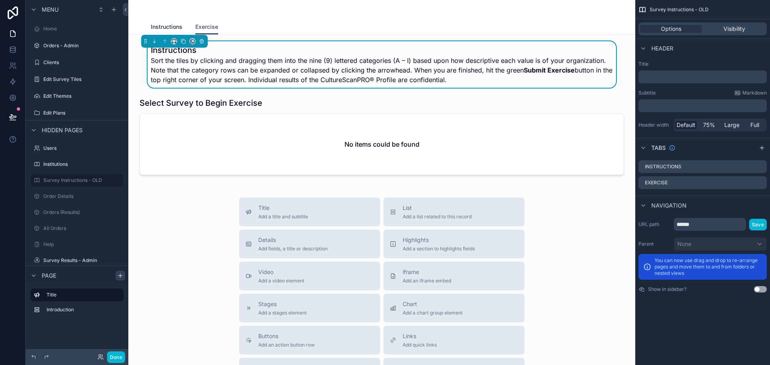
click at [165, 24] on span "Instructions" at bounding box center [167, 27] width 32 height 8
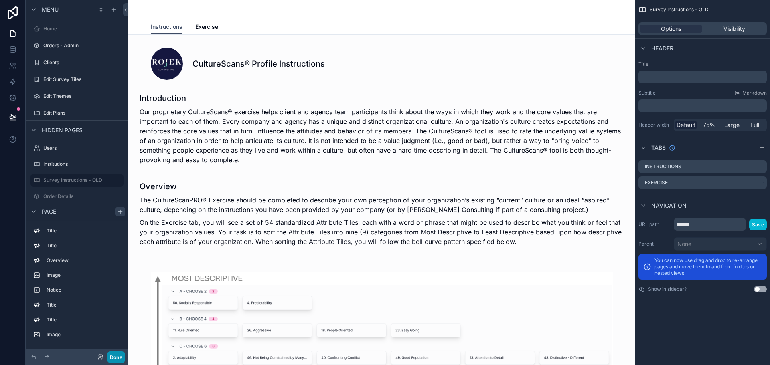
click at [118, 359] on button "Done" at bounding box center [116, 357] width 18 height 12
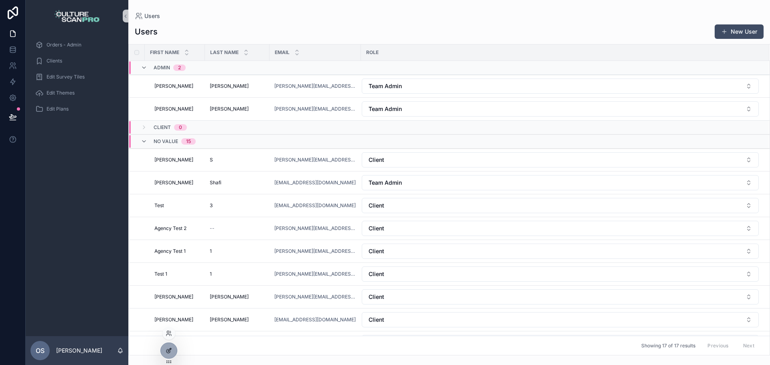
click at [168, 358] on div at bounding box center [169, 350] width 16 height 15
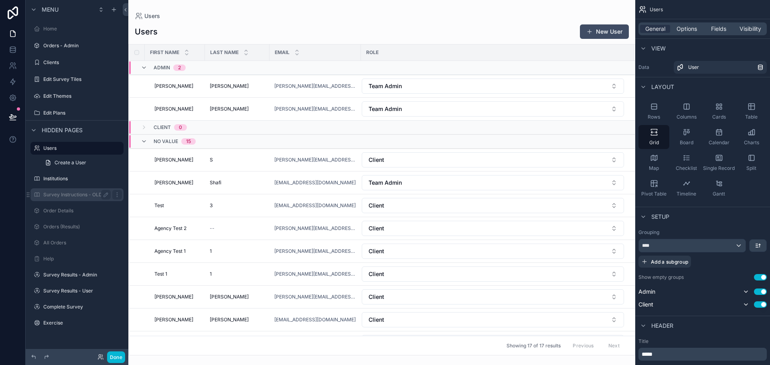
click at [62, 196] on label "Survey Instructions - OLD" at bounding box center [75, 195] width 64 height 6
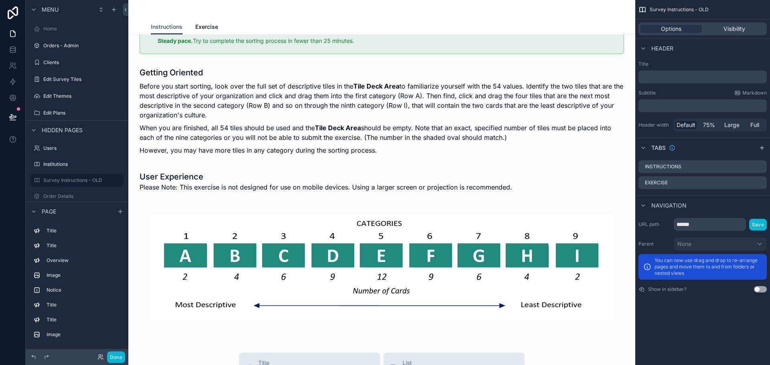
scroll to position [631, 0]
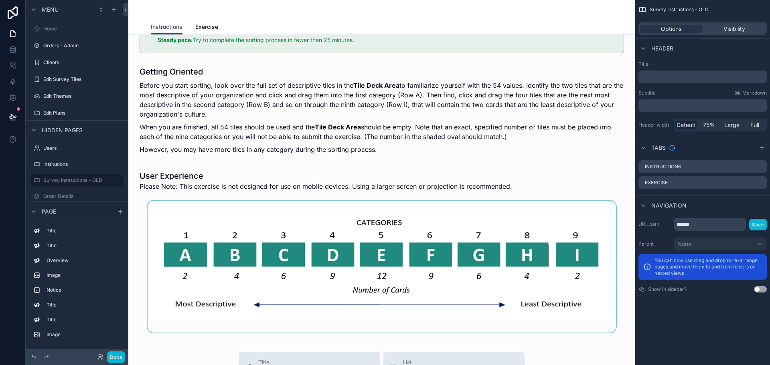
click at [273, 255] on div "scrollable content" at bounding box center [382, 267] width 494 height 132
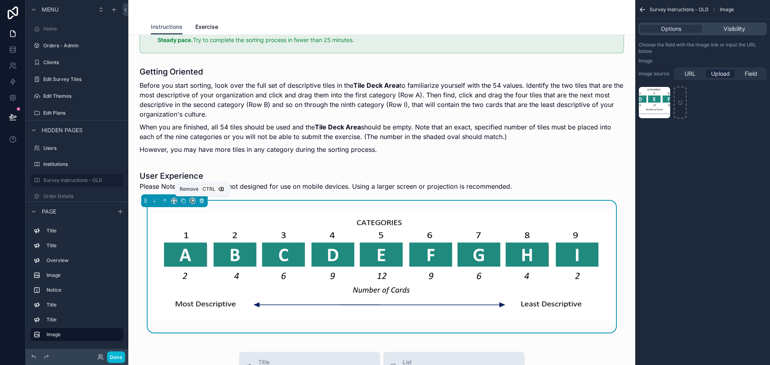
click at [200, 201] on icon "scrollable content" at bounding box center [202, 201] width 6 height 6
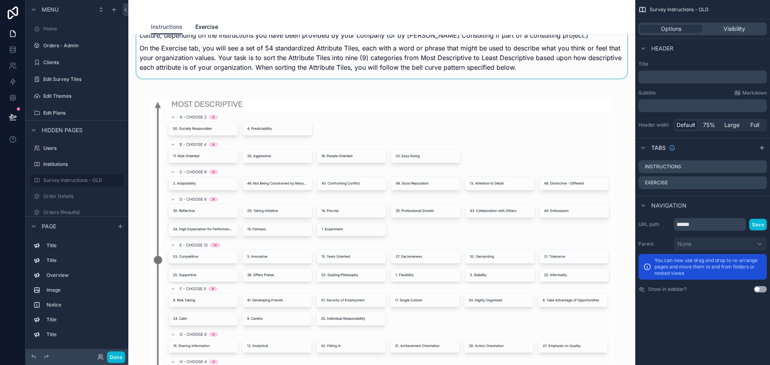
scroll to position [0, 0]
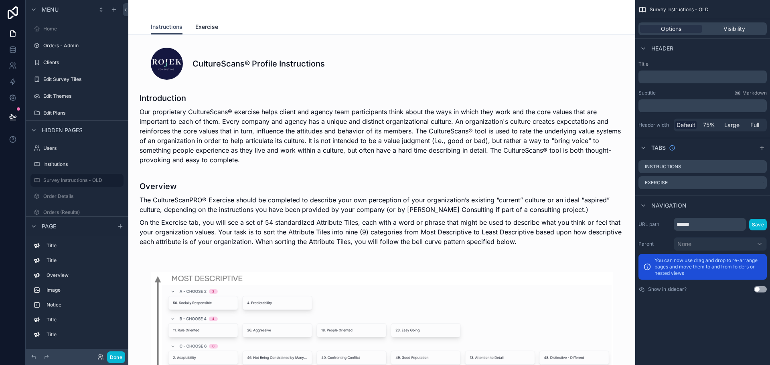
click at [195, 27] on span "Exercise" at bounding box center [206, 27] width 23 height 8
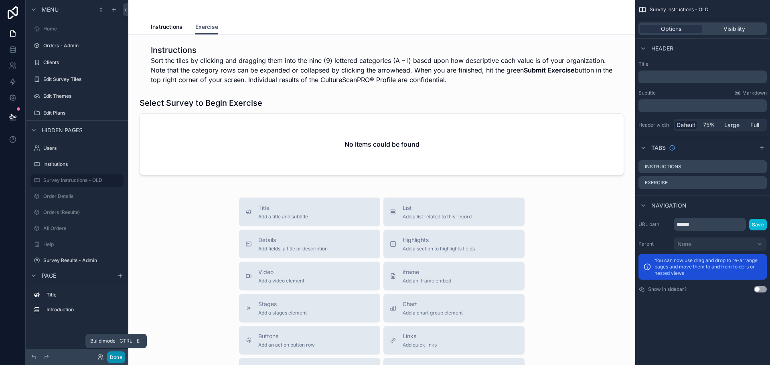
click at [119, 355] on button "Done" at bounding box center [116, 357] width 18 height 12
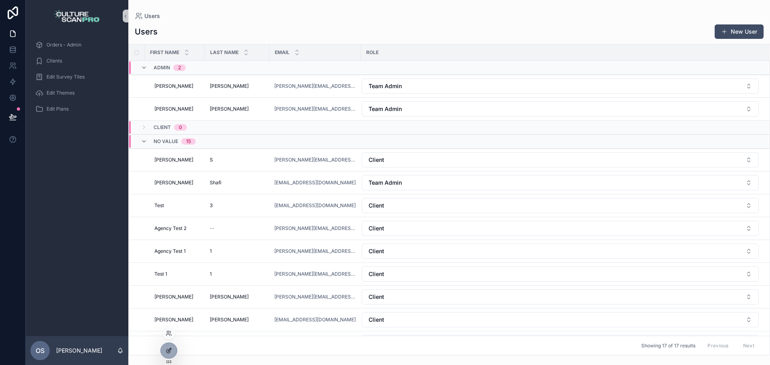
click at [168, 355] on div at bounding box center [169, 350] width 16 height 15
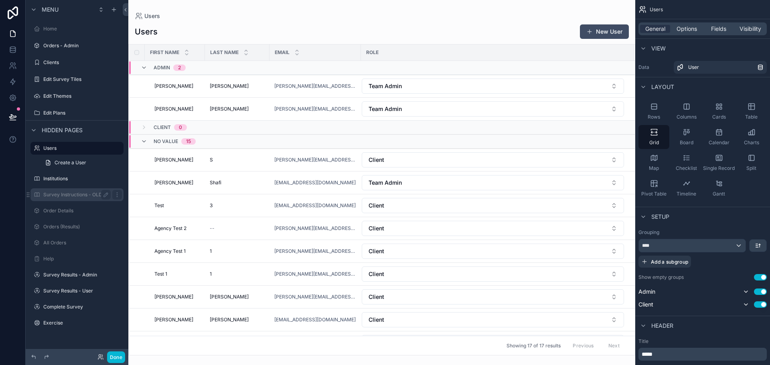
click at [85, 196] on label "Survey Instructions - OLD" at bounding box center [75, 195] width 64 height 6
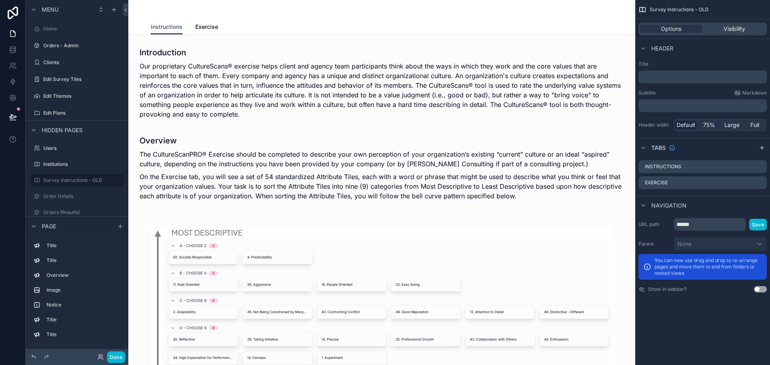
scroll to position [19, 0]
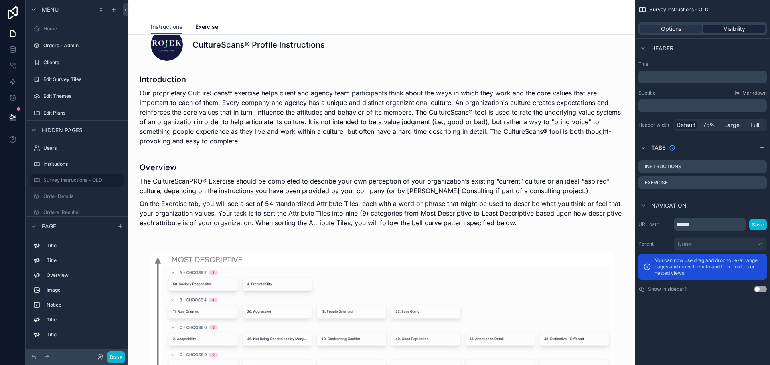
click at [725, 31] on span "Visibility" at bounding box center [734, 29] width 22 height 8
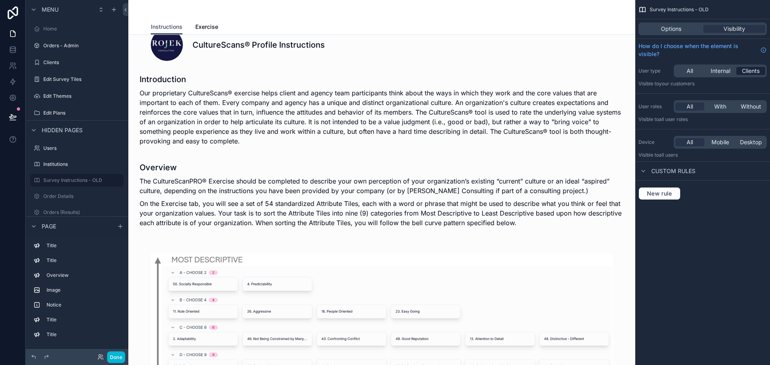
click at [747, 73] on span "Clients" at bounding box center [750, 71] width 18 height 8
click at [749, 72] on span "Clients" at bounding box center [750, 71] width 18 height 8
click at [696, 104] on div "All" at bounding box center [689, 107] width 29 height 8
click at [699, 141] on div "All" at bounding box center [689, 142] width 29 height 8
click at [666, 171] on span "Custom rules" at bounding box center [673, 171] width 44 height 8
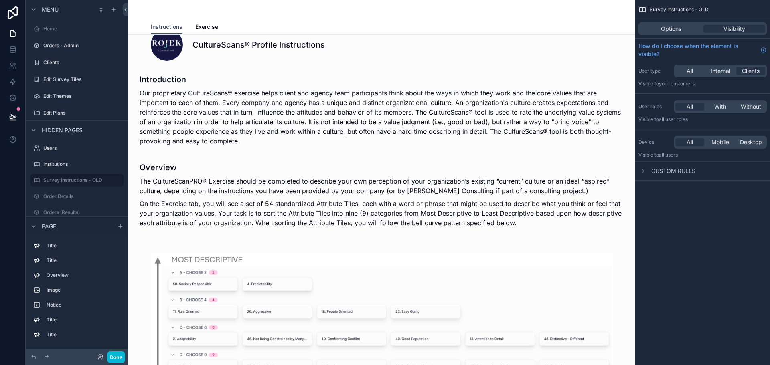
click at [666, 171] on span "Custom rules" at bounding box center [673, 171] width 44 height 8
click at [658, 196] on span "New rule" at bounding box center [659, 193] width 32 height 7
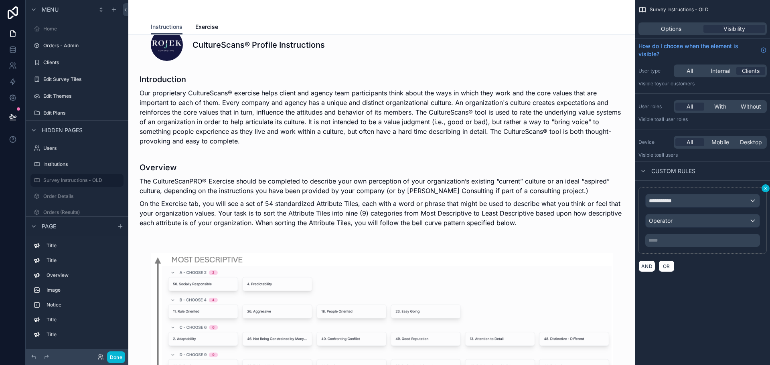
click at [762, 188] on button "scrollable content" at bounding box center [765, 188] width 8 height 8
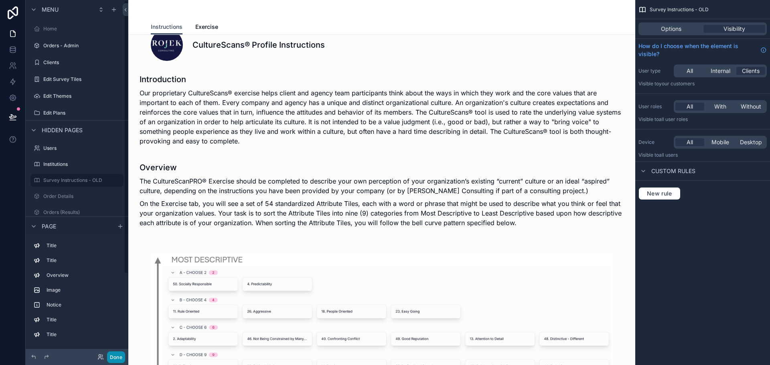
click at [117, 359] on button "Done" at bounding box center [116, 357] width 18 height 12
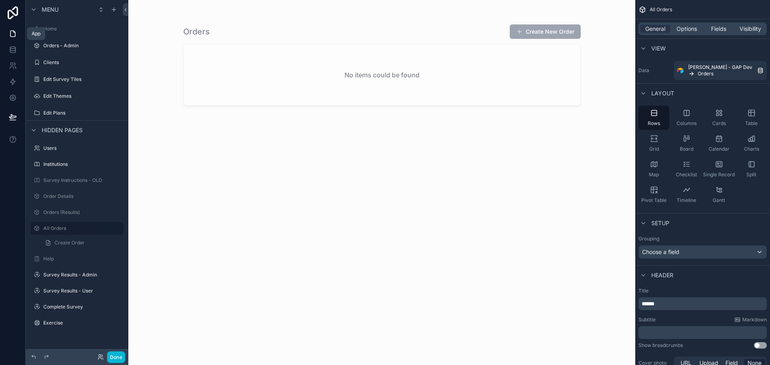
click at [9, 34] on icon at bounding box center [13, 34] width 8 height 8
click at [19, 17] on icon at bounding box center [13, 12] width 16 height 13
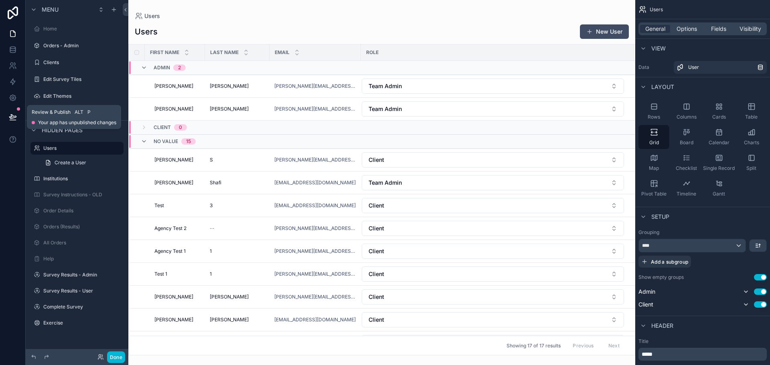
click at [10, 111] on button at bounding box center [13, 117] width 18 height 22
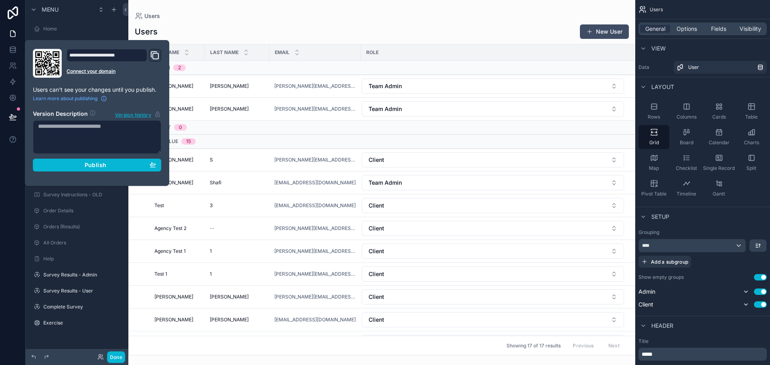
click at [205, 12] on div "scrollable content" at bounding box center [381, 182] width 507 height 365
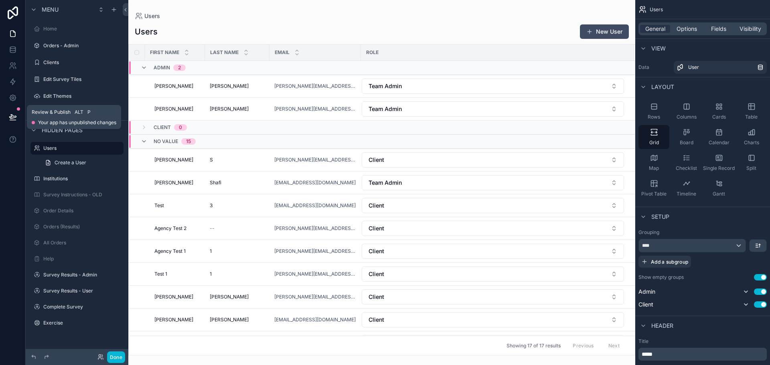
click at [57, 123] on span "Your app has unpublished changes" at bounding box center [77, 122] width 78 height 6
click at [66, 195] on label "Survey Instructions - OLD" at bounding box center [75, 195] width 64 height 6
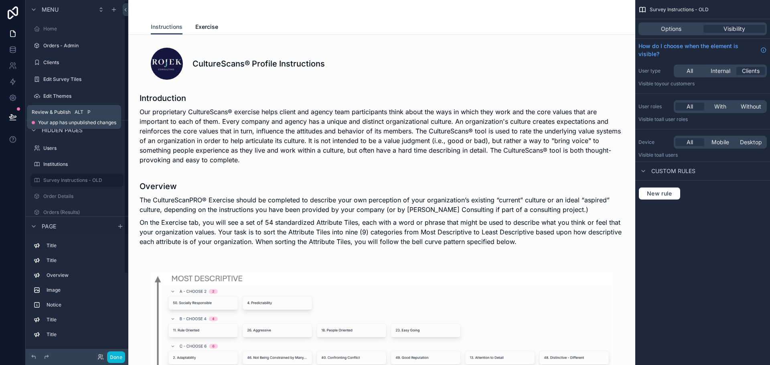
click at [7, 119] on button at bounding box center [13, 117] width 18 height 22
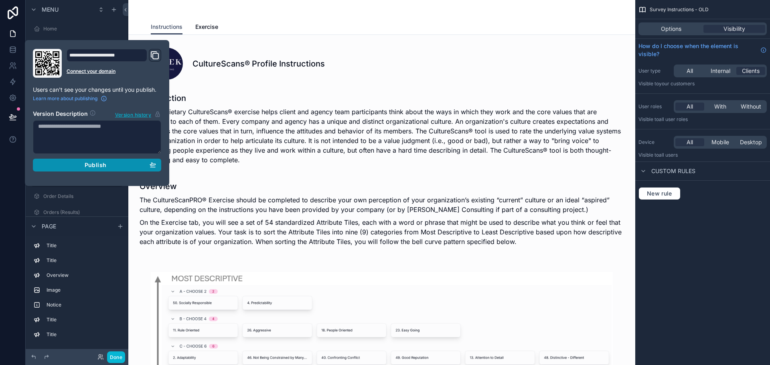
click at [56, 166] on div "Publish" at bounding box center [97, 165] width 118 height 7
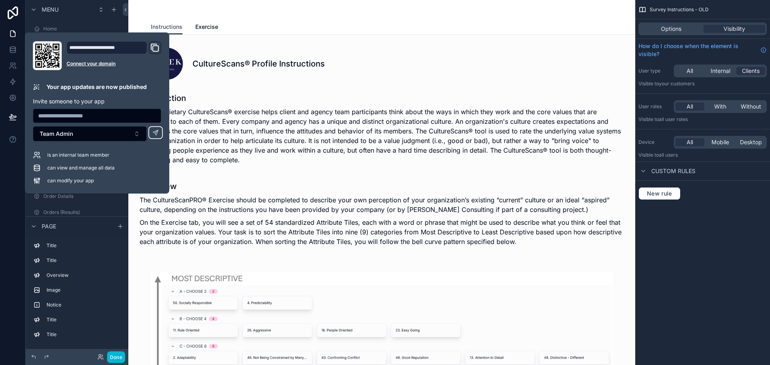
click at [95, 119] on input "text" at bounding box center [96, 115] width 127 height 11
click at [233, 80] on div "scrollable content" at bounding box center [382, 62] width 494 height 42
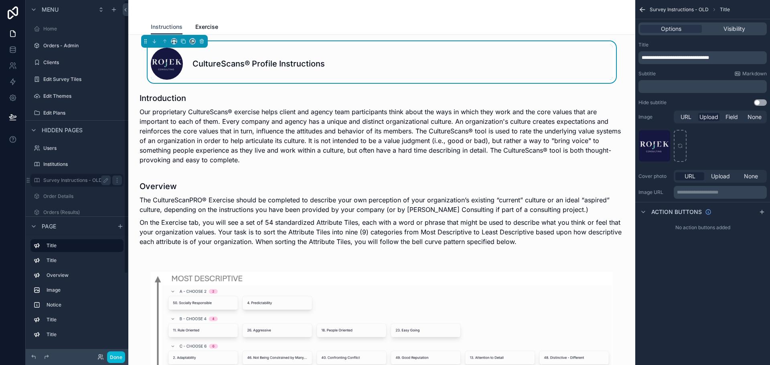
click at [73, 179] on label "Survey Instructions - OLD" at bounding box center [75, 180] width 64 height 6
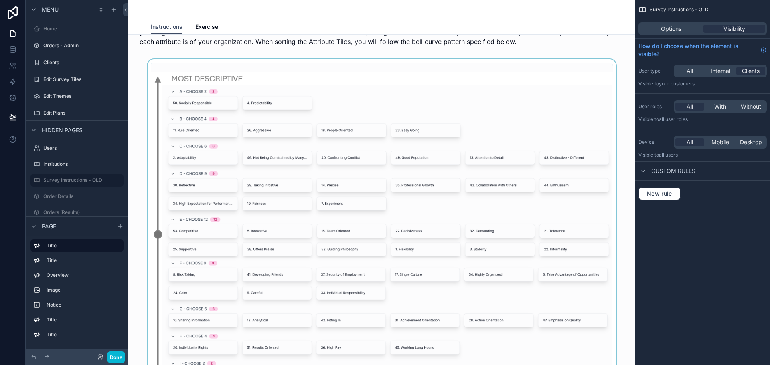
scroll to position [121, 0]
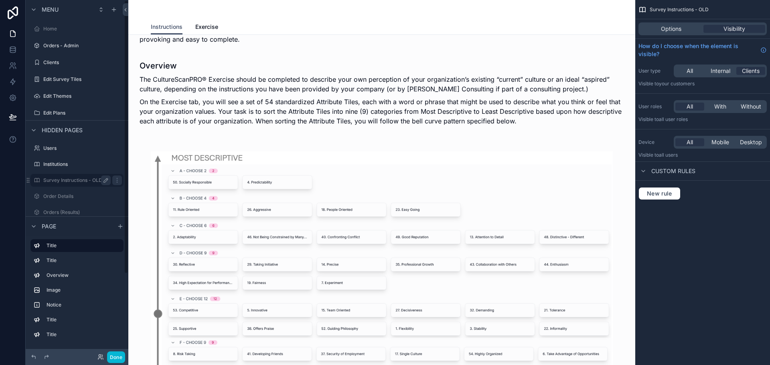
click at [103, 180] on icon "scrollable content" at bounding box center [106, 180] width 6 height 6
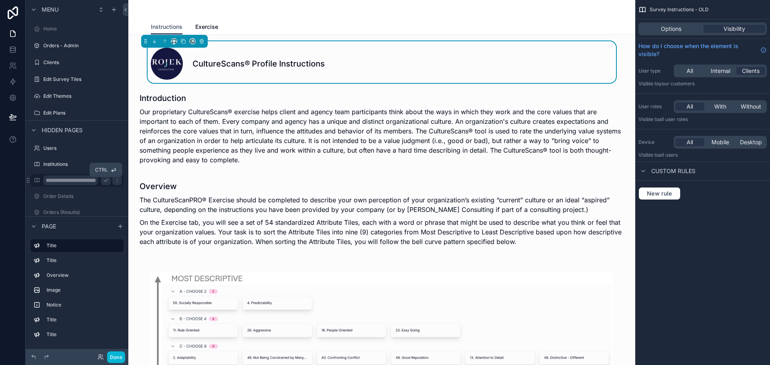
click at [103, 181] on icon "scrollable content" at bounding box center [106, 180] width 6 height 6
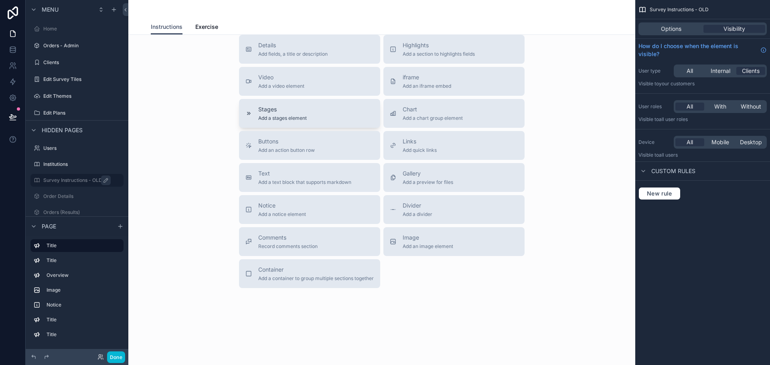
scroll to position [562, 0]
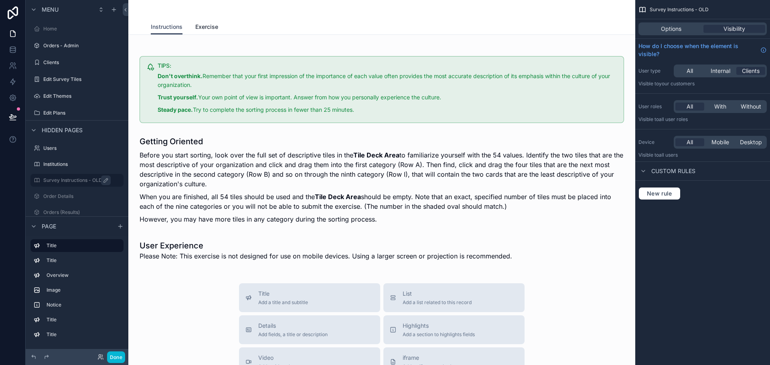
click at [198, 26] on span "Exercise" at bounding box center [206, 27] width 23 height 8
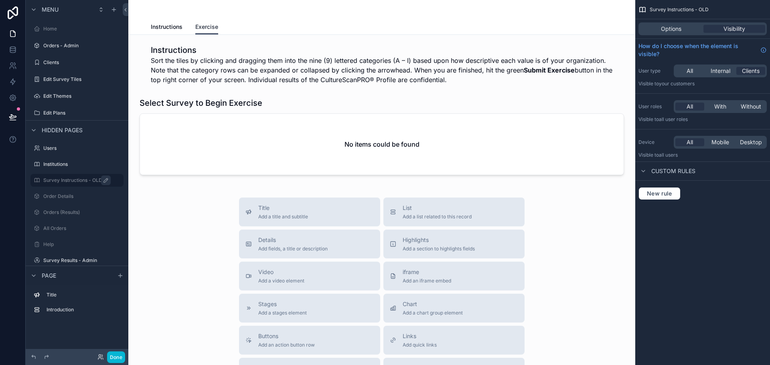
click at [209, 26] on span "Exercise" at bounding box center [206, 27] width 23 height 8
click at [184, 27] on div "Instructions Exercise" at bounding box center [382, 26] width 462 height 15
click at [174, 28] on span "Instructions" at bounding box center [167, 27] width 32 height 8
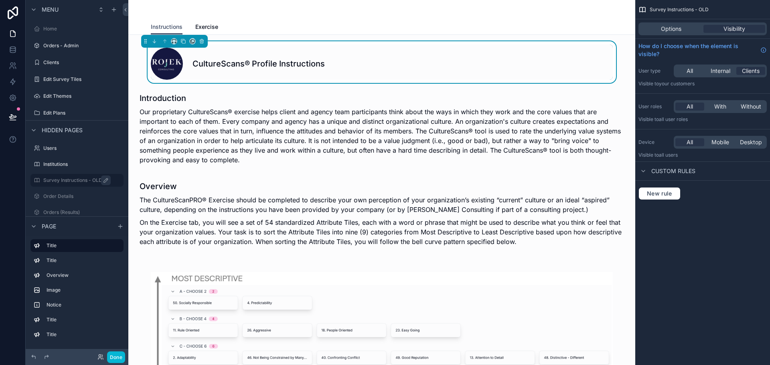
click at [251, 21] on div "Instructions Exercise" at bounding box center [382, 26] width 462 height 15
click at [170, 40] on div "scrollable content" at bounding box center [174, 41] width 67 height 13
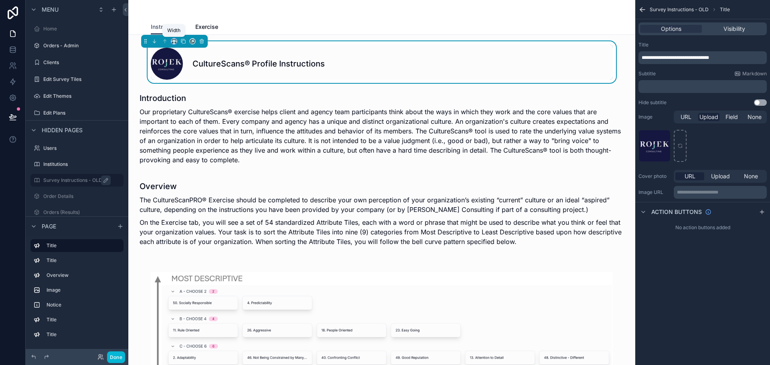
click at [173, 40] on icon "scrollable content" at bounding box center [174, 41] width 6 height 6
click at [189, 147] on span "Full width" at bounding box center [190, 148] width 25 height 10
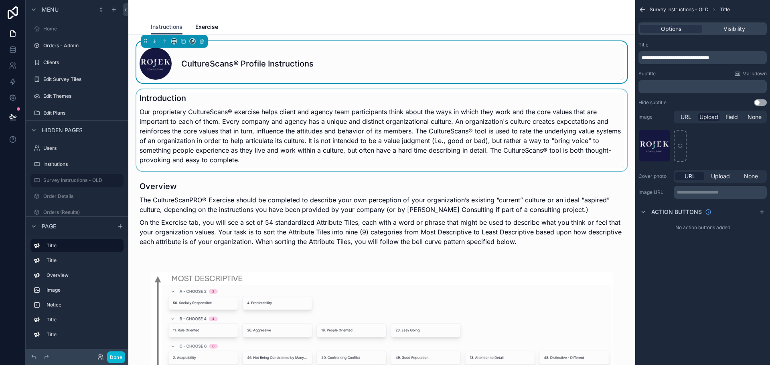
click at [192, 125] on div "scrollable content" at bounding box center [382, 130] width 494 height 82
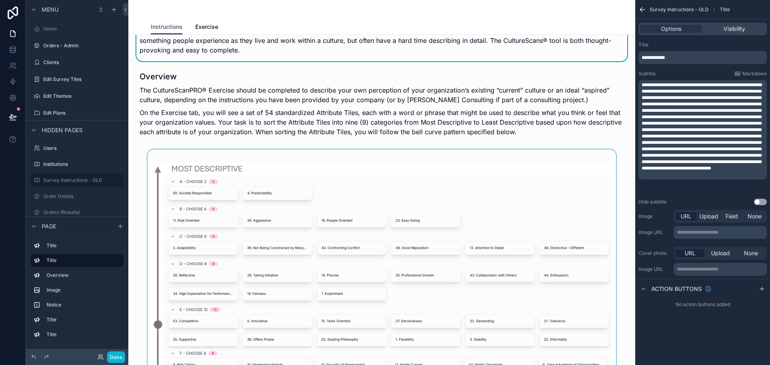
scroll to position [160, 0]
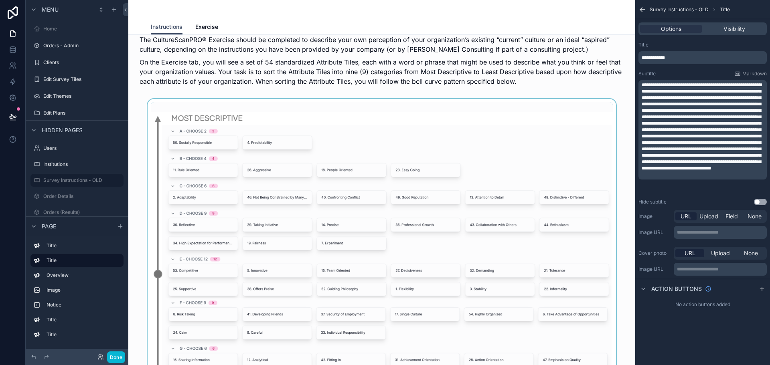
click at [218, 165] on div "scrollable content" at bounding box center [382, 273] width 494 height 349
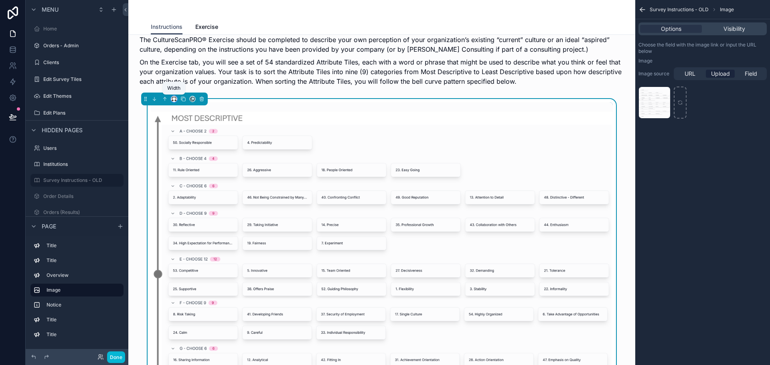
click at [175, 98] on icon "scrollable content" at bounding box center [174, 99] width 6 height 6
click at [182, 202] on span "Full width" at bounding box center [190, 205] width 25 height 10
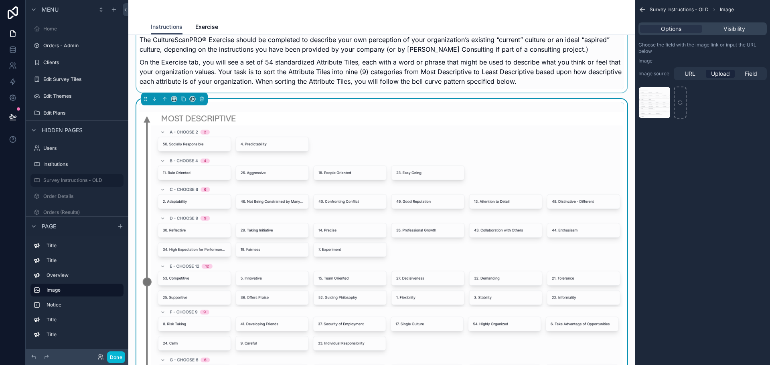
click at [271, 81] on div "scrollable content" at bounding box center [382, 54] width 494 height 75
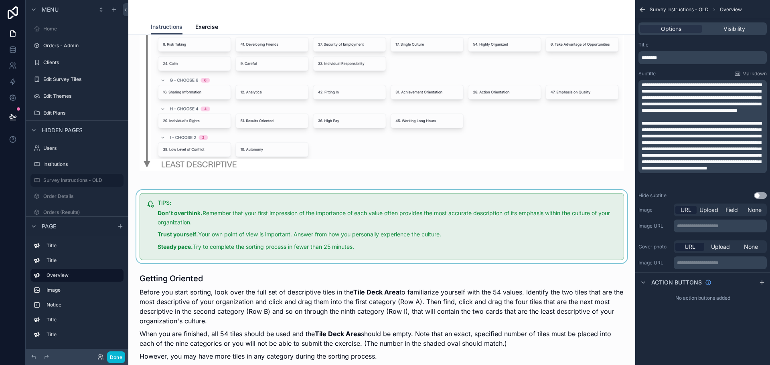
scroll to position [441, 0]
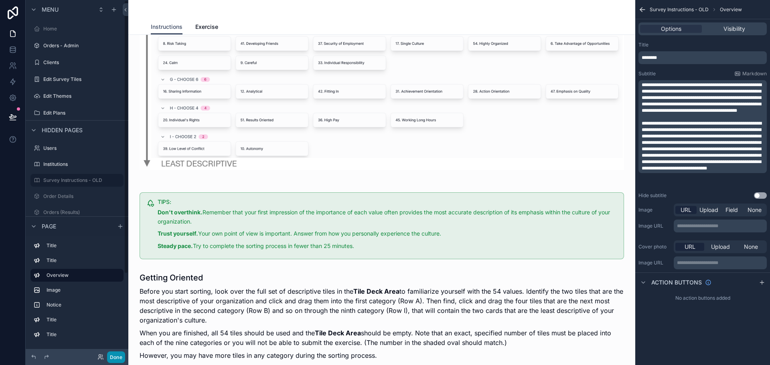
click at [115, 356] on button "Done" at bounding box center [116, 357] width 18 height 12
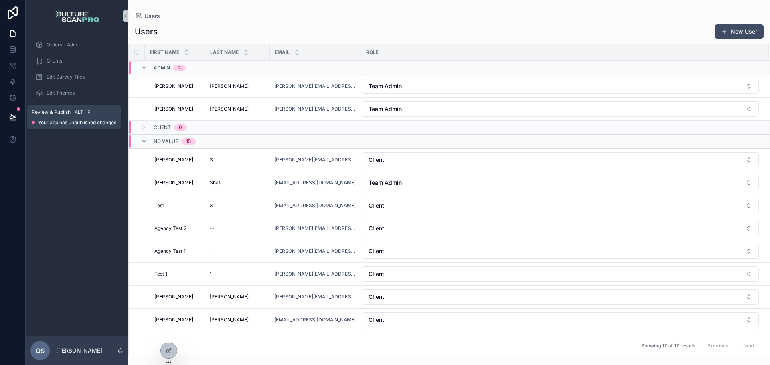
click at [16, 111] on button at bounding box center [13, 117] width 18 height 22
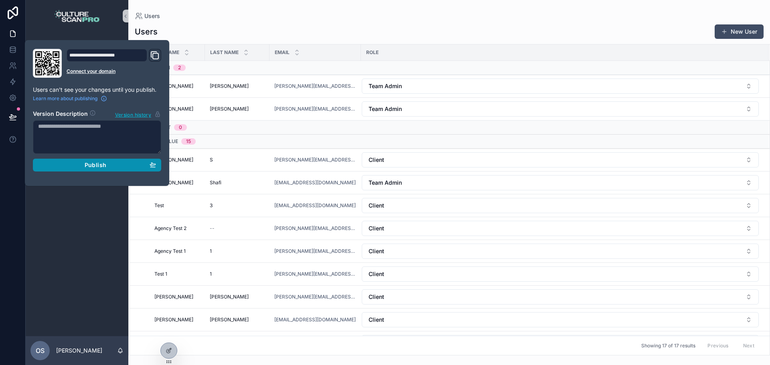
click at [72, 162] on div "Publish" at bounding box center [97, 165] width 118 height 7
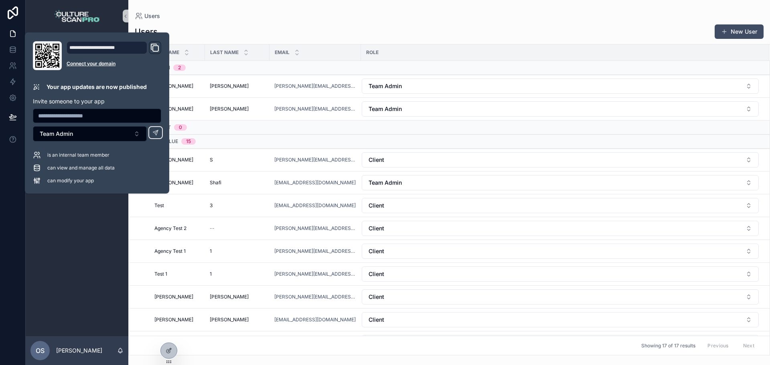
click at [216, 19] on div "Users New User First name Last name Email Role Admin 2 Nathan Nathan Oates Oate…" at bounding box center [448, 187] width 641 height 336
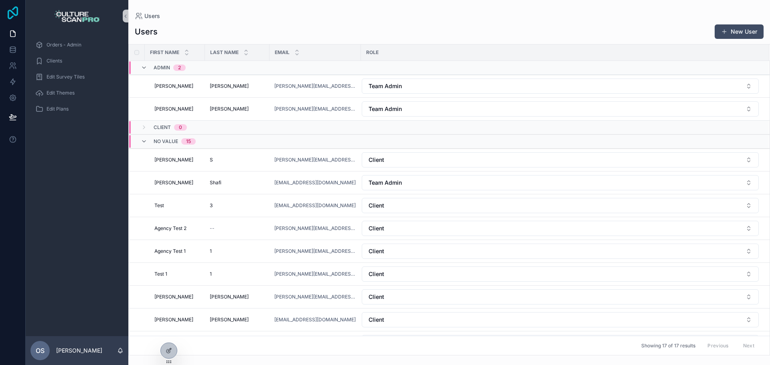
click at [17, 11] on icon at bounding box center [13, 12] width 10 height 13
click at [61, 63] on span "Clients" at bounding box center [54, 61] width 16 height 6
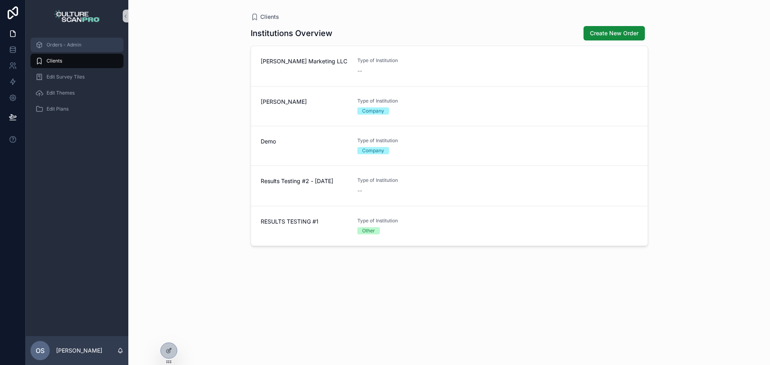
click at [45, 44] on div "Orders - Admin" at bounding box center [76, 44] width 83 height 13
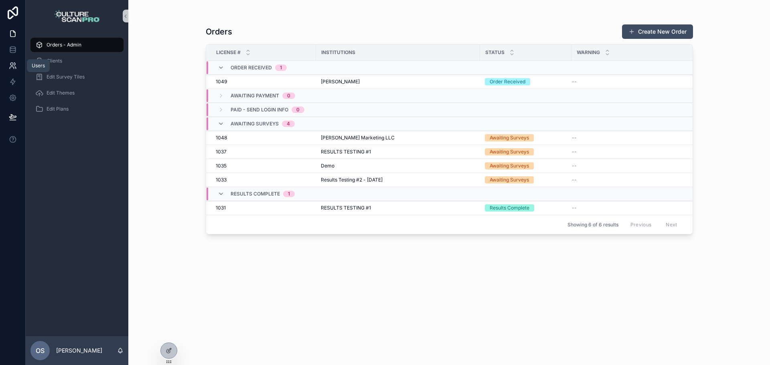
click at [11, 72] on link at bounding box center [12, 66] width 25 height 16
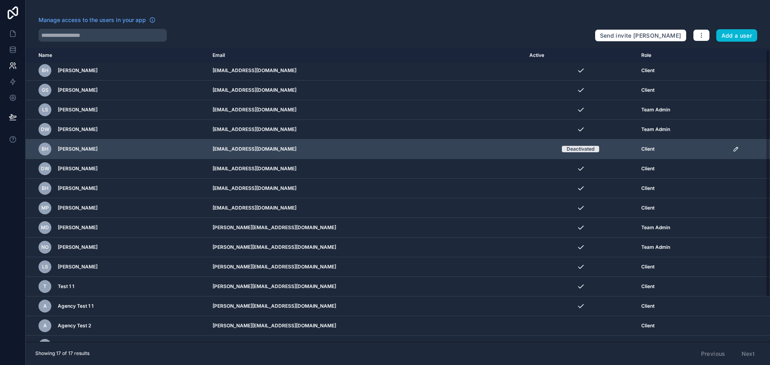
scroll to position [2, 0]
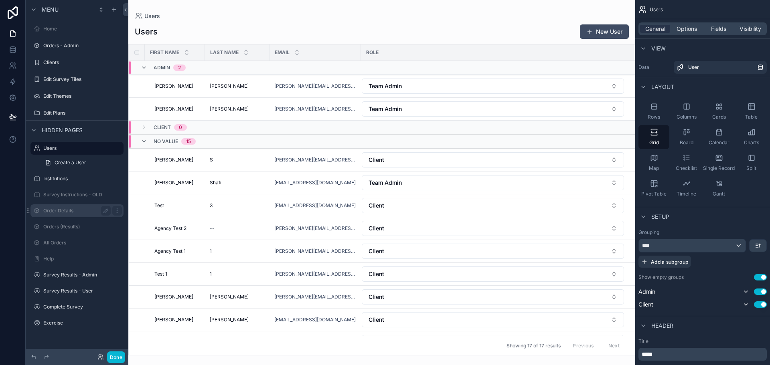
click at [55, 194] on label "Survey Instructions - OLD" at bounding box center [82, 195] width 79 height 6
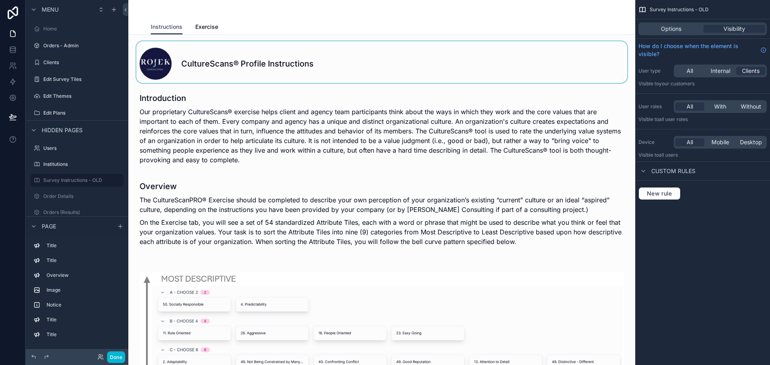
click at [238, 64] on div "scrollable content" at bounding box center [382, 62] width 494 height 42
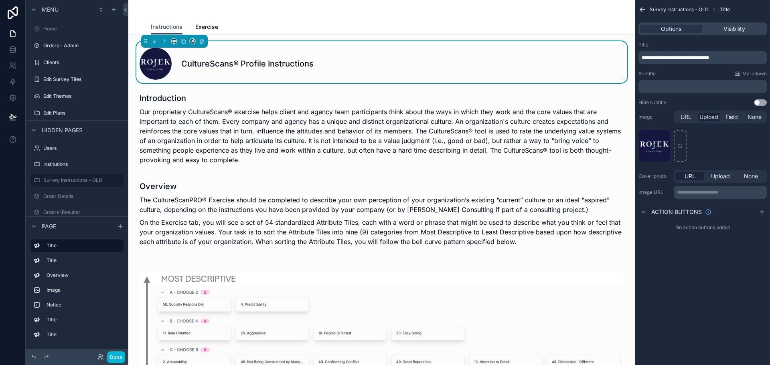
click at [214, 61] on h1 "CultureScans® Profile Instructions" at bounding box center [247, 63] width 132 height 11
click at [228, 63] on h1 "CultureScans® Profile Instructions" at bounding box center [247, 63] width 132 height 11
click at [236, 63] on h1 "CultureScans® Profile Instructions" at bounding box center [247, 63] width 132 height 11
click at [256, 71] on div "CultureScans® Profile Instructions" at bounding box center [381, 64] width 484 height 32
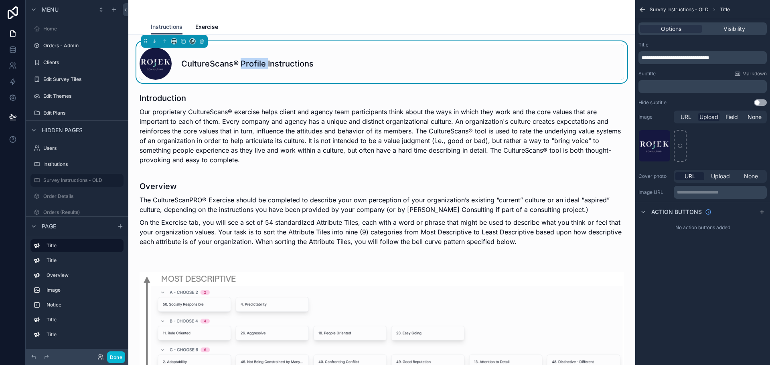
click at [256, 71] on div "CultureScans® Profile Instructions" at bounding box center [381, 64] width 484 height 32
click at [235, 53] on div "CultureScans® Profile Instructions" at bounding box center [381, 64] width 484 height 32
click at [233, 60] on h1 "CultureScans® Profile Instructions" at bounding box center [247, 63] width 132 height 11
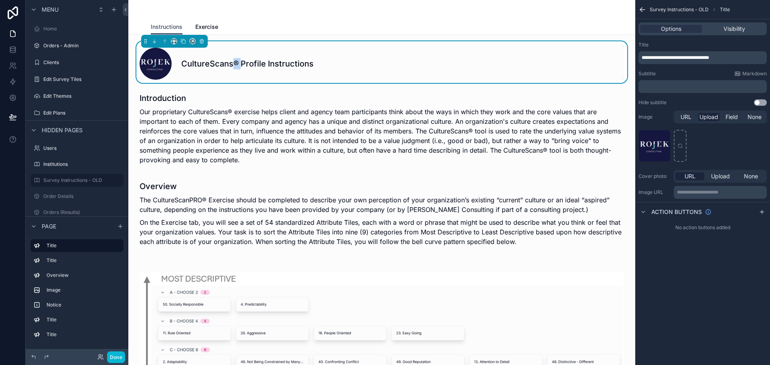
click at [233, 60] on h1 "CultureScans® Profile Instructions" at bounding box center [247, 63] width 132 height 11
click at [226, 63] on h1 "CultureScans® Profile Instructions" at bounding box center [247, 63] width 132 height 11
click at [673, 58] on span "**********" at bounding box center [674, 57] width 67 height 5
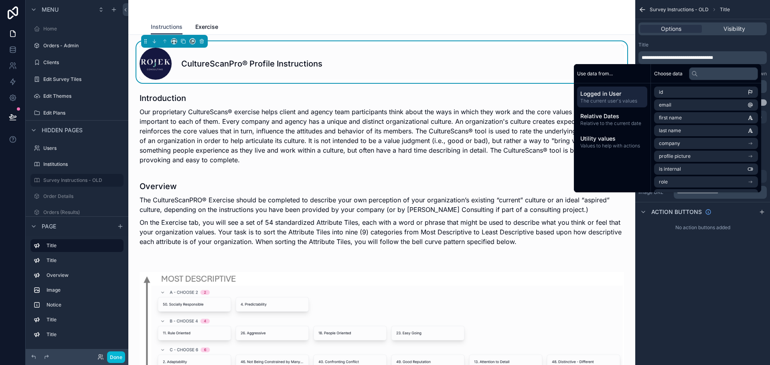
click at [662, 45] on div "Title" at bounding box center [702, 45] width 128 height 6
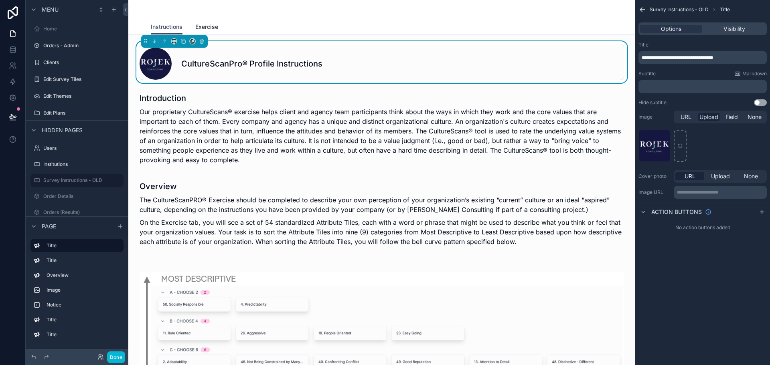
click at [201, 20] on link "Exercise" at bounding box center [206, 28] width 23 height 16
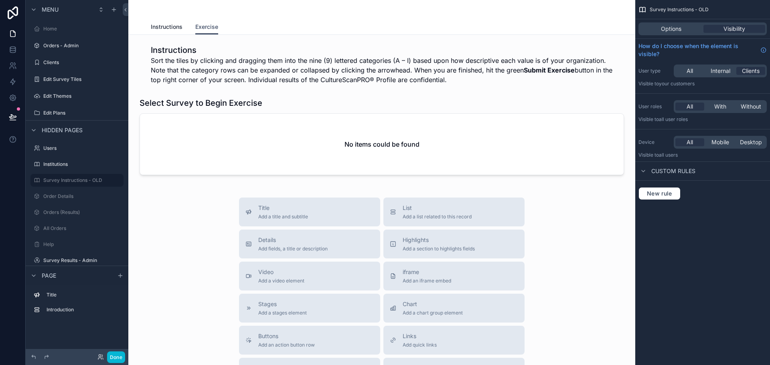
click at [168, 25] on span "Instructions" at bounding box center [167, 27] width 32 height 8
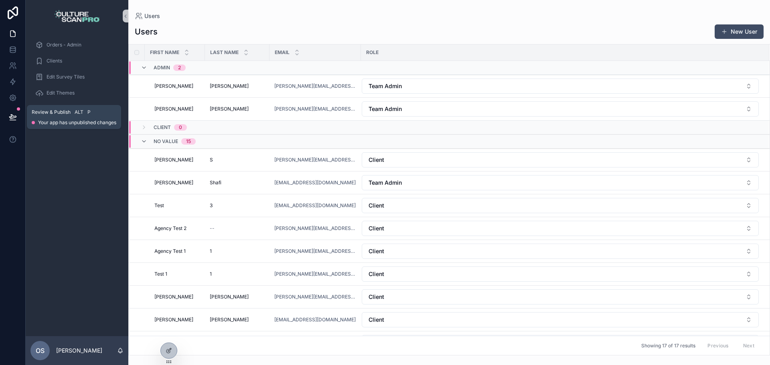
click at [12, 121] on icon at bounding box center [13, 117] width 8 height 8
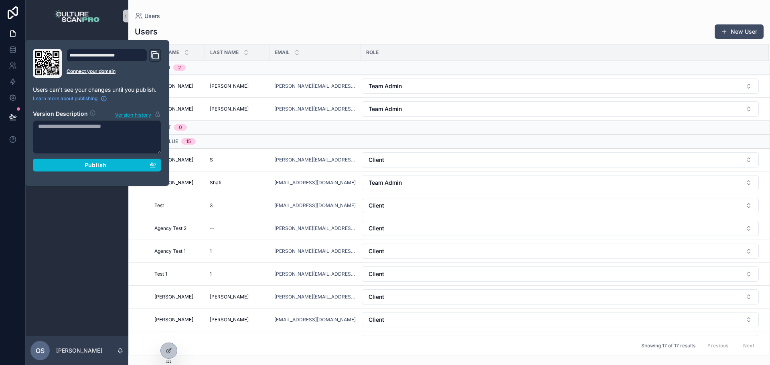
click at [81, 220] on div "Orders - Admin Clients Edit Survey Tiles Edit Themes Edit Plans" at bounding box center [77, 184] width 103 height 304
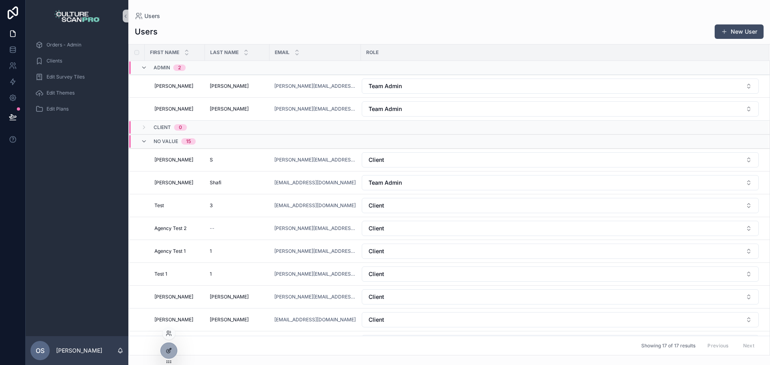
click at [168, 349] on icon at bounding box center [169, 350] width 6 height 6
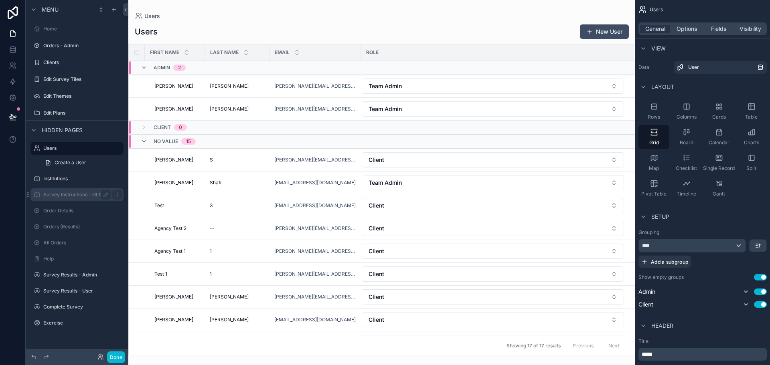
click at [69, 198] on label "Survey Instructions - OLD" at bounding box center [75, 195] width 64 height 6
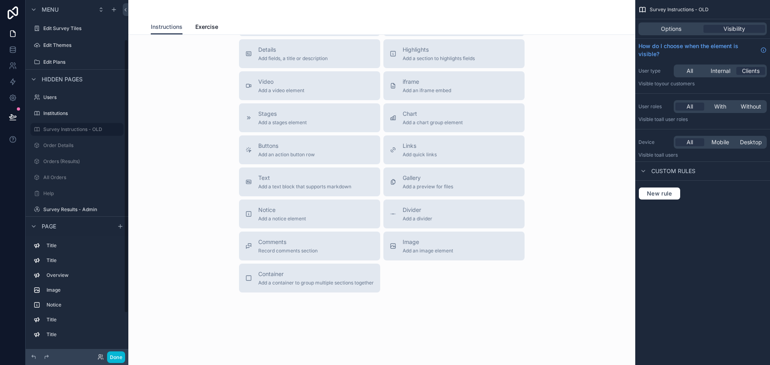
scroll to position [106, 0]
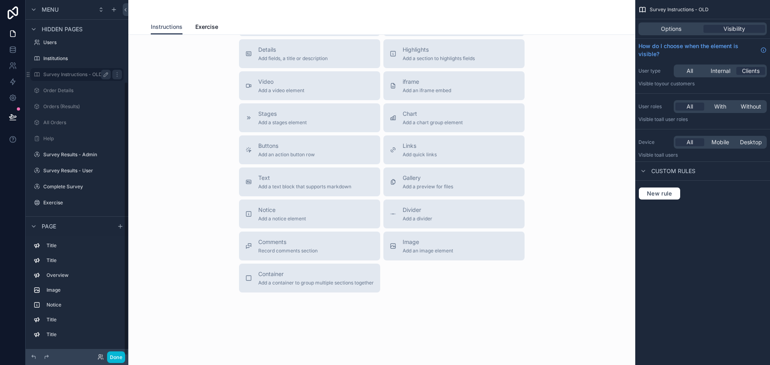
click at [106, 73] on icon "scrollable content" at bounding box center [106, 74] width 6 height 6
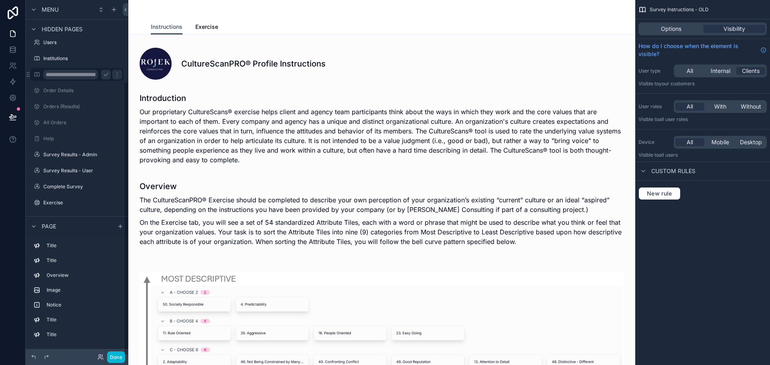
click at [95, 76] on input "**********" at bounding box center [70, 75] width 55 height 10
click at [86, 73] on input "**********" at bounding box center [70, 75] width 55 height 10
type input "**********"
click at [11, 116] on icon at bounding box center [12, 117] width 7 height 4
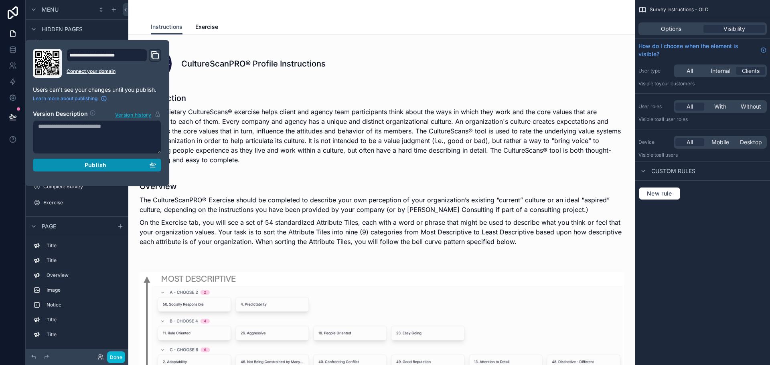
click at [65, 166] on div "Publish" at bounding box center [97, 165] width 118 height 7
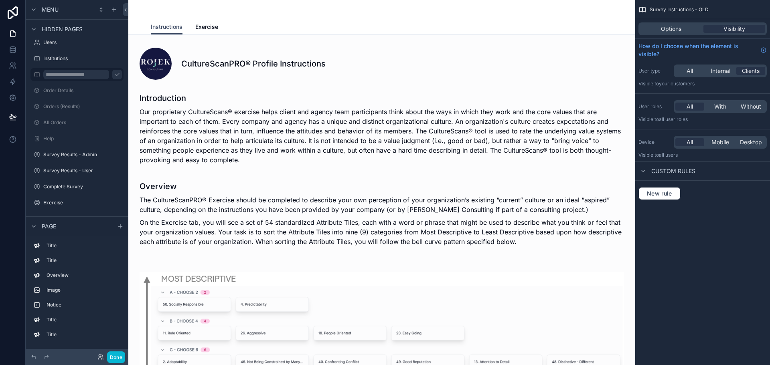
click at [320, 18] on div "scrollable content" at bounding box center [382, 9] width 462 height 19
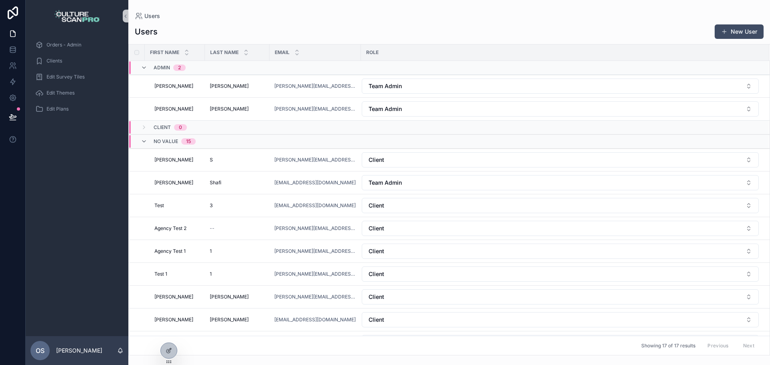
click at [11, 19] on link at bounding box center [13, 13] width 26 height 26
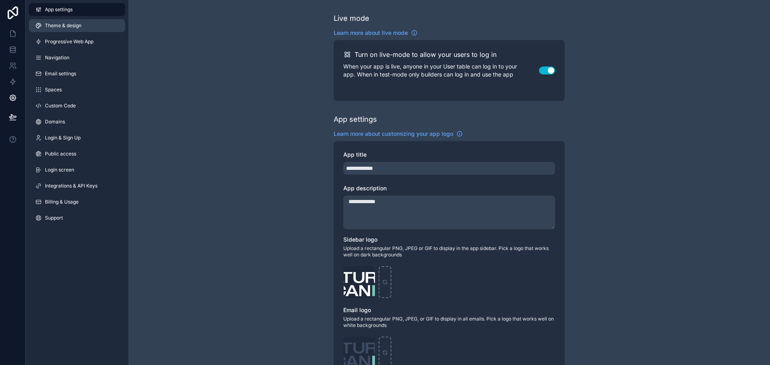
click at [69, 22] on link "Theme & design" at bounding box center [77, 25] width 96 height 13
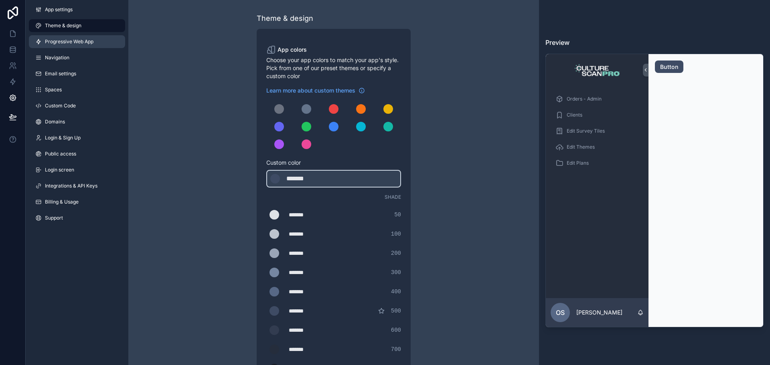
click at [65, 42] on span "Progressive Web App" at bounding box center [69, 41] width 48 height 6
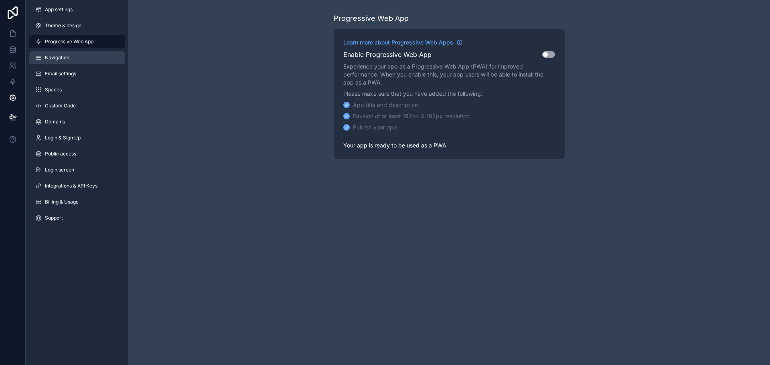
click at [61, 59] on span "Navigation" at bounding box center [57, 58] width 24 height 6
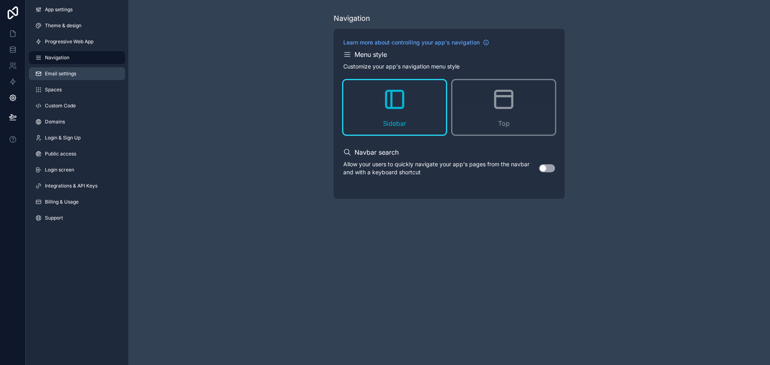
click at [61, 77] on span "Email settings" at bounding box center [60, 74] width 31 height 6
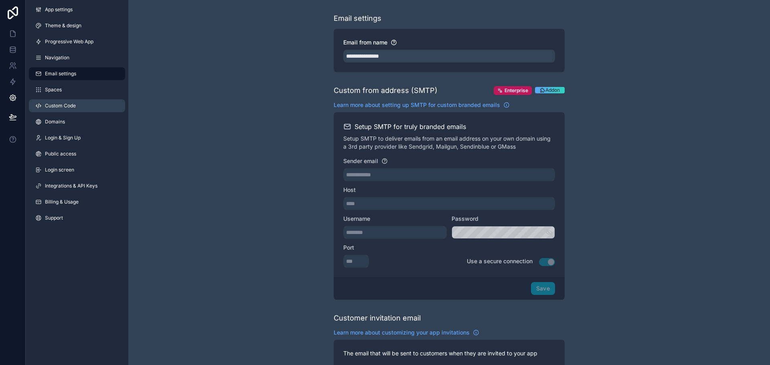
click at [60, 104] on span "Custom Code" at bounding box center [60, 106] width 31 height 6
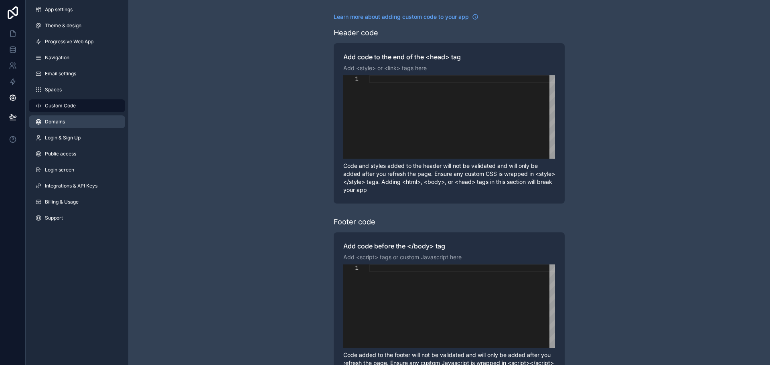
click at [65, 121] on link "Domains" at bounding box center [77, 121] width 96 height 13
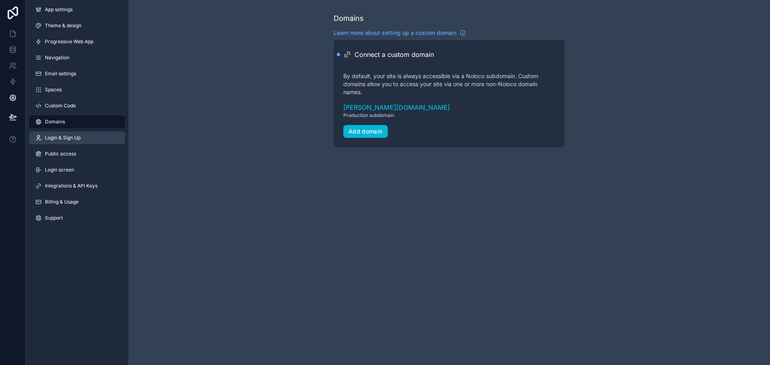
click at [66, 138] on span "Login & Sign Up" at bounding box center [63, 138] width 36 height 6
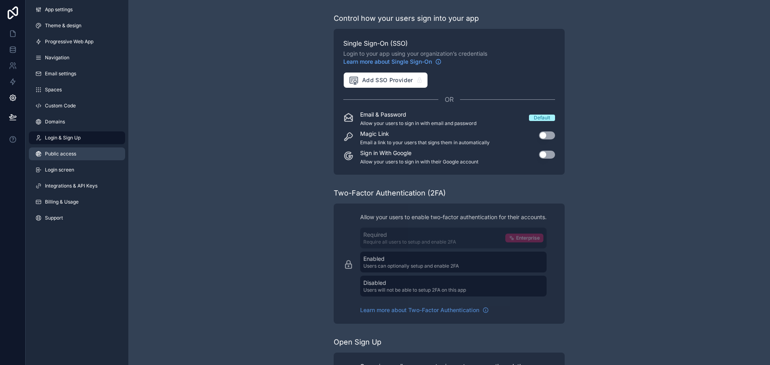
click at [66, 156] on span "Public access" at bounding box center [60, 154] width 31 height 6
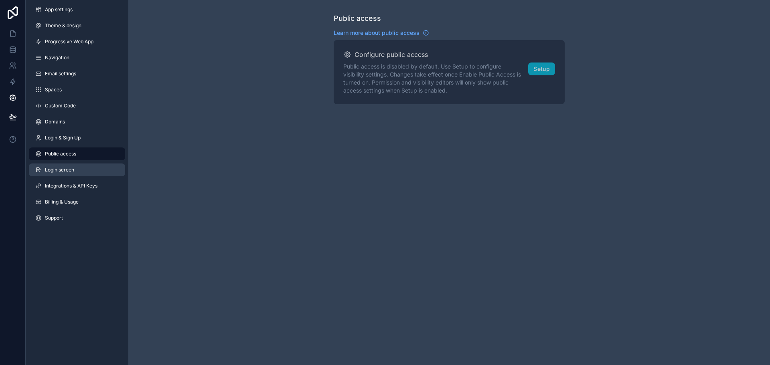
click at [67, 168] on span "Login screen" at bounding box center [59, 170] width 29 height 6
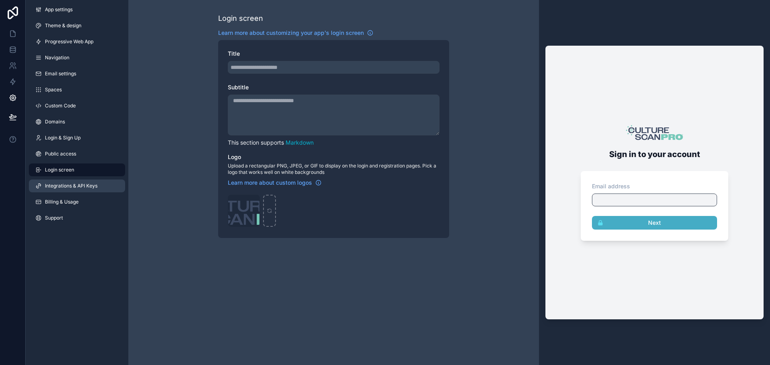
click at [64, 180] on link "Integrations & API Keys" at bounding box center [77, 186] width 96 height 13
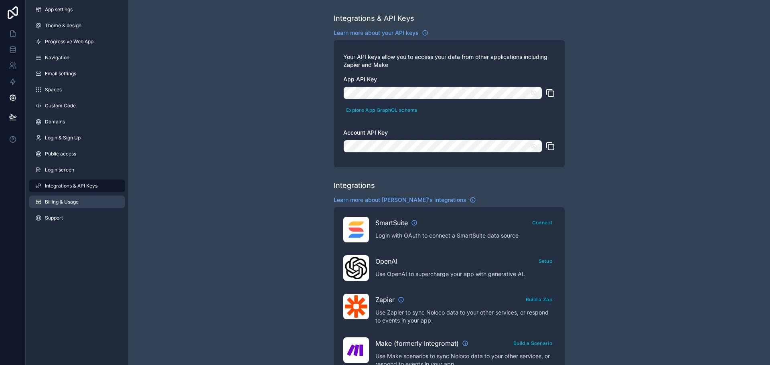
click at [62, 196] on link "Billing & Usage" at bounding box center [77, 202] width 96 height 13
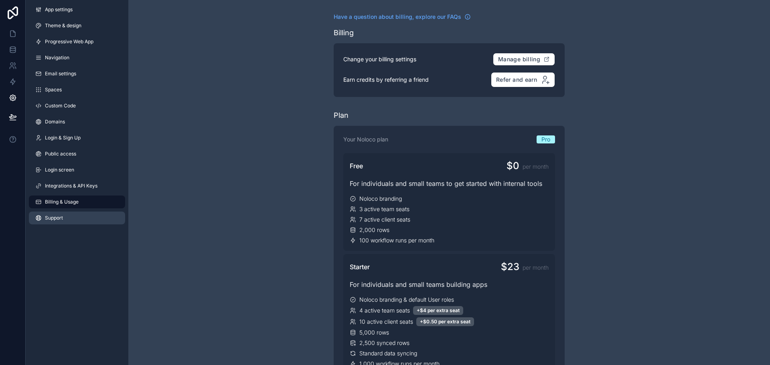
click at [53, 222] on link "Support" at bounding box center [77, 218] width 96 height 13
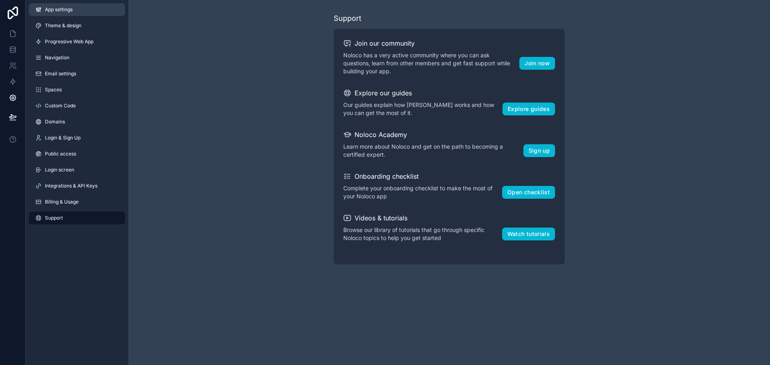
click at [71, 4] on link "App settings" at bounding box center [77, 9] width 96 height 13
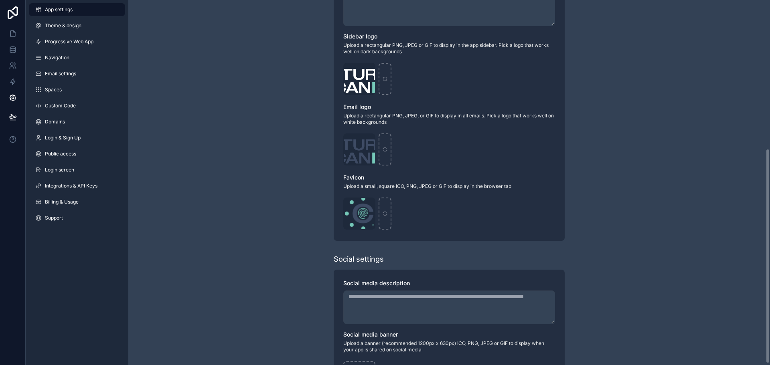
scroll to position [15, 0]
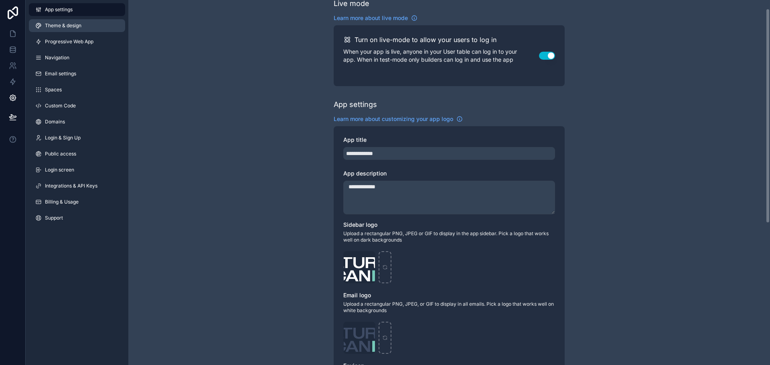
click at [77, 19] on link "Theme & design" at bounding box center [77, 25] width 96 height 13
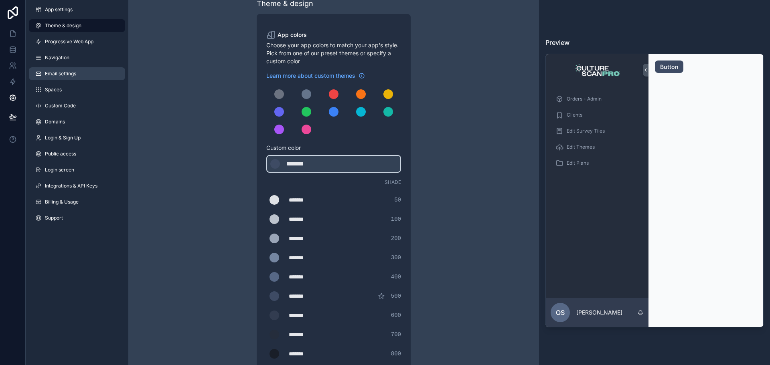
click at [50, 79] on link "Email settings" at bounding box center [77, 73] width 96 height 13
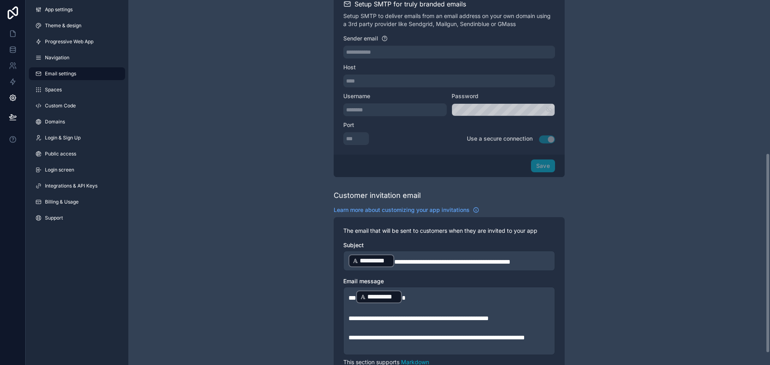
scroll to position [300, 0]
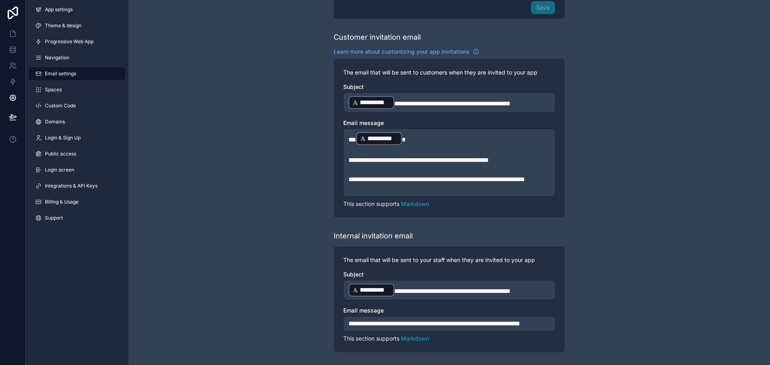
click at [82, 131] on div "App settings Theme & design Progressive Web App Navigation Email settings Space…" at bounding box center [77, 115] width 103 height 231
click at [82, 143] on link "Login & Sign Up" at bounding box center [77, 137] width 96 height 13
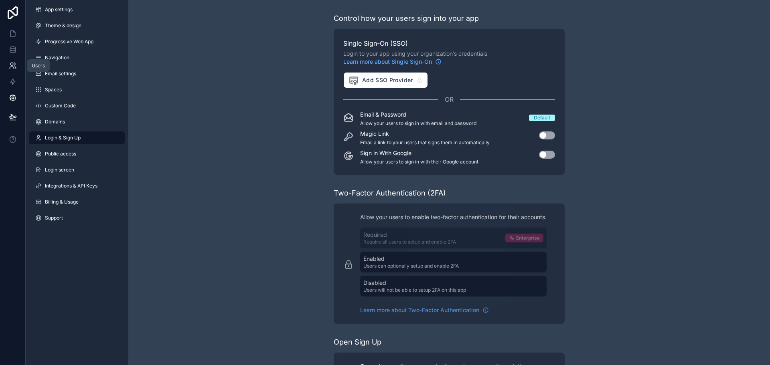
click at [9, 69] on icon at bounding box center [13, 66] width 8 height 8
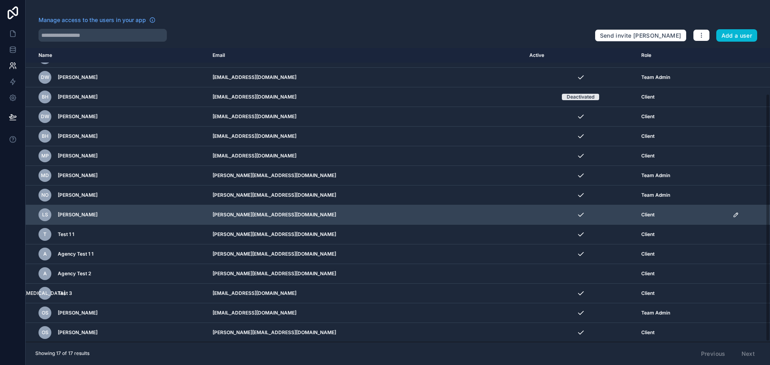
scroll to position [55, 0]
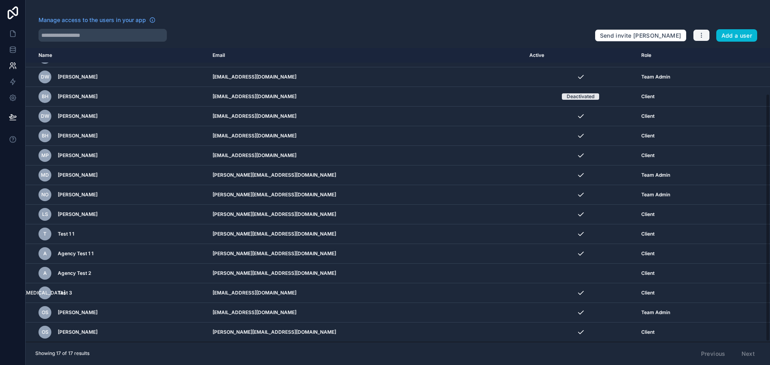
click at [705, 33] on button "button" at bounding box center [701, 35] width 17 height 12
click at [10, 97] on icon at bounding box center [13, 98] width 8 height 8
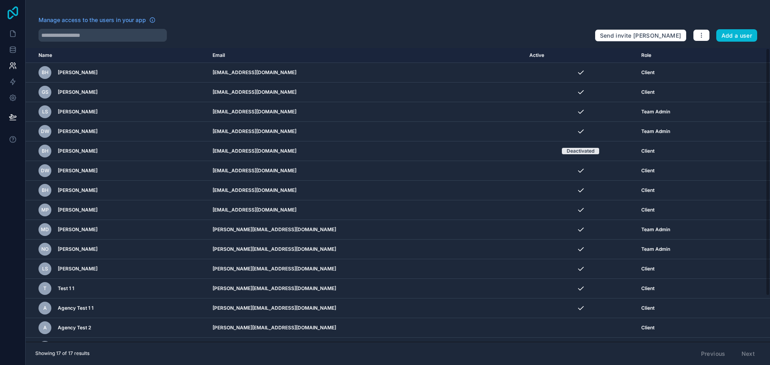
click at [16, 11] on icon at bounding box center [13, 12] width 16 height 13
